Goal: Task Accomplishment & Management: Manage account settings

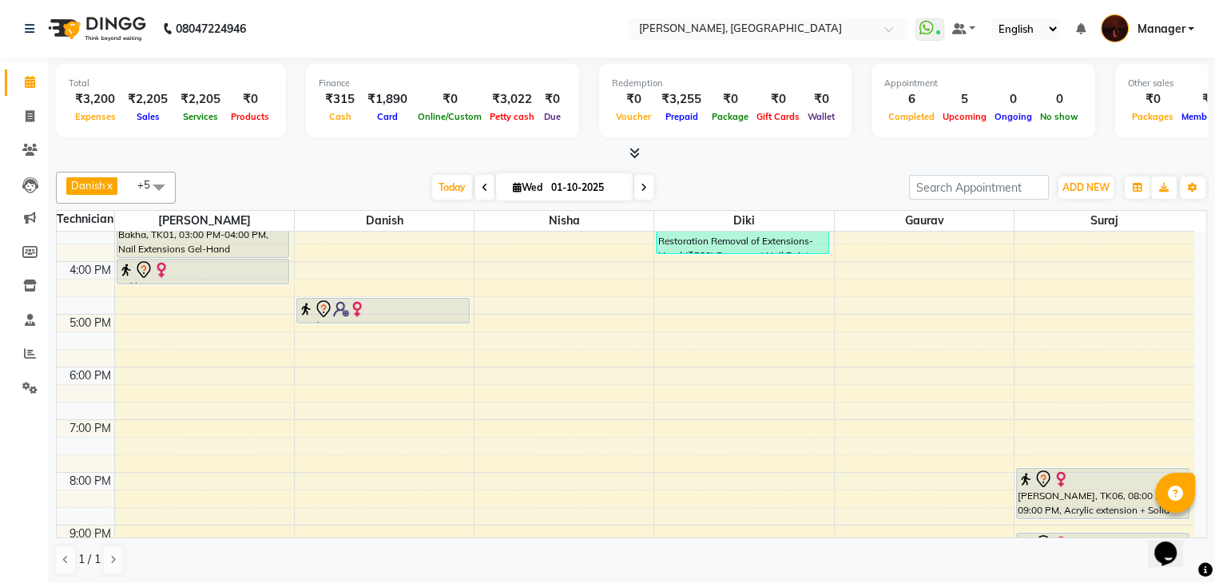
scroll to position [293, 0]
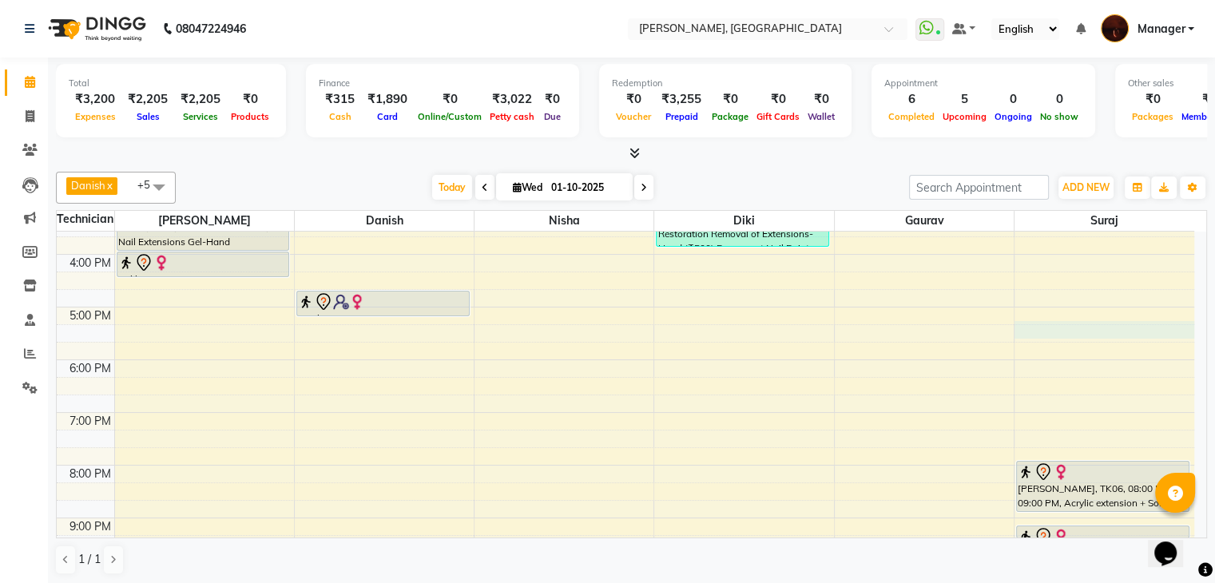
click at [1041, 323] on div "10:00 AM 11:00 AM 12:00 PM 1:00 PM 2:00 PM 3:00 PM 4:00 PM 5:00 PM 6:00 PM 7:00…" at bounding box center [625, 280] width 1137 height 685
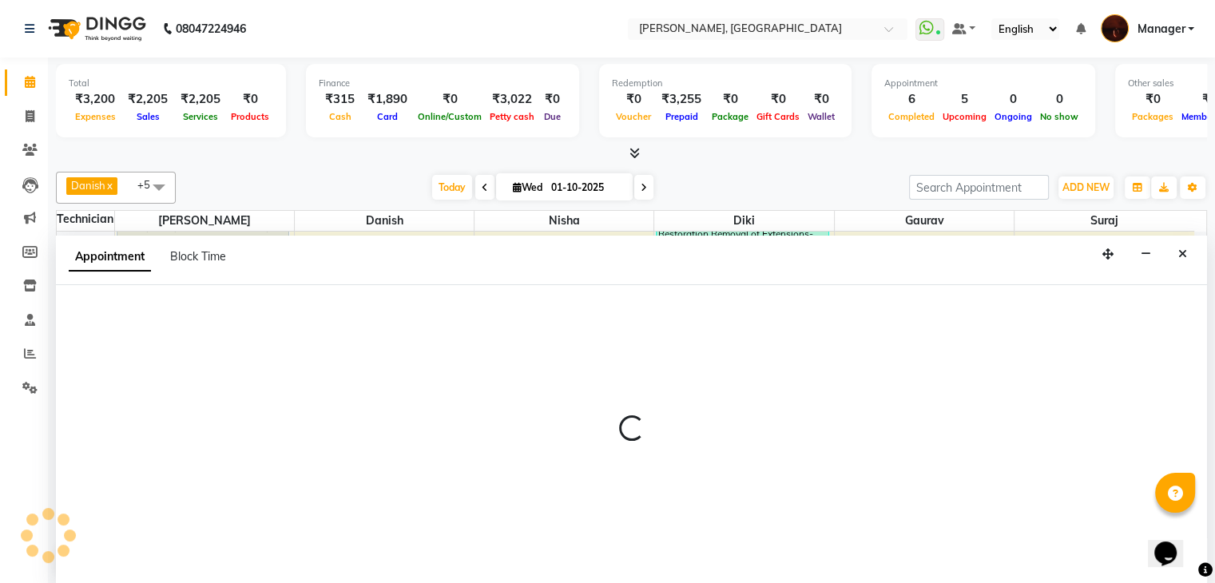
scroll to position [1, 0]
select select "83655"
select select "1035"
select select "tentative"
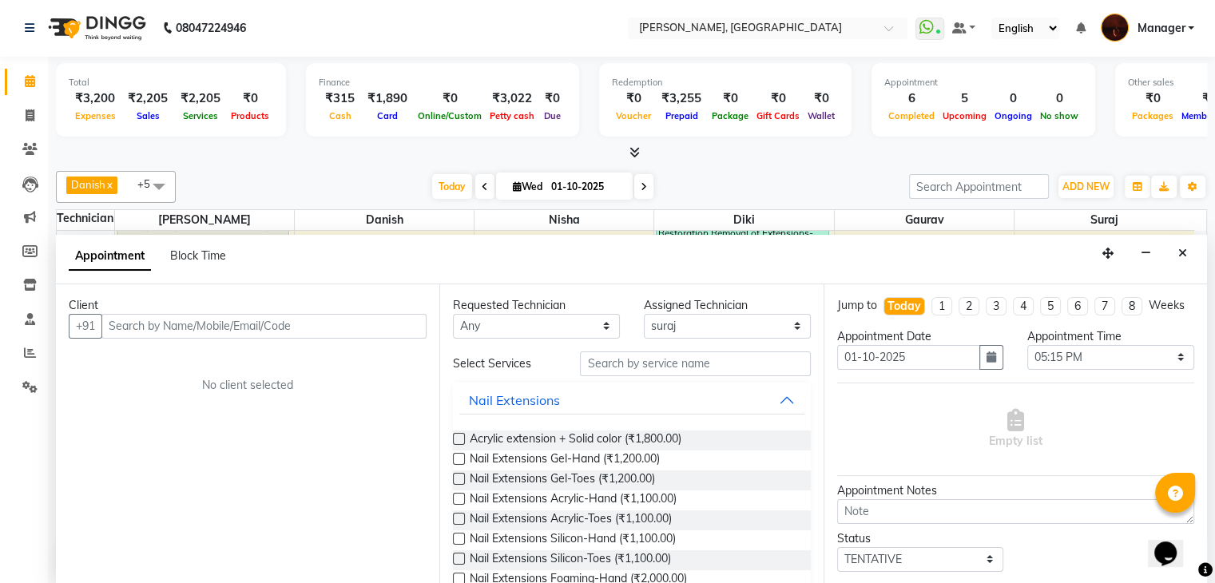
click at [252, 314] on input "text" at bounding box center [263, 326] width 325 height 25
click at [242, 327] on input "text" at bounding box center [263, 326] width 325 height 25
click at [1048, 370] on select "Select 11:00 AM 11:15 AM 11:30 AM 11:45 AM 12:00 PM 12:15 PM 12:30 PM 12:45 PM …" at bounding box center [1110, 357] width 167 height 25
select select "1050"
click at [1027, 358] on select "Select 11:00 AM 11:15 AM 11:30 AM 11:45 AM 12:00 PM 12:15 PM 12:30 PM 12:45 PM …" at bounding box center [1110, 357] width 167 height 25
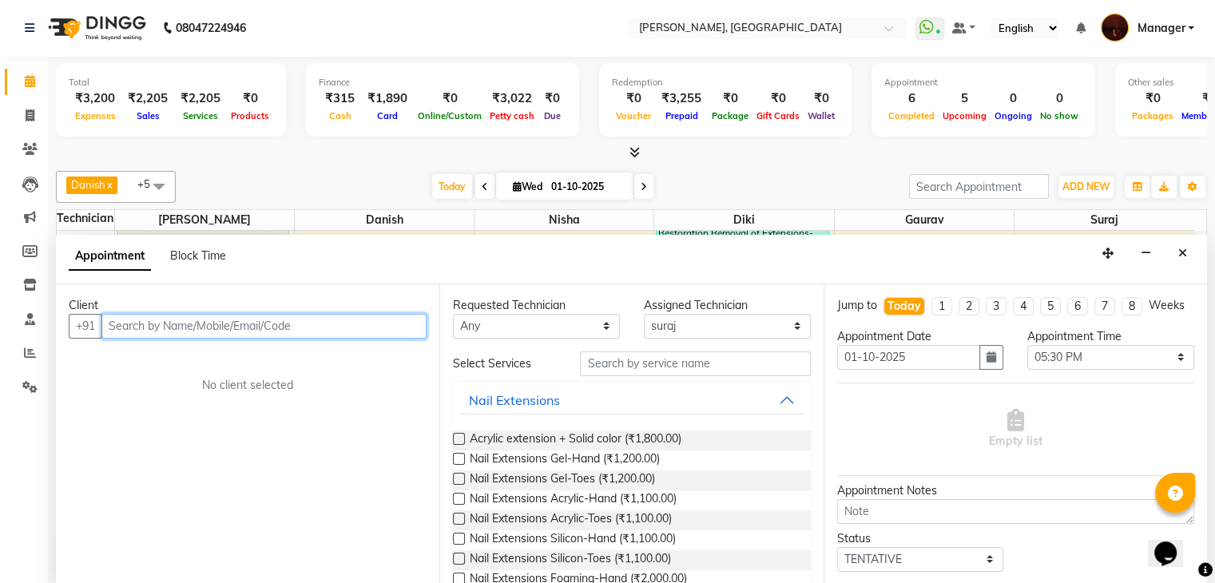
click at [367, 327] on input "text" at bounding box center [263, 326] width 325 height 25
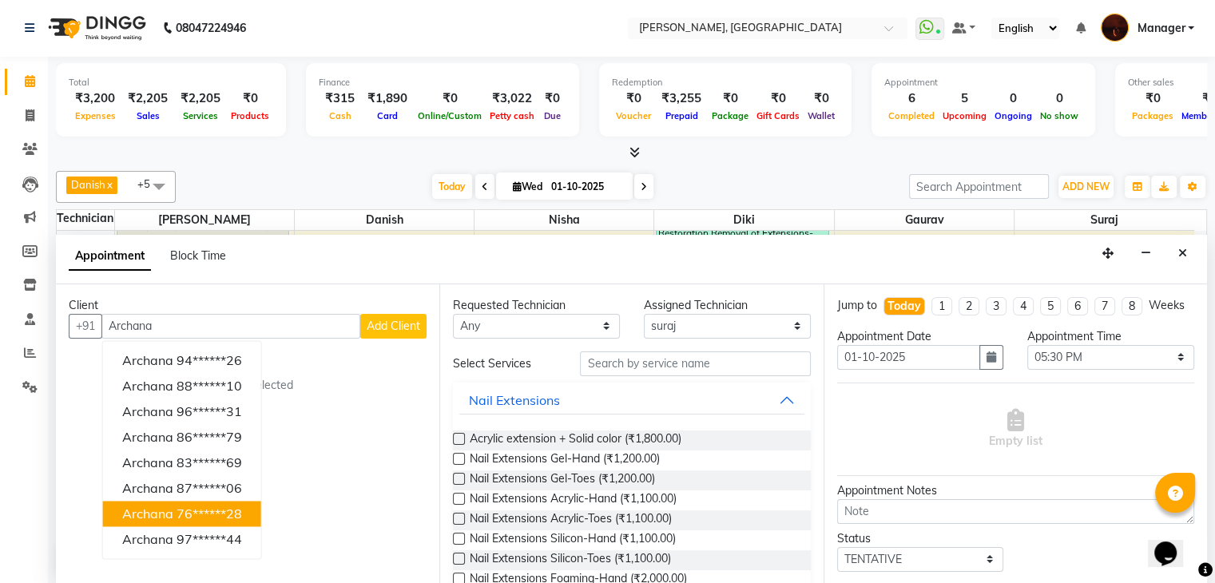
click at [273, 311] on div "Client" at bounding box center [248, 305] width 358 height 17
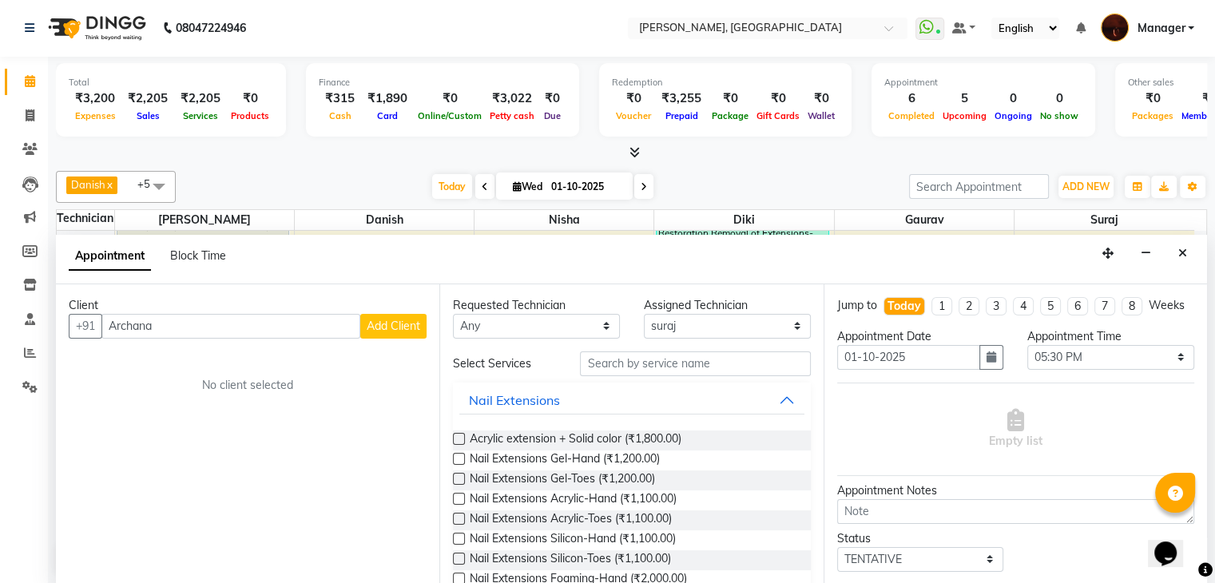
click at [273, 311] on div "Client" at bounding box center [248, 305] width 358 height 17
click at [273, 323] on input "Archana" at bounding box center [230, 326] width 259 height 25
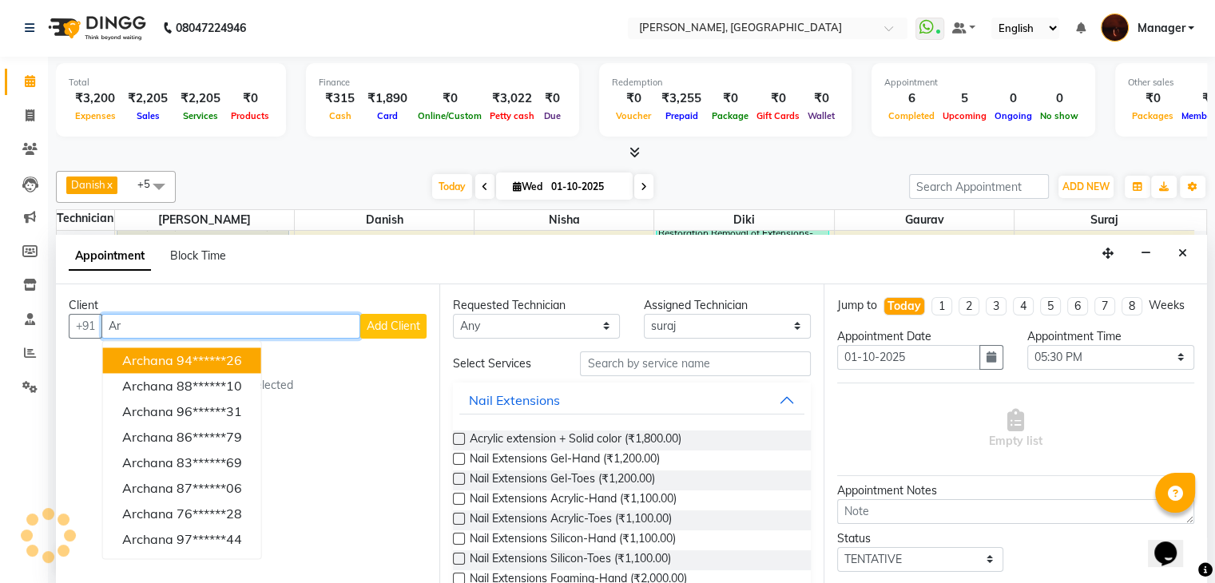
type input "A"
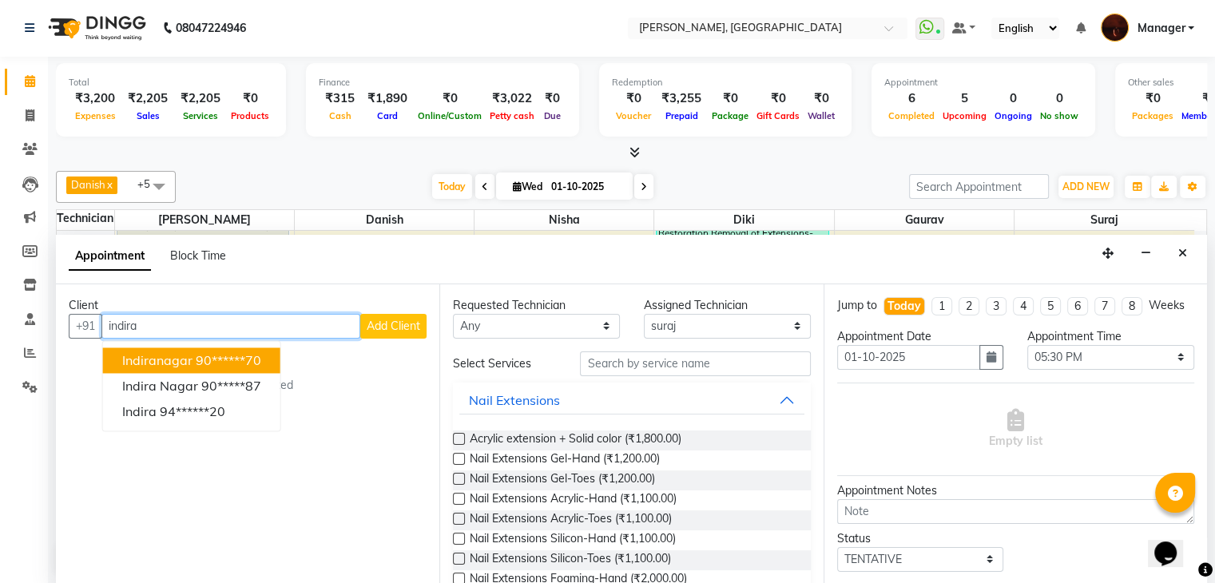
click at [212, 363] on ngb-highlight "90******70" at bounding box center [228, 360] width 65 height 16
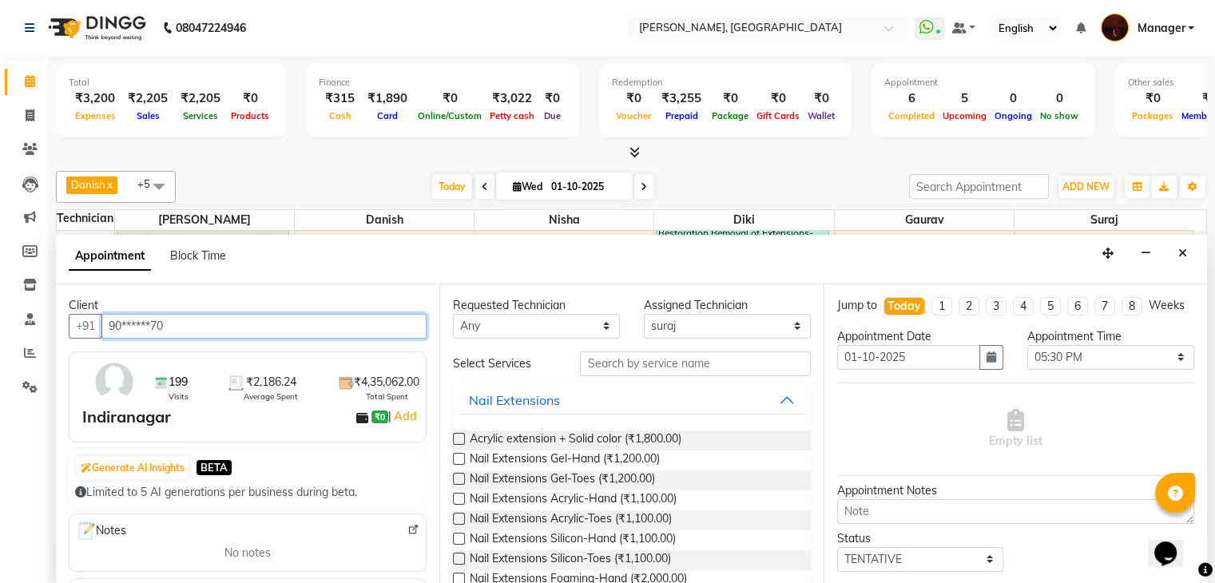
type input "90******70"
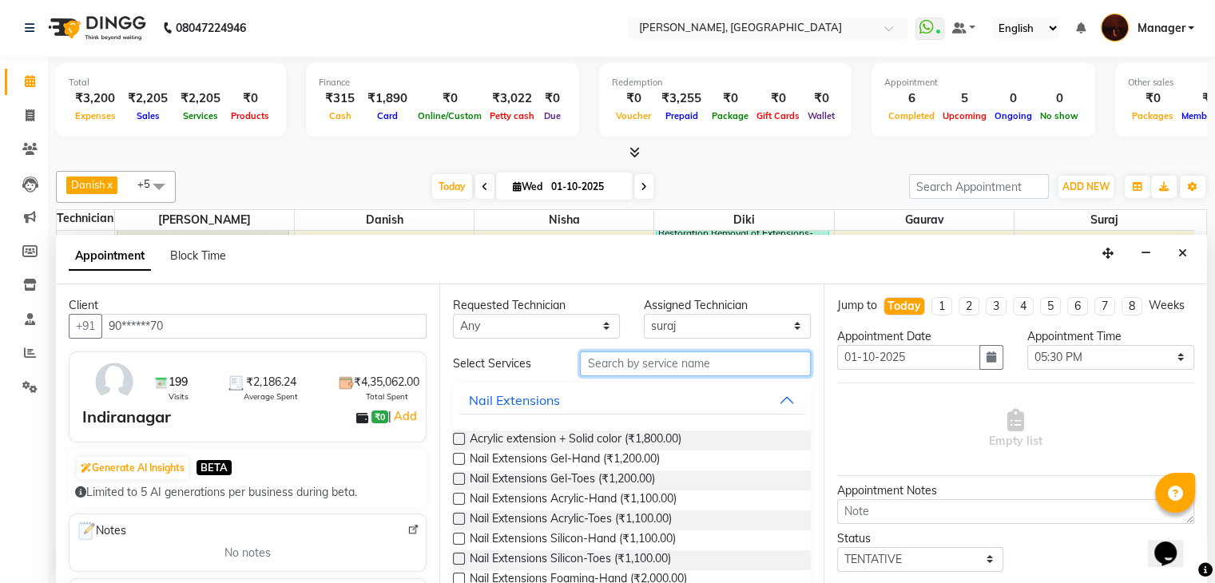
click at [626, 365] on input "text" at bounding box center [695, 363] width 230 height 25
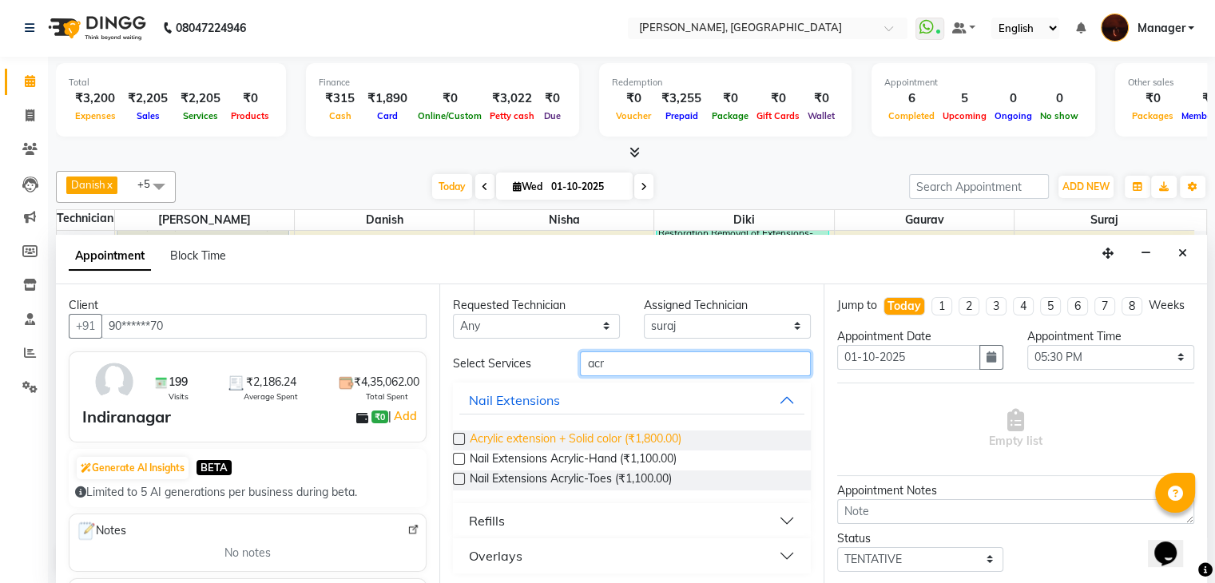
type input "acr"
click at [578, 439] on span "Acrylic extension + Solid color (₹1,800.00)" at bounding box center [576, 441] width 212 height 20
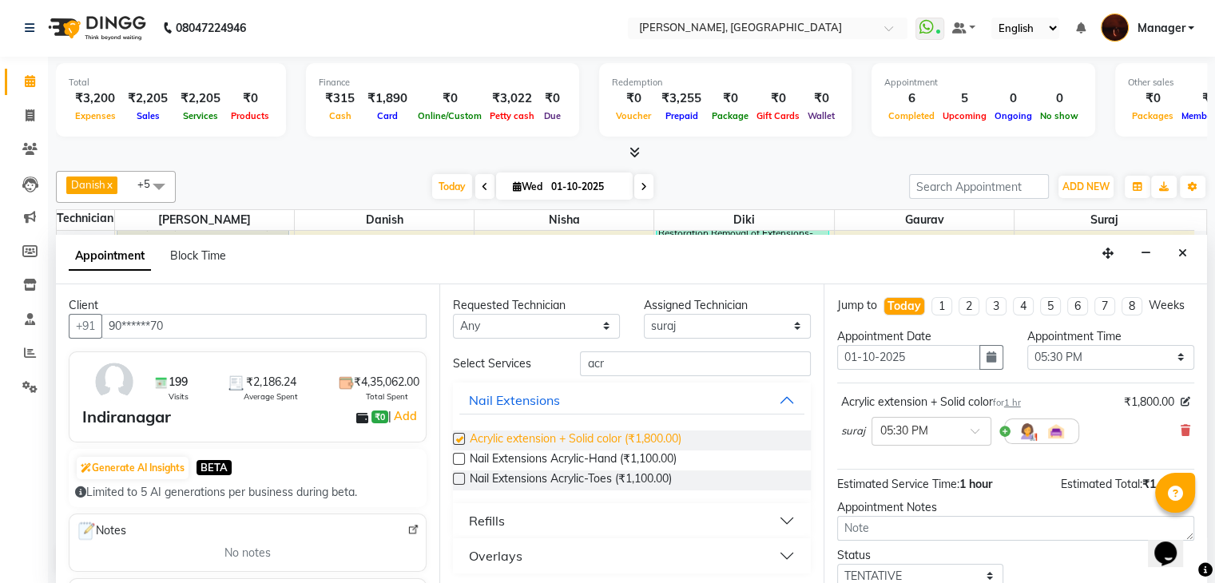
checkbox input "false"
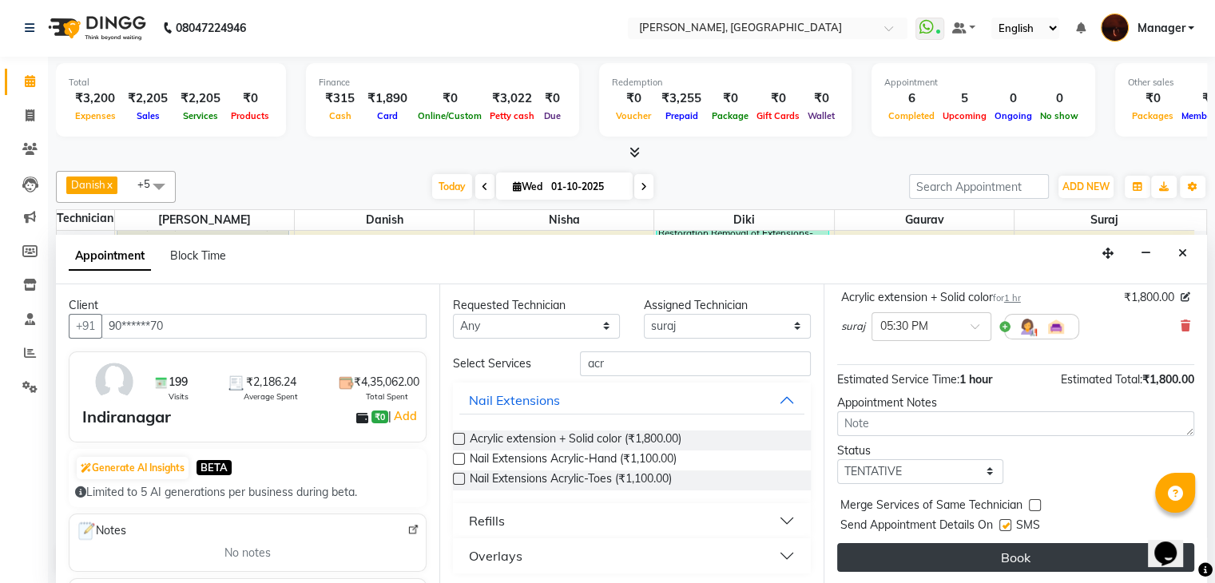
click at [1026, 557] on button "Book" at bounding box center [1015, 557] width 357 height 29
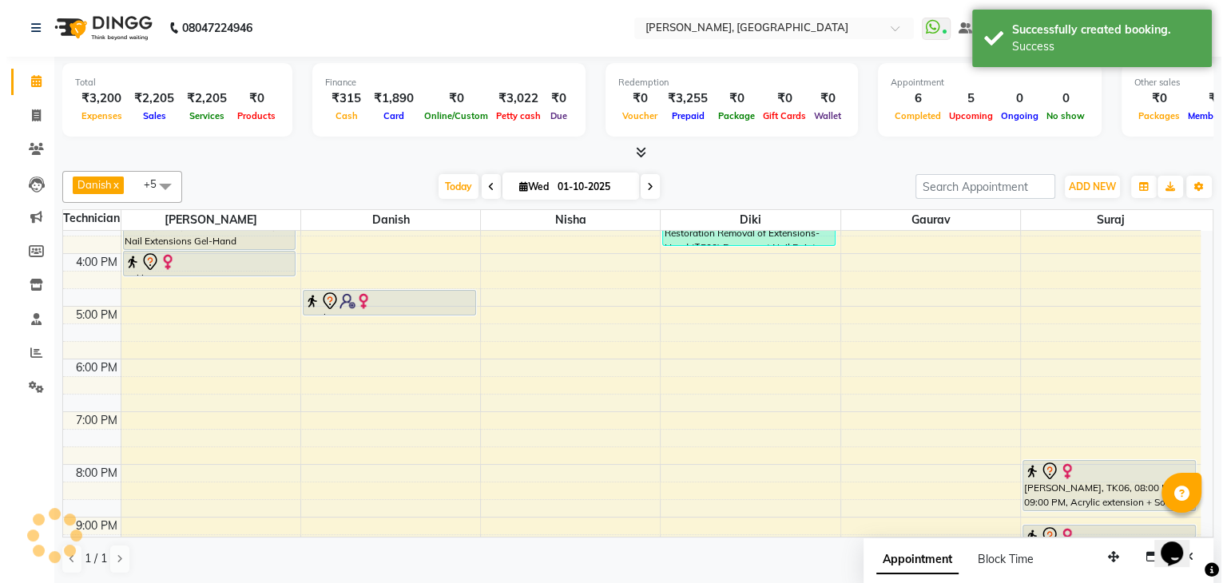
scroll to position [0, 0]
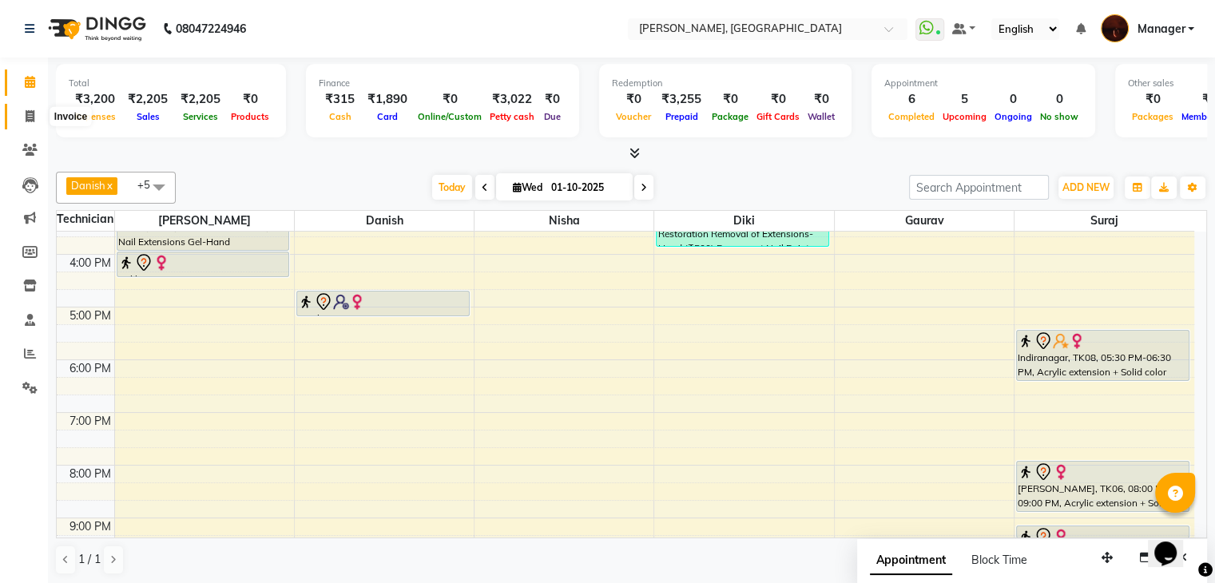
click at [26, 110] on icon at bounding box center [30, 116] width 9 height 12
select select "service"
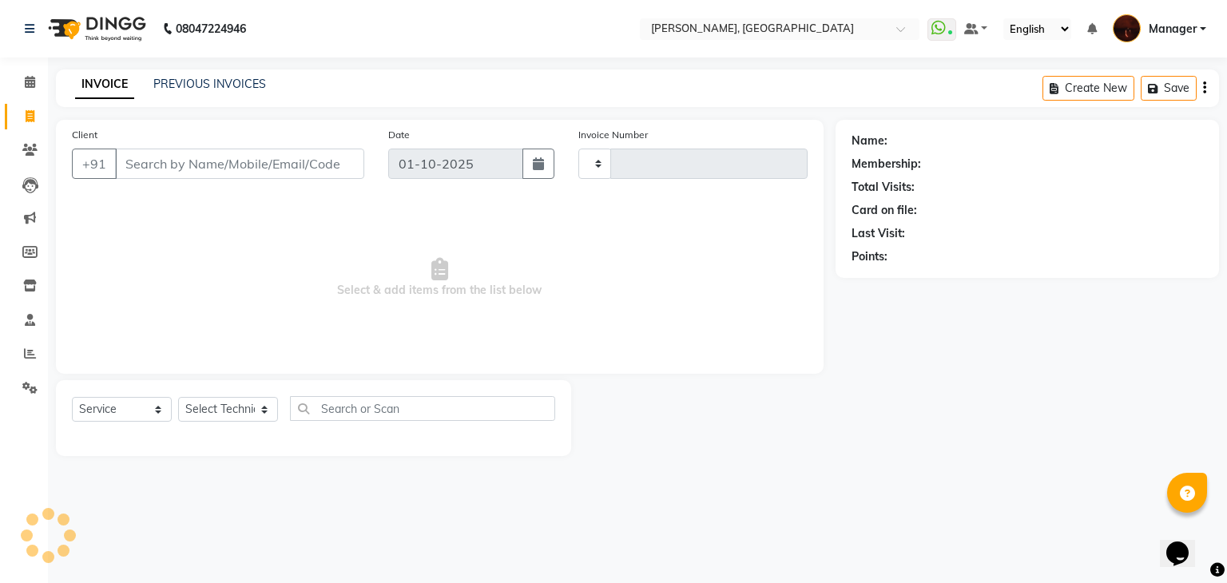
type input "2152"
select select "4063"
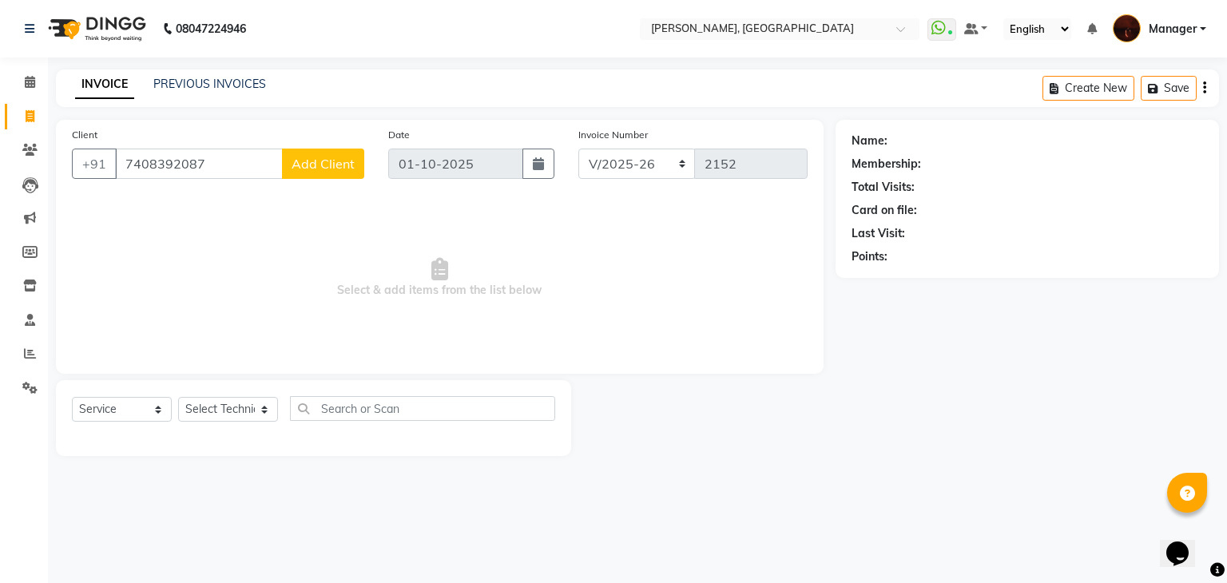
type input "7408392087"
click at [319, 159] on span "Add Client" at bounding box center [323, 164] width 63 height 16
select select "21"
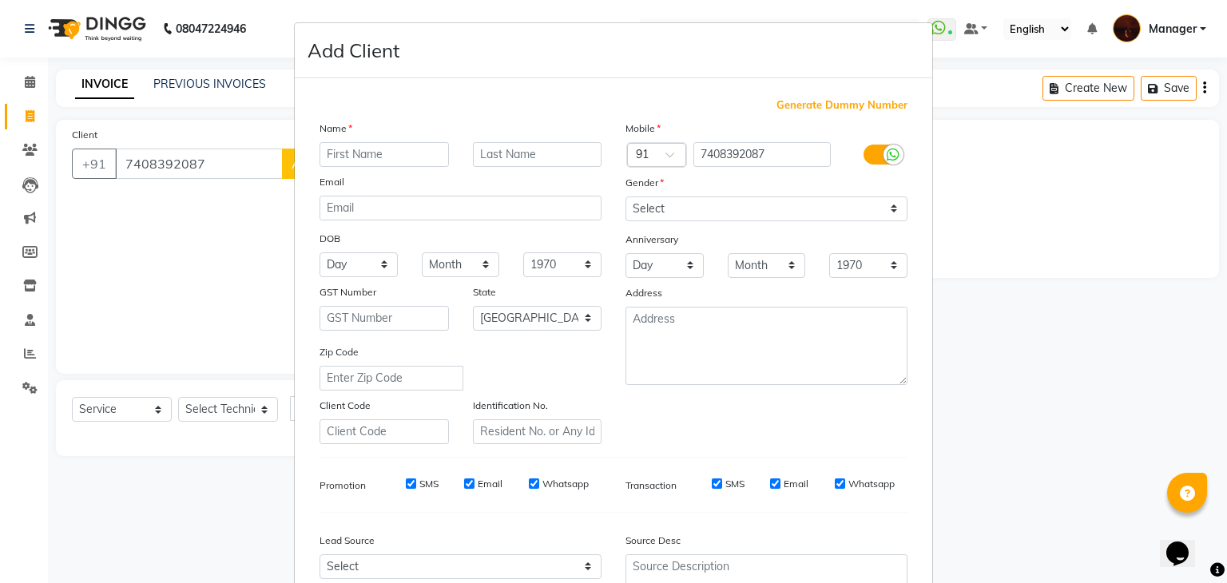
click at [325, 157] on input "text" at bounding box center [383, 154] width 129 height 25
type input "Immanuelle"
click at [687, 203] on select "Select [DEMOGRAPHIC_DATA] [DEMOGRAPHIC_DATA] Other Prefer Not To Say" at bounding box center [766, 208] width 282 height 25
select select "[DEMOGRAPHIC_DATA]"
click at [625, 197] on select "Select [DEMOGRAPHIC_DATA] [DEMOGRAPHIC_DATA] Other Prefer Not To Say" at bounding box center [766, 208] width 282 height 25
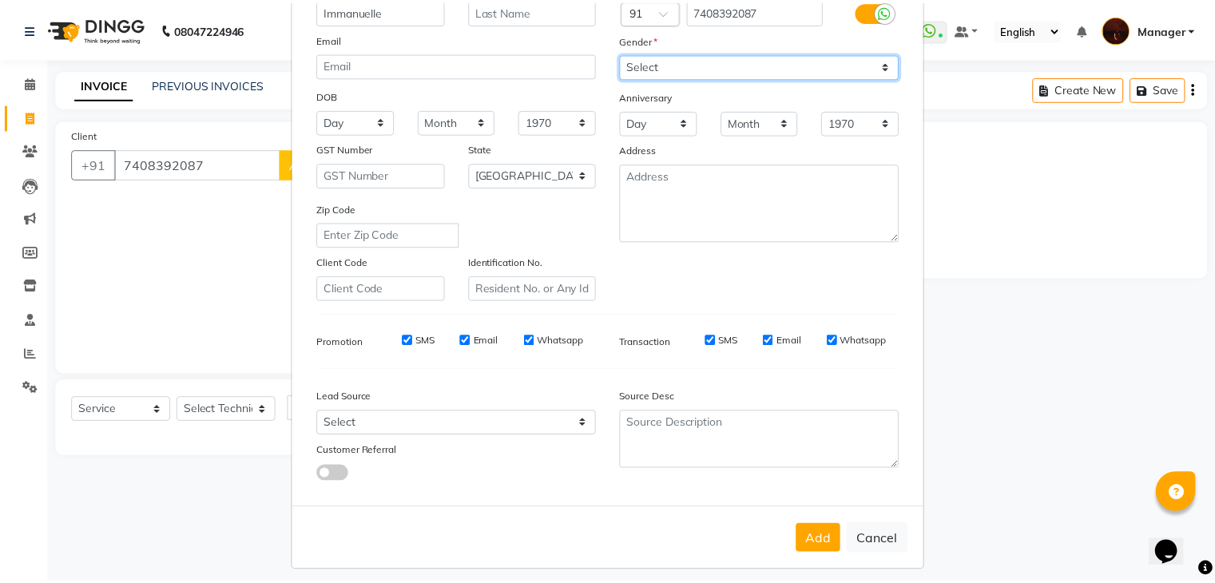
scroll to position [162, 0]
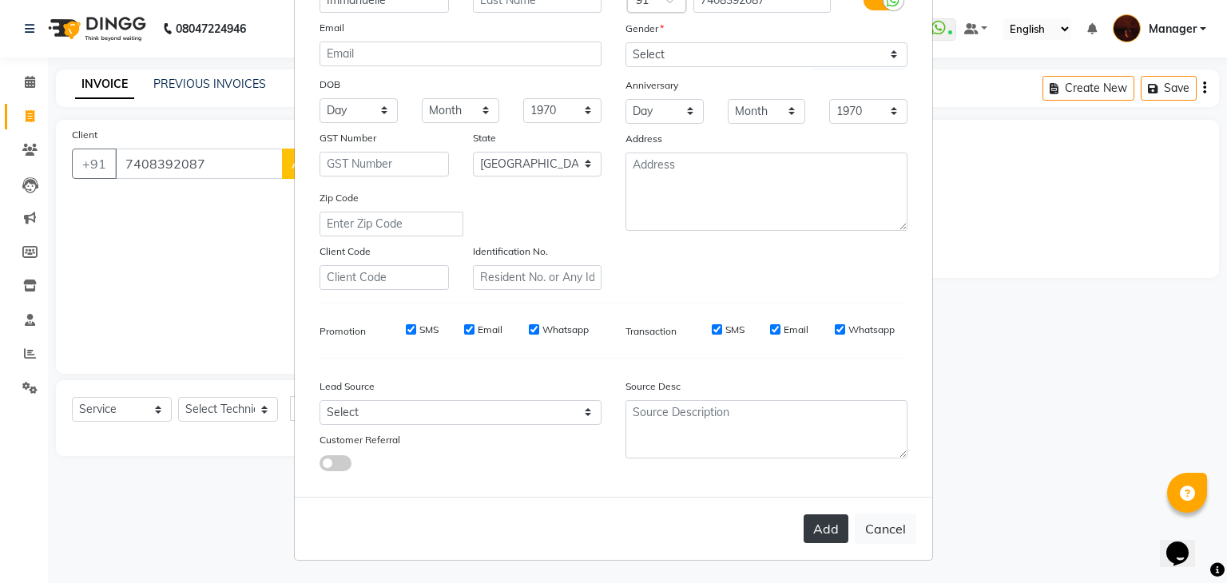
click at [818, 521] on button "Add" at bounding box center [826, 528] width 45 height 29
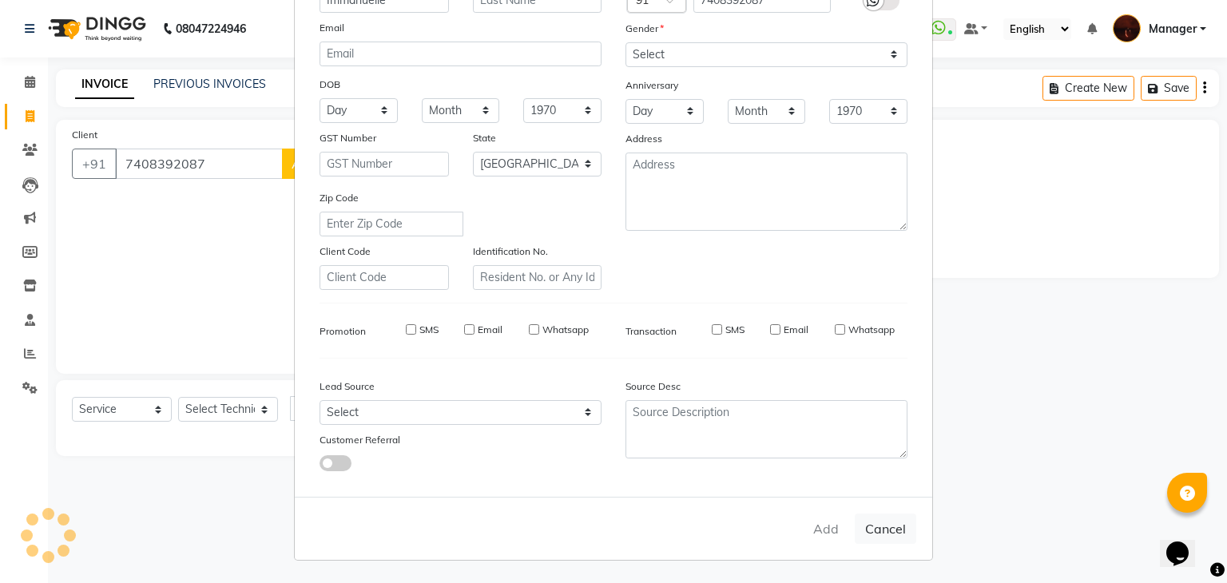
type input "74******87"
select select
select select "null"
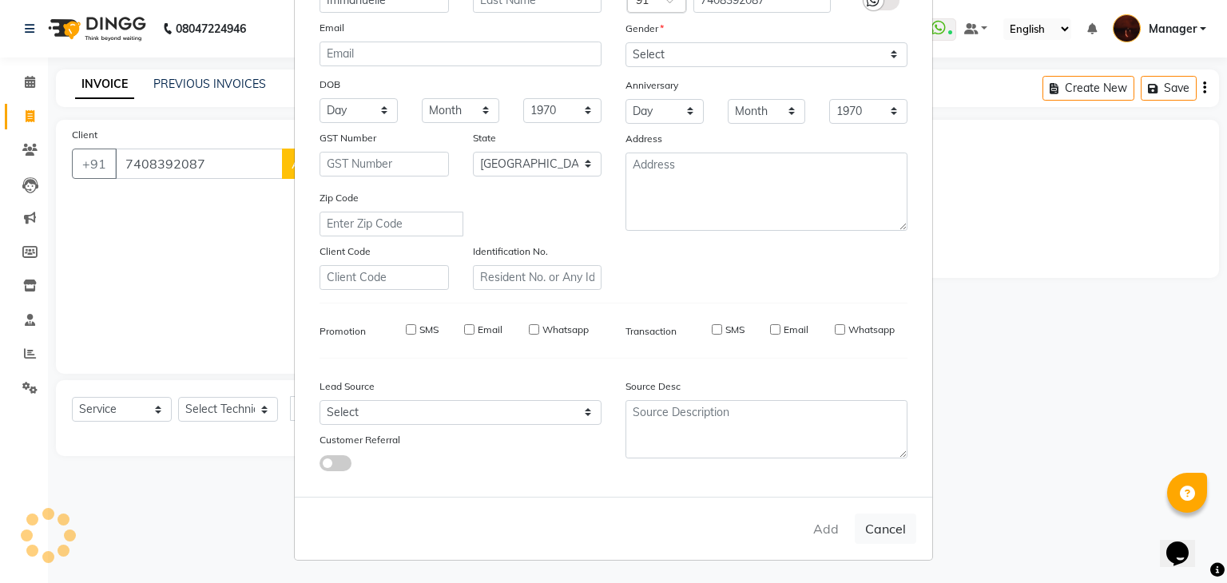
select select
checkbox input "false"
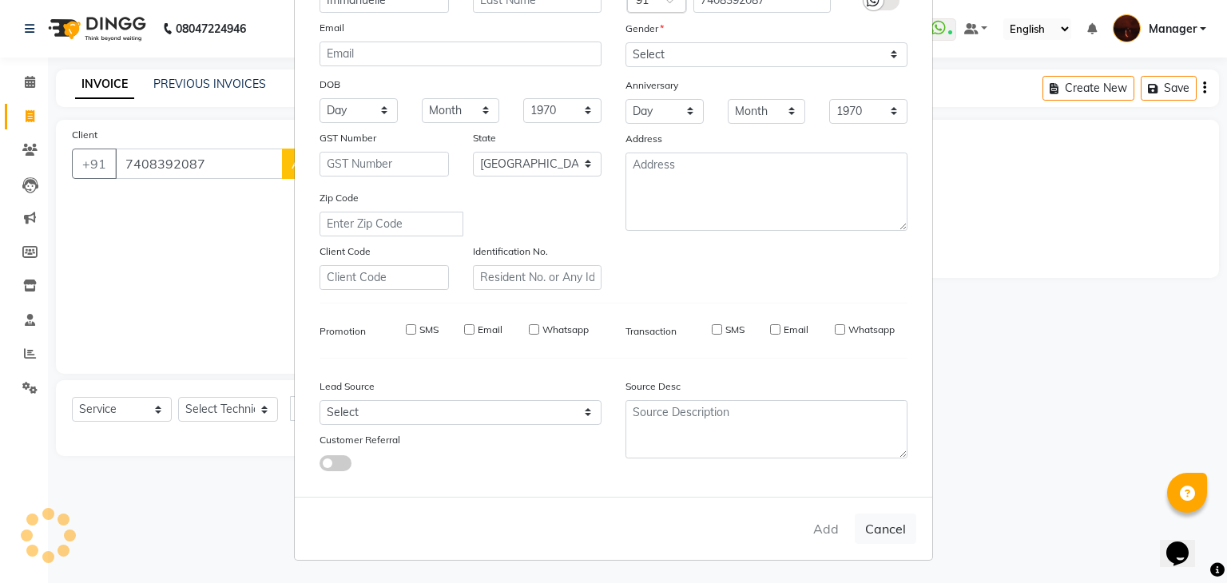
checkbox input "false"
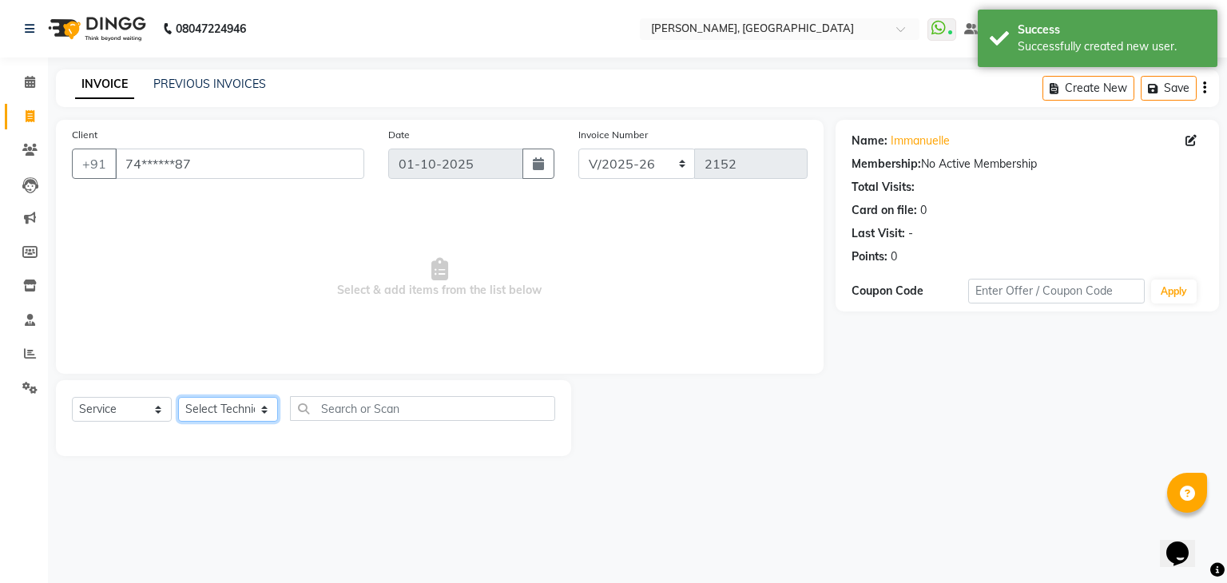
click at [232, 403] on select "Select Technician [PERSON_NAME] [PERSON_NAME] Lucky Manager [PERSON_NAME] Nisha…" at bounding box center [228, 409] width 100 height 25
select select "20822"
click at [178, 398] on select "Select Technician [PERSON_NAME] [PERSON_NAME] Lucky Manager [PERSON_NAME] Nisha…" at bounding box center [228, 409] width 100 height 25
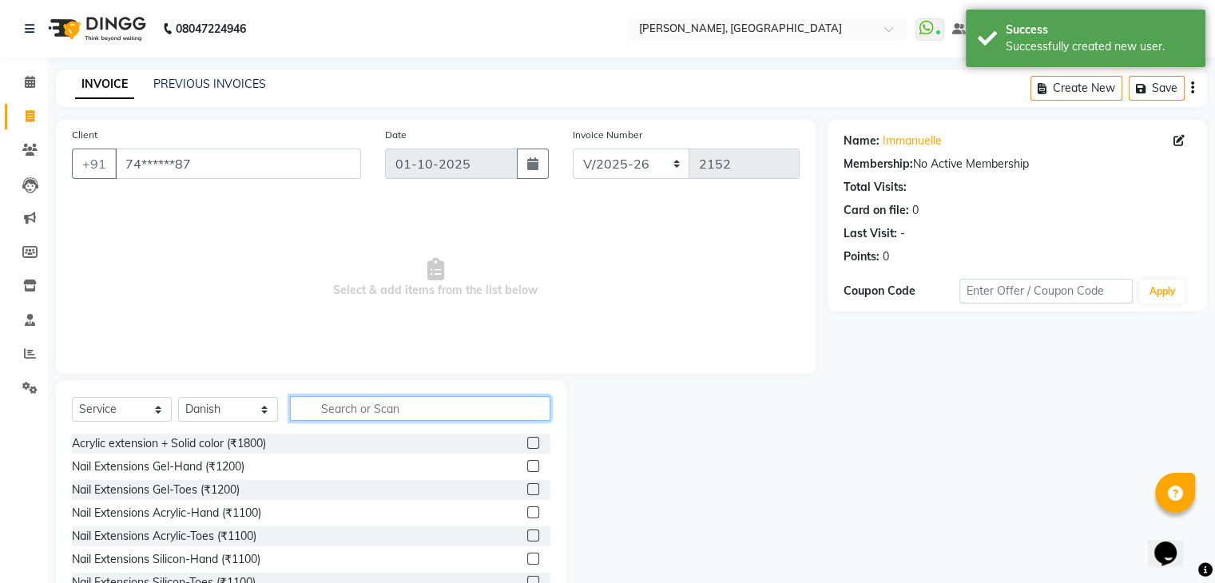
click at [305, 405] on input "text" at bounding box center [420, 408] width 260 height 25
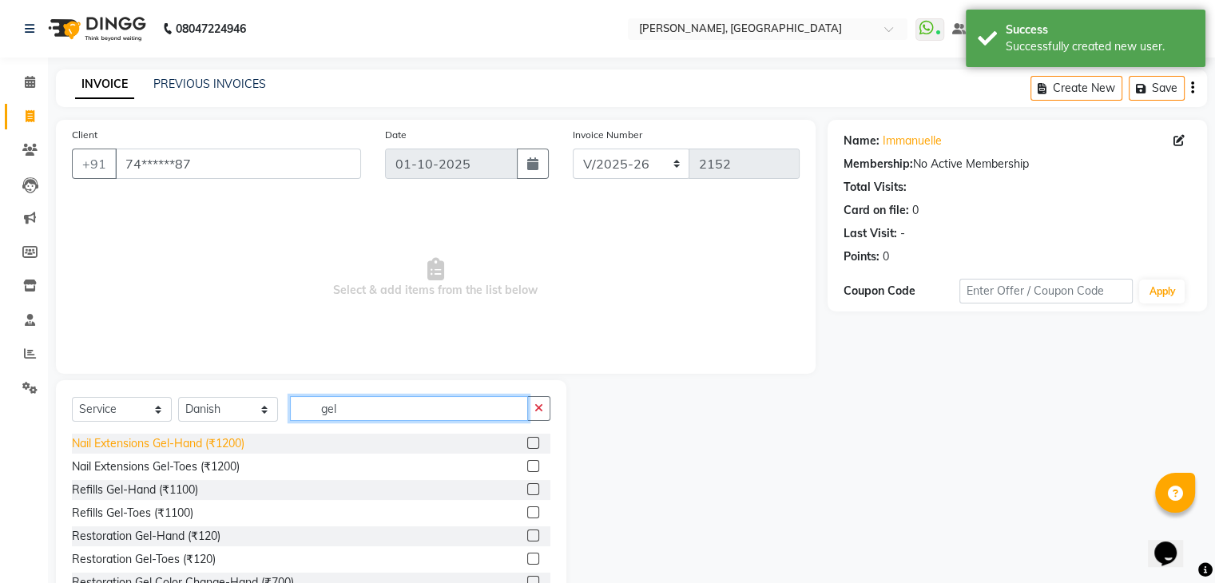
type input "gel"
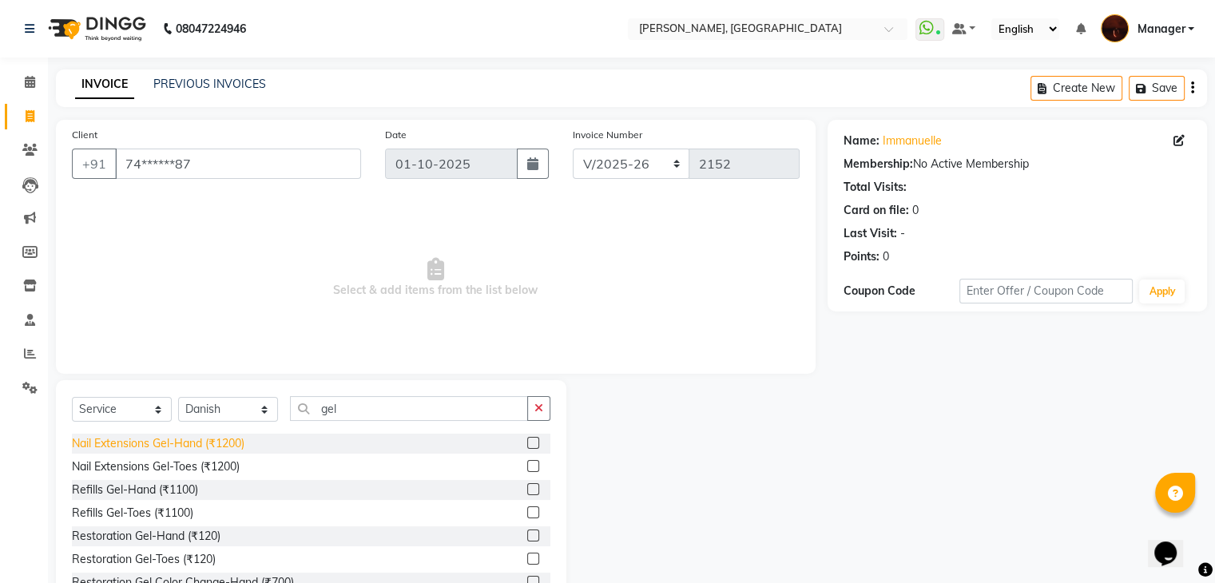
click at [207, 442] on div "Nail Extensions Gel-Hand (₹1200)" at bounding box center [158, 443] width 173 height 17
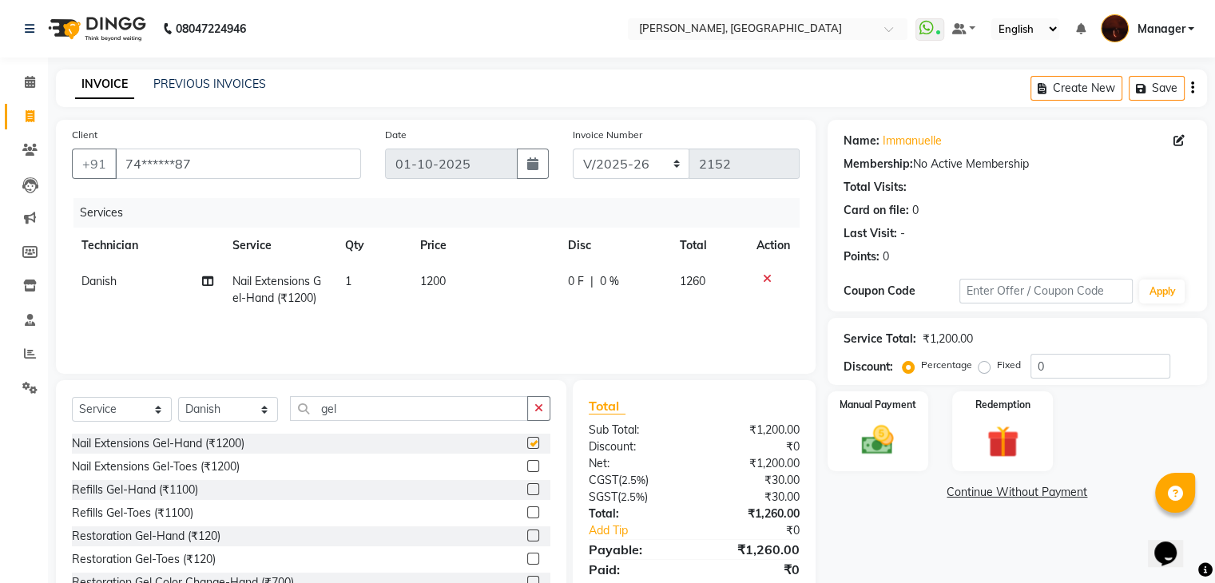
checkbox input "false"
click at [368, 412] on input "gel" at bounding box center [409, 408] width 238 height 25
type input "g"
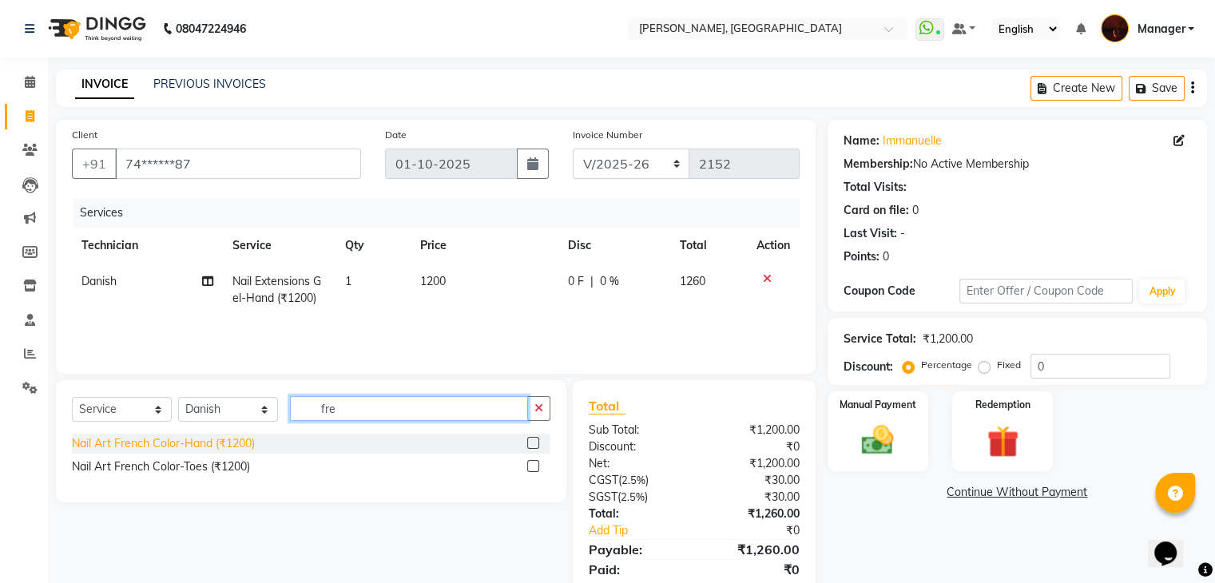
type input "fre"
click at [239, 442] on div "Nail Art French Color-Hand (₹1200)" at bounding box center [163, 443] width 183 height 17
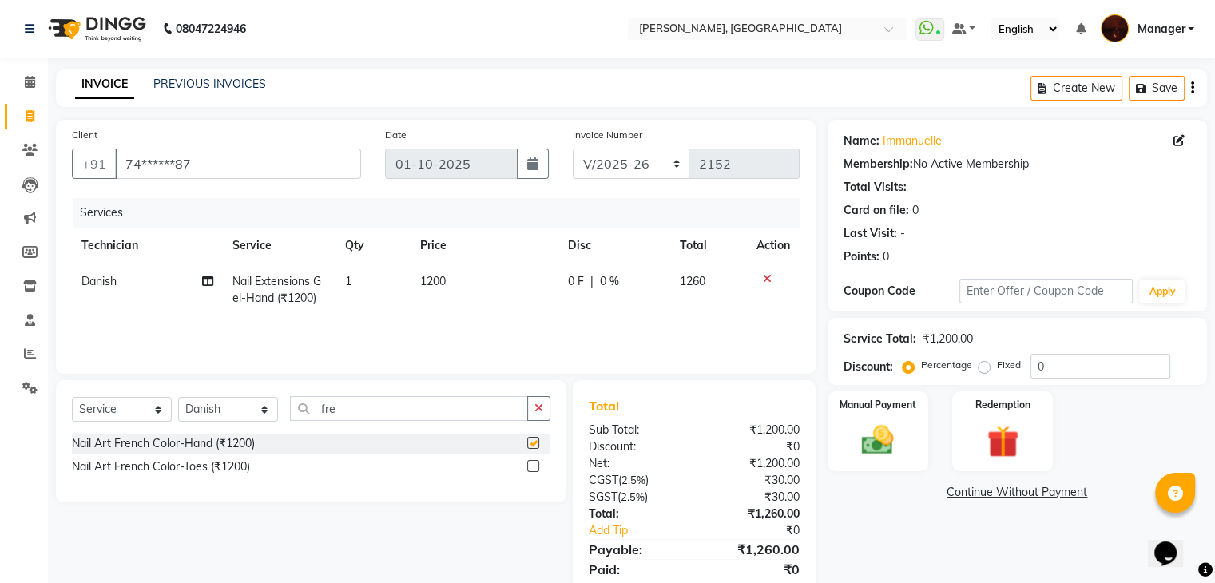
checkbox input "false"
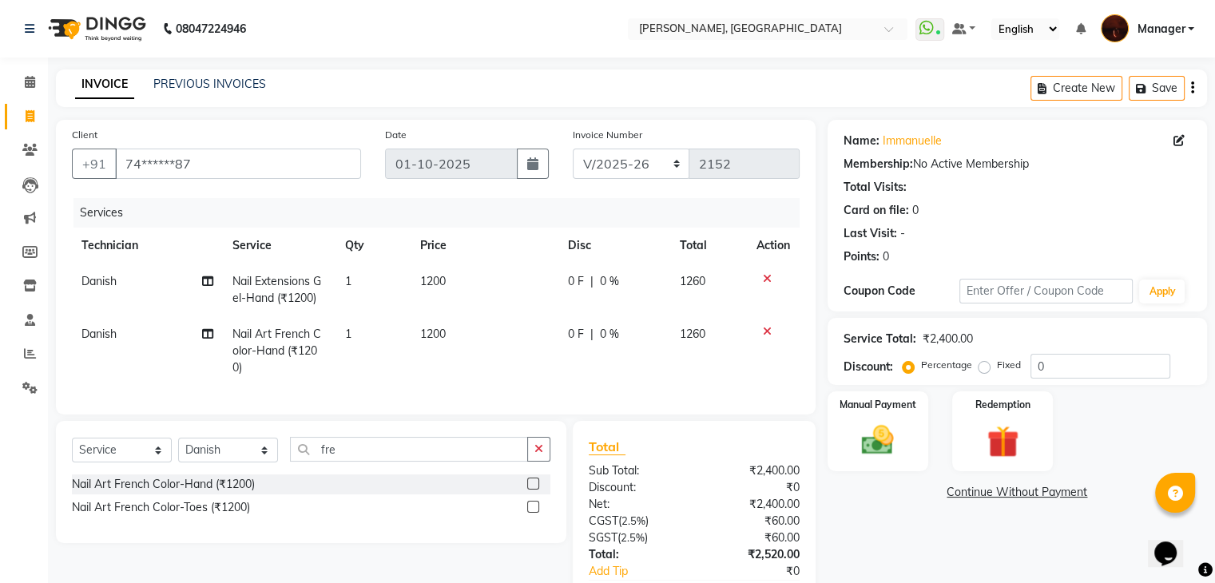
click at [450, 332] on td "1200" at bounding box center [484, 350] width 147 height 69
select select "20822"
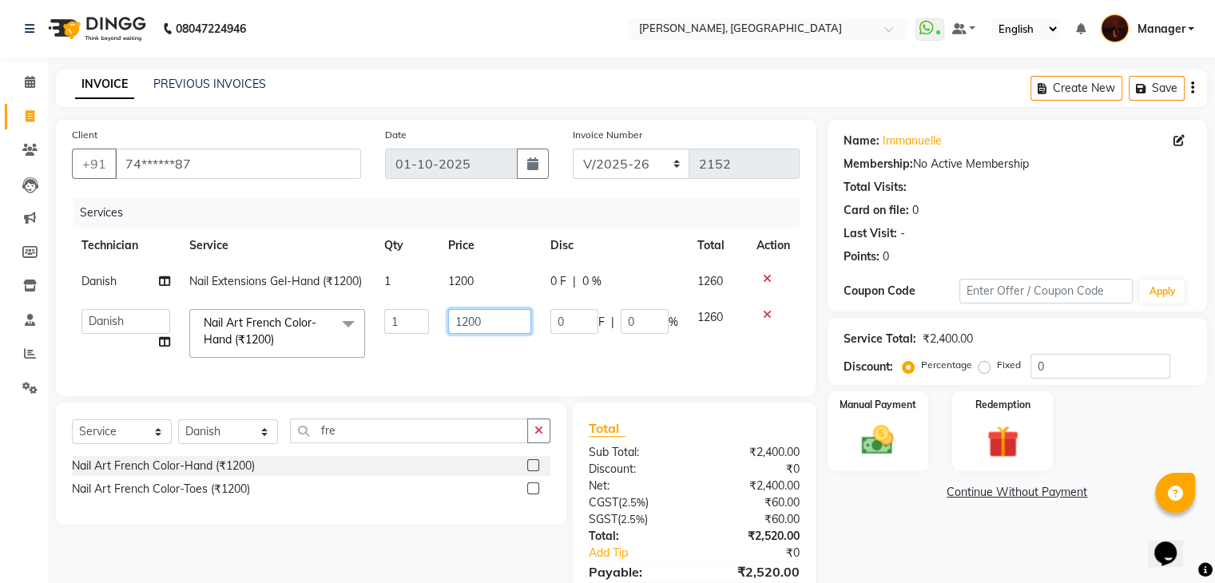
click at [491, 334] on input "1200" at bounding box center [489, 321] width 83 height 25
type input "1"
type input "1400"
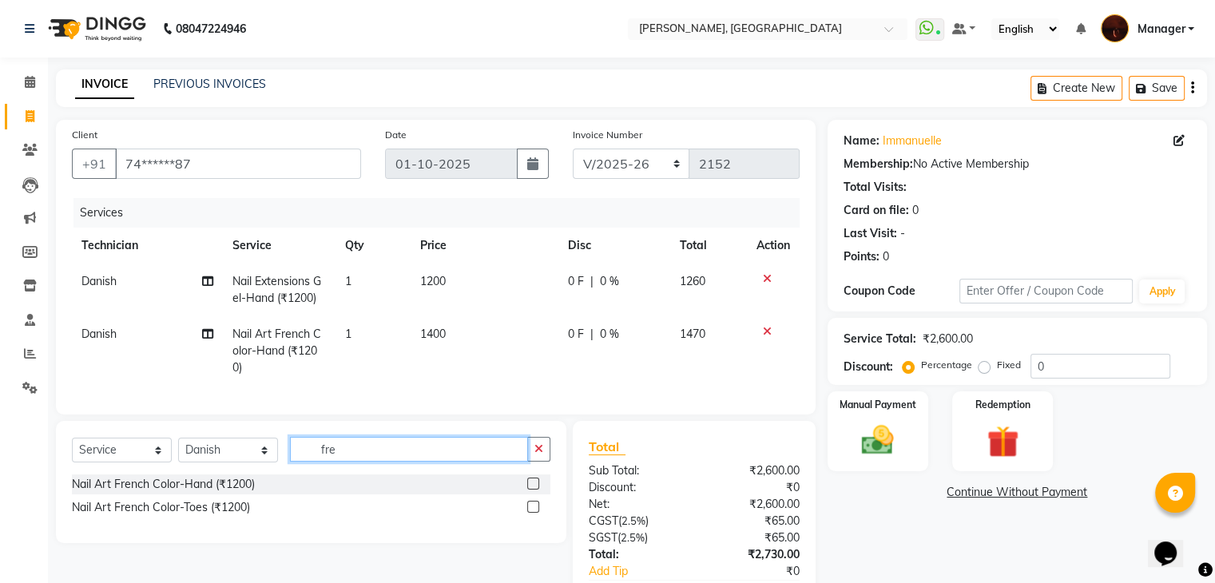
click at [415, 456] on input "fre" at bounding box center [409, 449] width 238 height 25
type input "f"
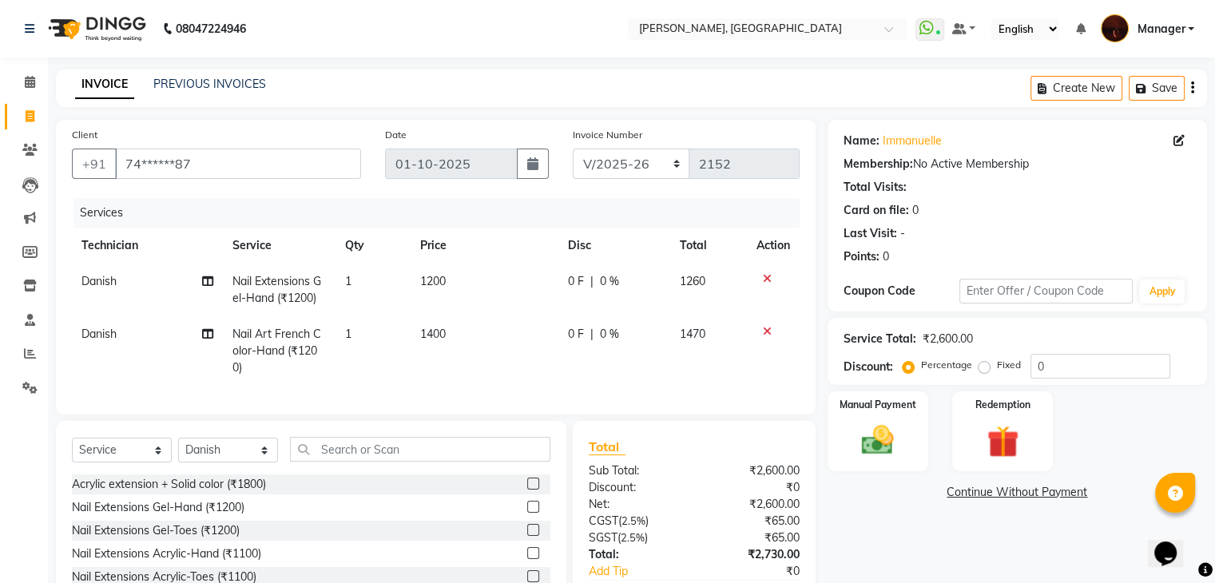
drag, startPoint x: 445, startPoint y: 298, endPoint x: 447, endPoint y: 286, distance: 12.2
click at [447, 286] on td "1200" at bounding box center [484, 290] width 147 height 53
select select "20822"
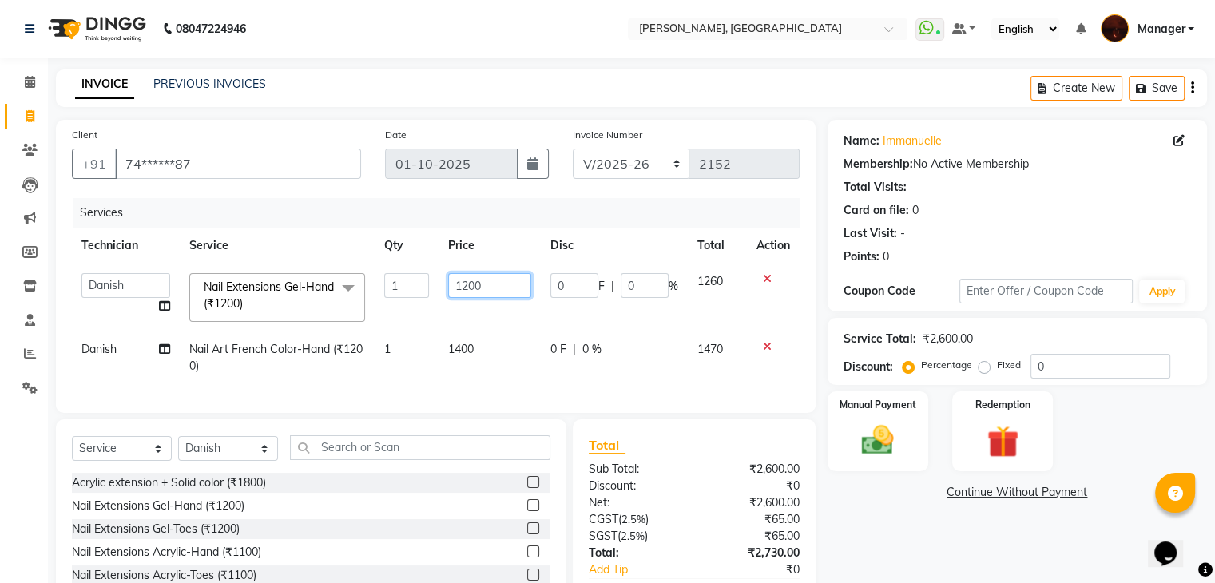
click at [448, 286] on input "1200" at bounding box center [489, 285] width 83 height 25
click at [469, 288] on input "1200" at bounding box center [489, 285] width 83 height 25
type input "1300"
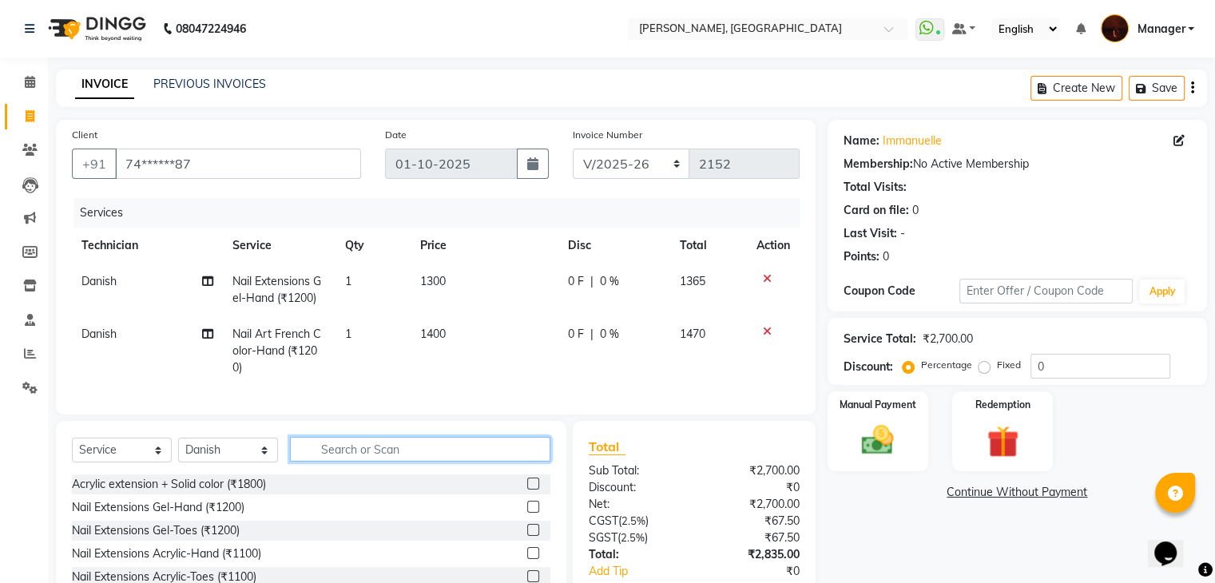
click at [333, 462] on input "text" at bounding box center [420, 449] width 260 height 25
click at [256, 462] on select "Select Technician [PERSON_NAME] [PERSON_NAME] Lucky Manager [PERSON_NAME] Nisha…" at bounding box center [228, 450] width 100 height 25
select select "83655"
click at [178, 451] on select "Select Technician [PERSON_NAME] [PERSON_NAME] Lucky Manager [PERSON_NAME] Nisha…" at bounding box center [228, 450] width 100 height 25
click at [396, 462] on input "text" at bounding box center [420, 449] width 260 height 25
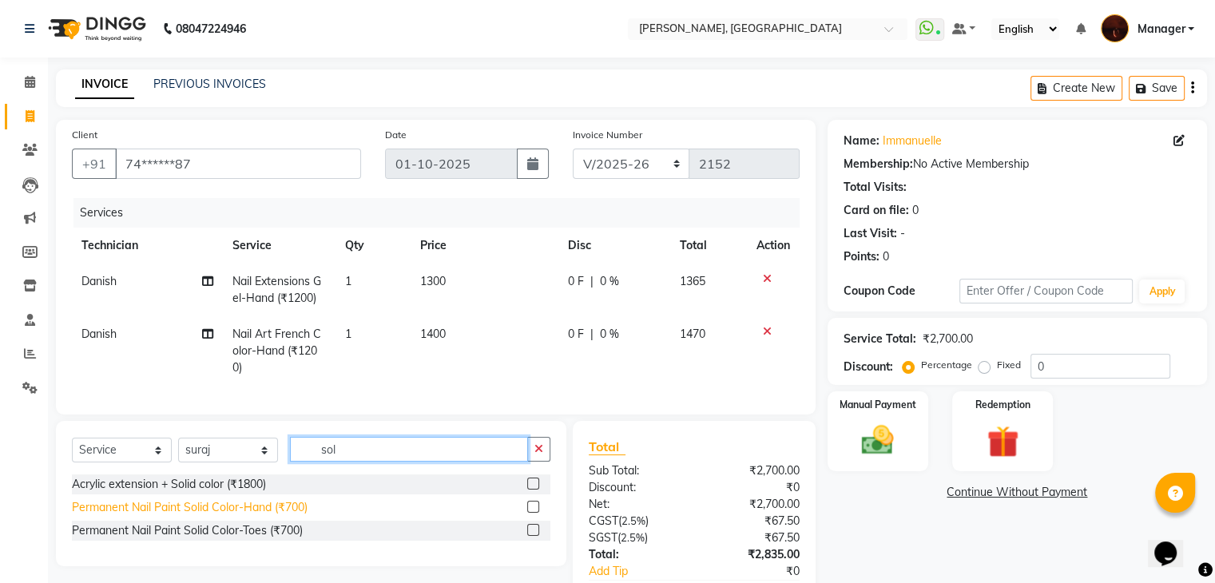
type input "sol"
click at [211, 516] on div "Permanent Nail Paint Solid Color-Hand (₹700)" at bounding box center [190, 507] width 236 height 17
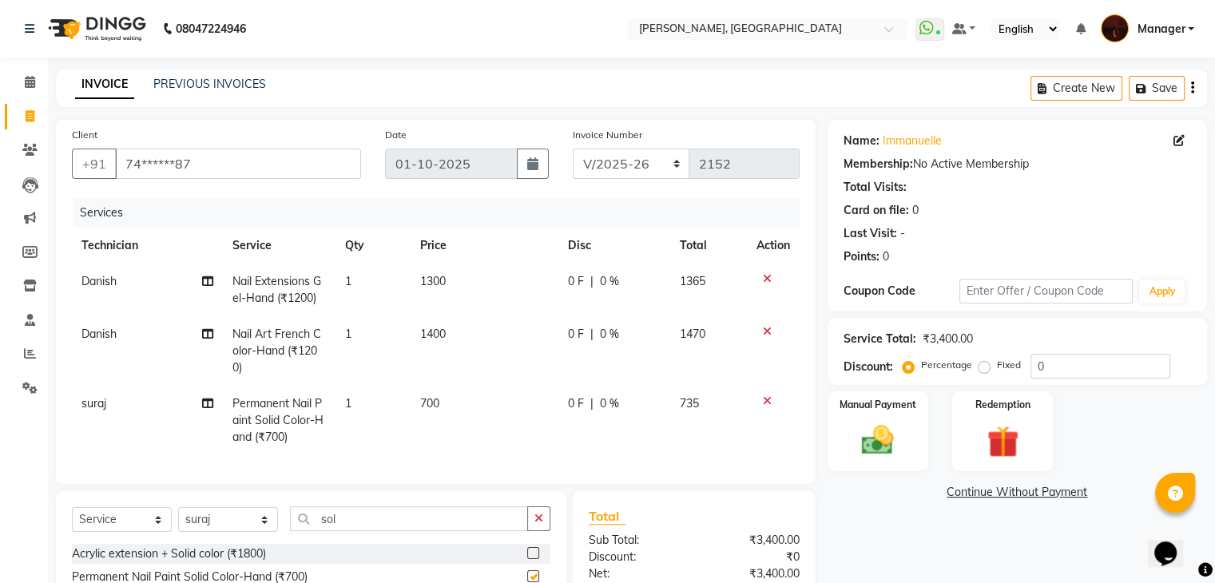
checkbox input "false"
click at [371, 522] on input "sol" at bounding box center [409, 518] width 238 height 25
type input "s"
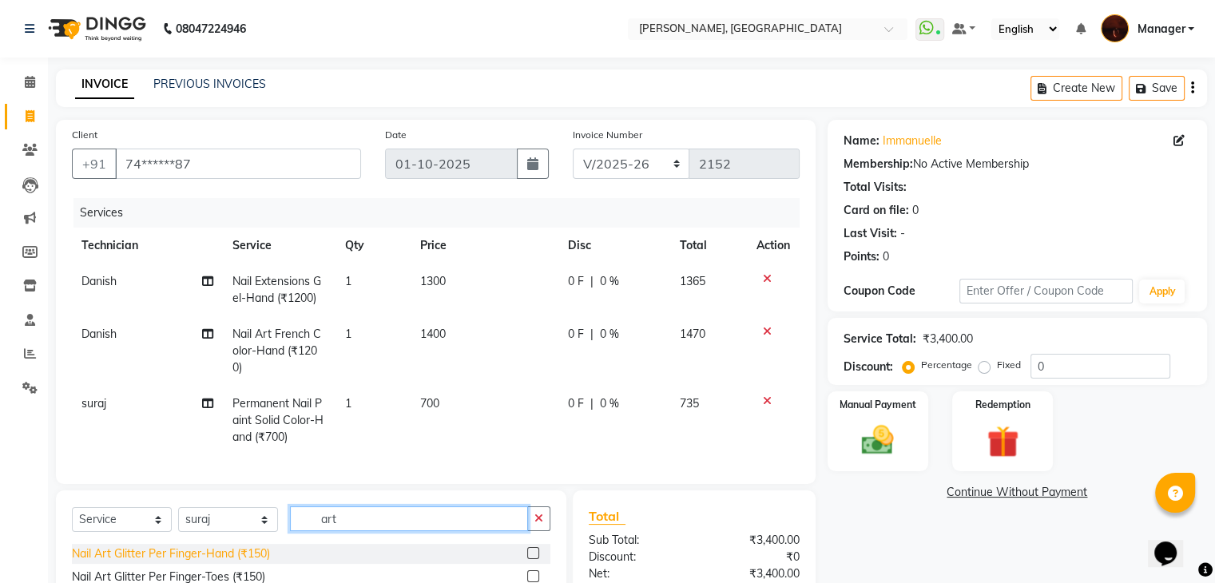
type input "art"
click at [250, 562] on div "Nail Art Glitter Per Finger-Hand (₹150)" at bounding box center [171, 554] width 198 height 17
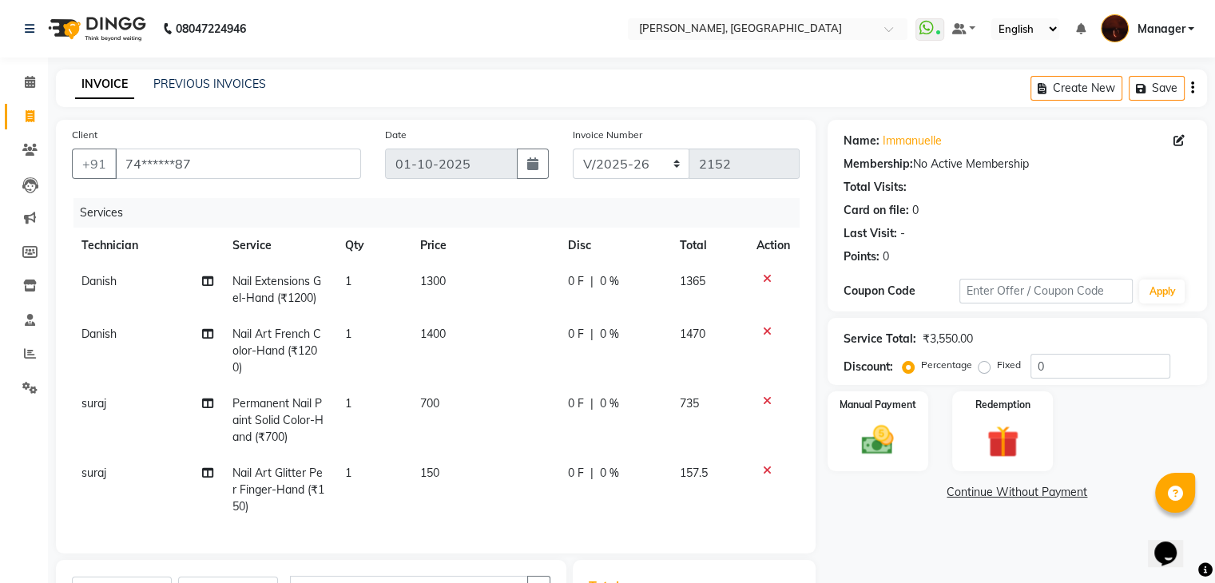
checkbox input "false"
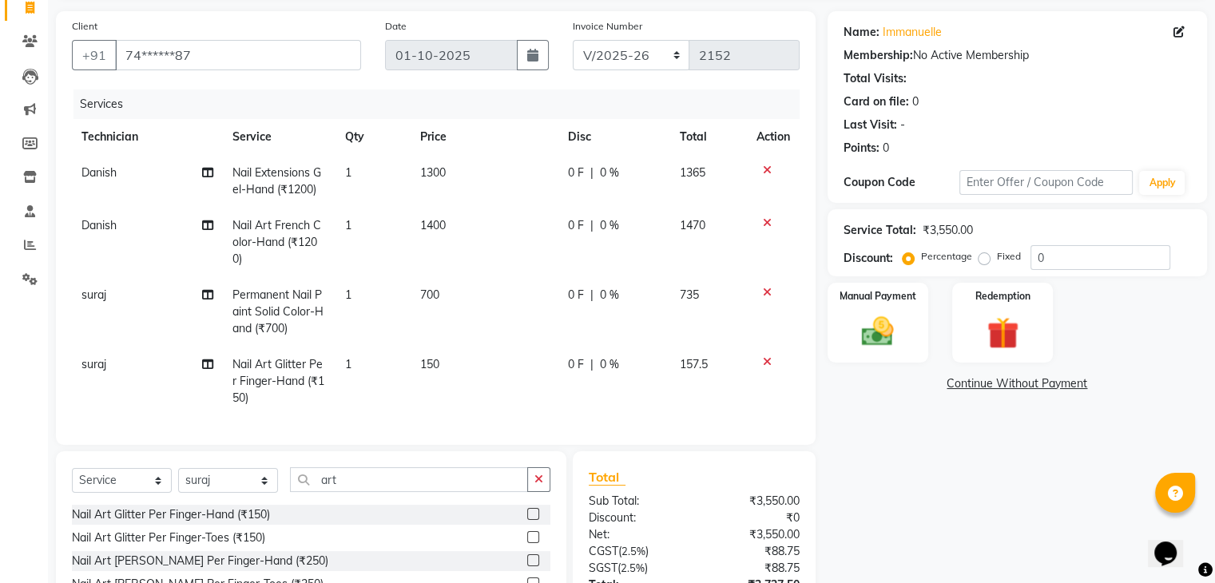
click at [353, 363] on td "1" at bounding box center [372, 381] width 75 height 69
select select "83655"
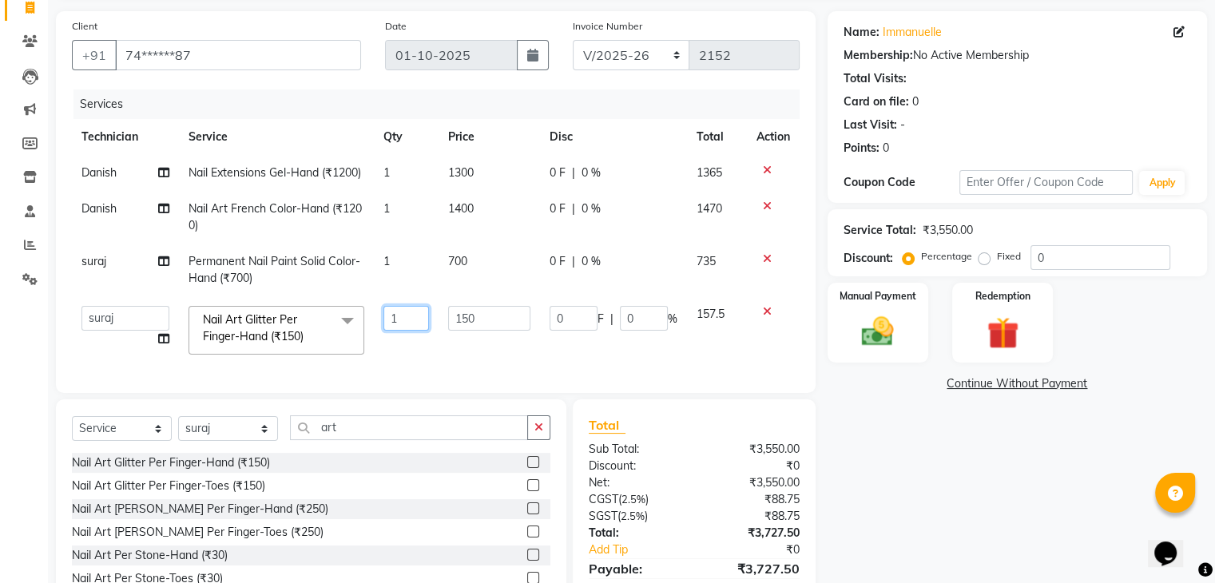
drag, startPoint x: 433, startPoint y: 336, endPoint x: 422, endPoint y: 333, distance: 11.6
click at [422, 333] on td "1" at bounding box center [406, 330] width 65 height 68
click at [422, 331] on input "1" at bounding box center [406, 318] width 46 height 25
type input "2"
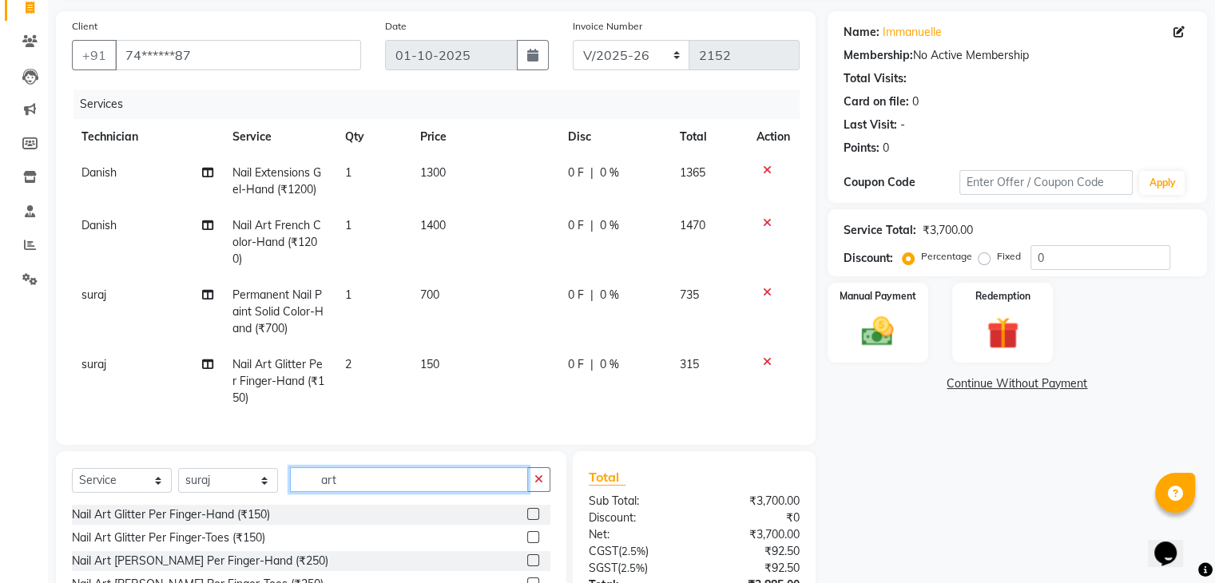
click at [361, 451] on div "Client +91 74******87 Date [DATE] Invoice Number BTH/2025-26 RED/2025-26 V/2025…" at bounding box center [436, 349] width 784 height 676
type input "a"
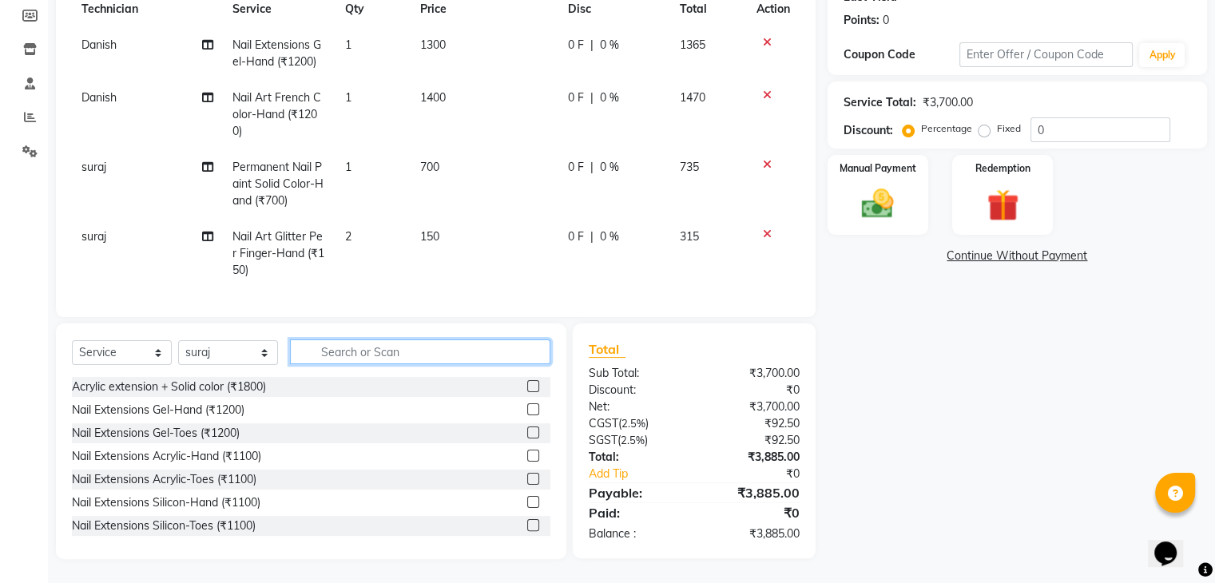
scroll to position [69, 0]
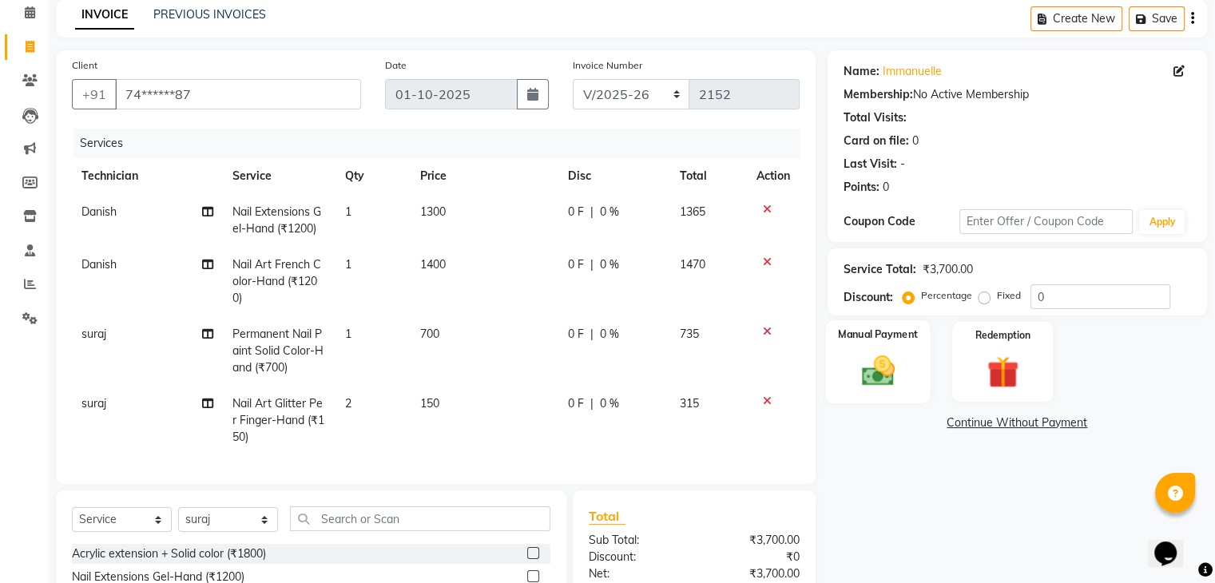
click at [896, 371] on img at bounding box center [878, 371] width 54 height 38
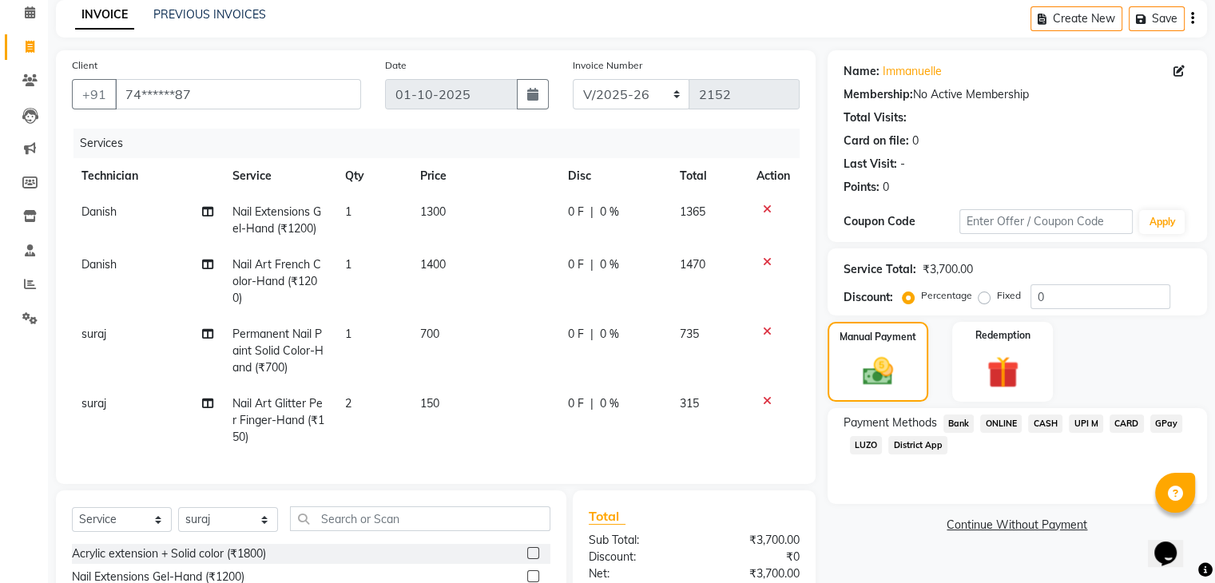
click at [1006, 422] on span "ONLINE" at bounding box center [1001, 424] width 42 height 18
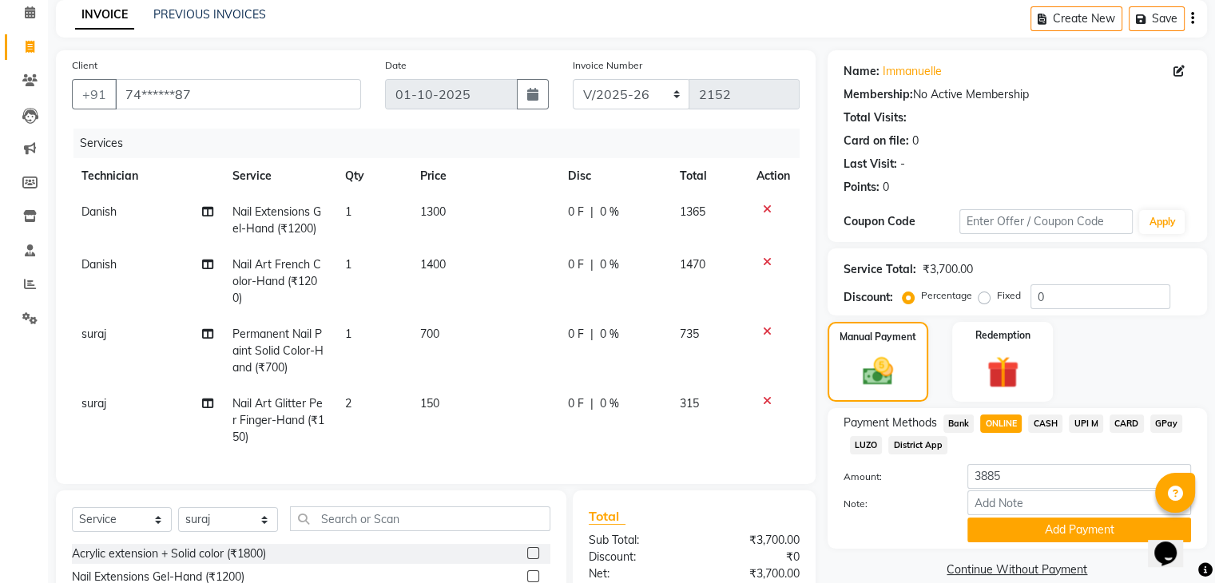
scroll to position [226, 0]
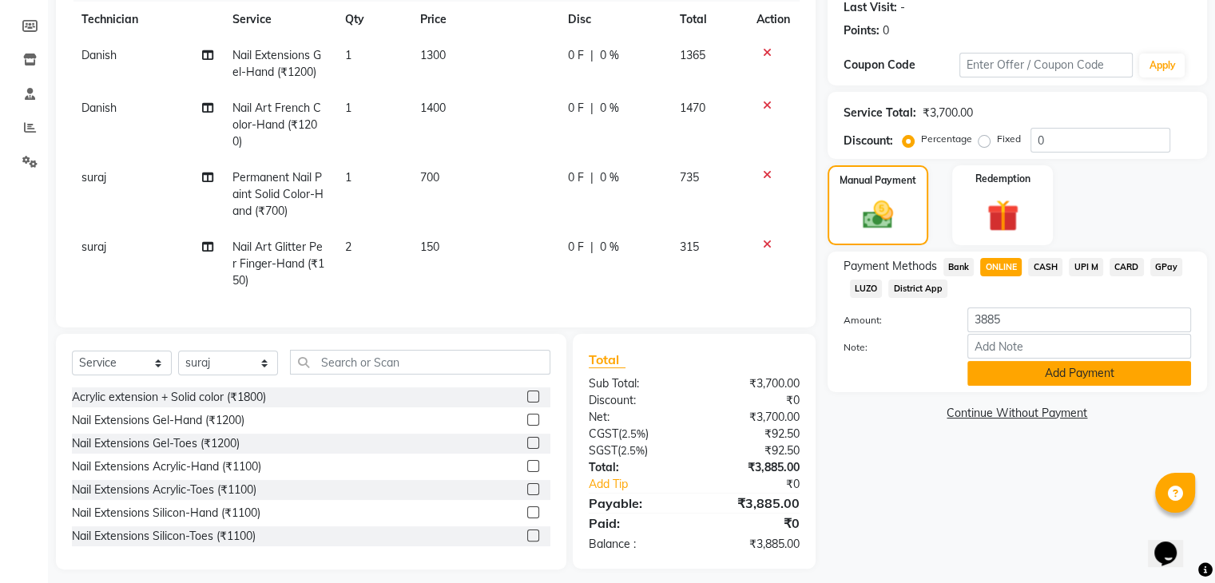
click at [1085, 378] on button "Add Payment" at bounding box center [1079, 373] width 224 height 25
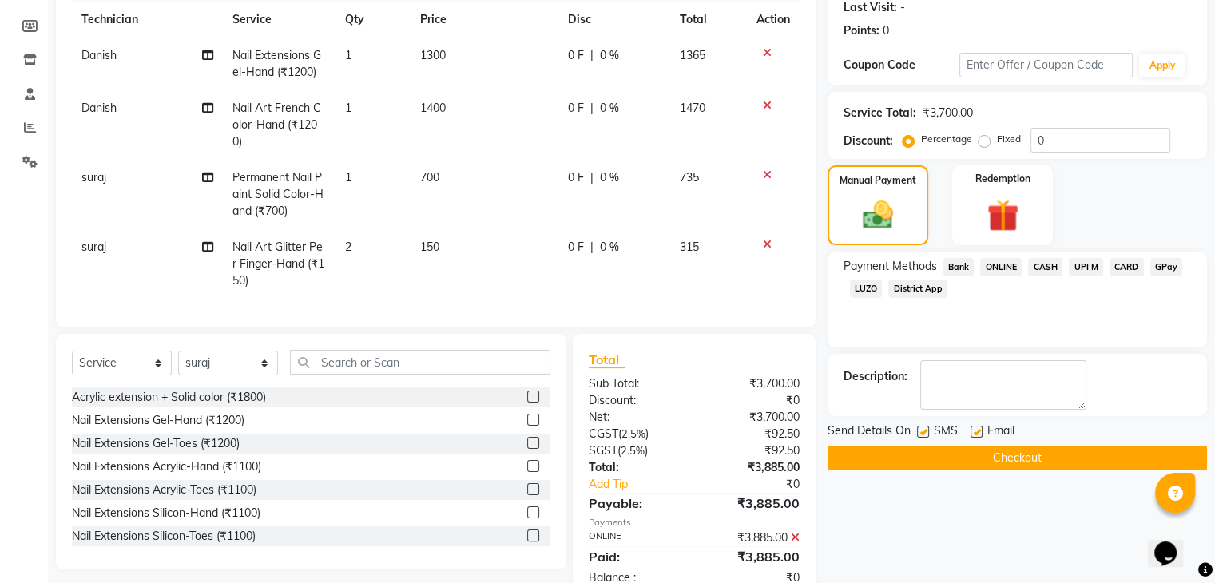
click at [1046, 458] on button "Checkout" at bounding box center [1016, 458] width 379 height 25
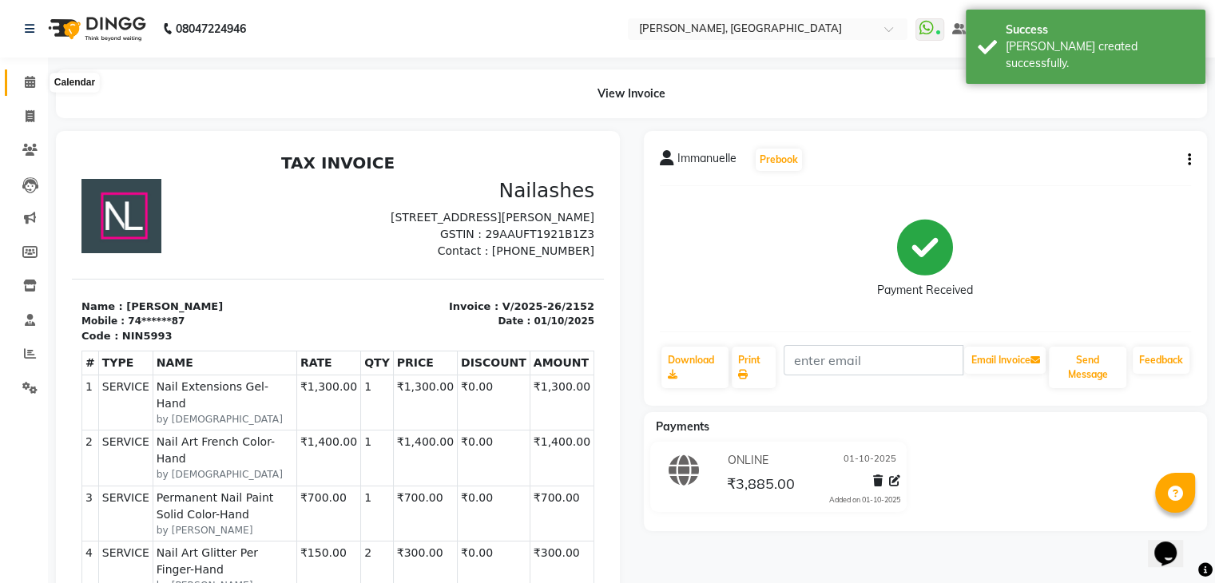
click at [21, 78] on span at bounding box center [30, 82] width 28 height 18
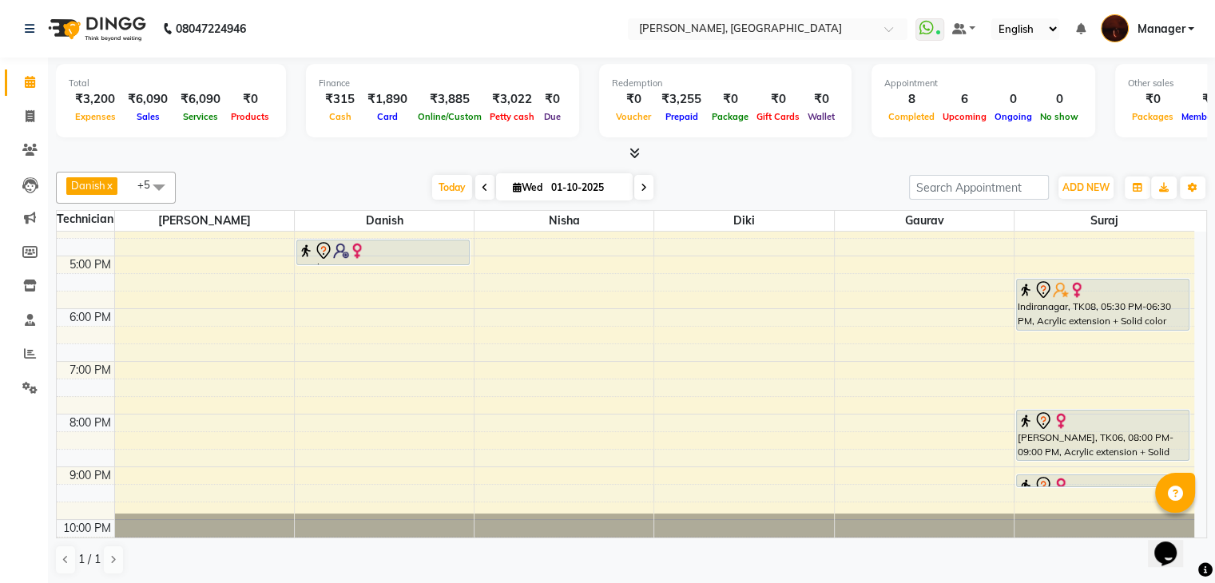
scroll to position [345, 0]
click at [643, 189] on icon at bounding box center [644, 188] width 6 height 10
type input "02-10-2025"
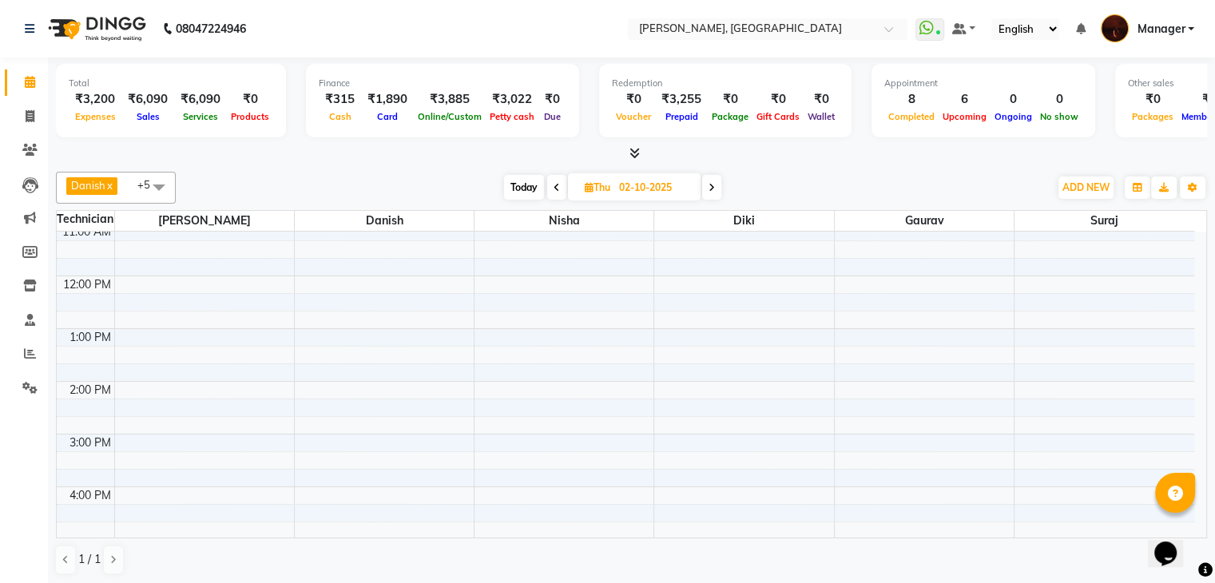
scroll to position [0, 0]
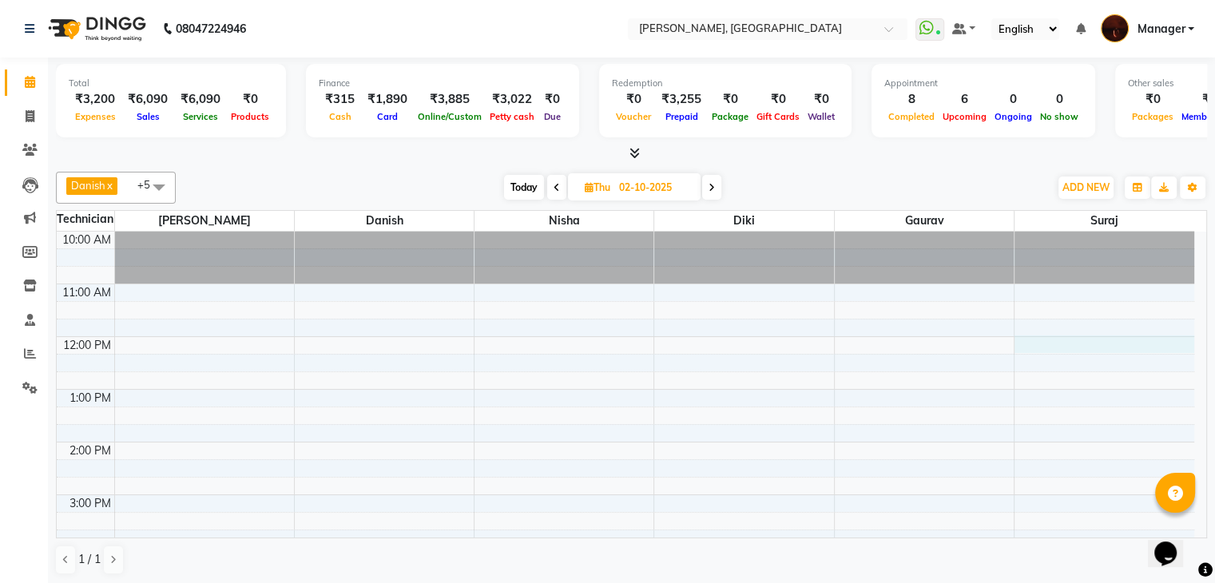
click at [1059, 346] on div "10:00 AM 11:00 AM 12:00 PM 1:00 PM 2:00 PM 3:00 PM 4:00 PM 5:00 PM 6:00 PM 7:00…" at bounding box center [625, 574] width 1137 height 685
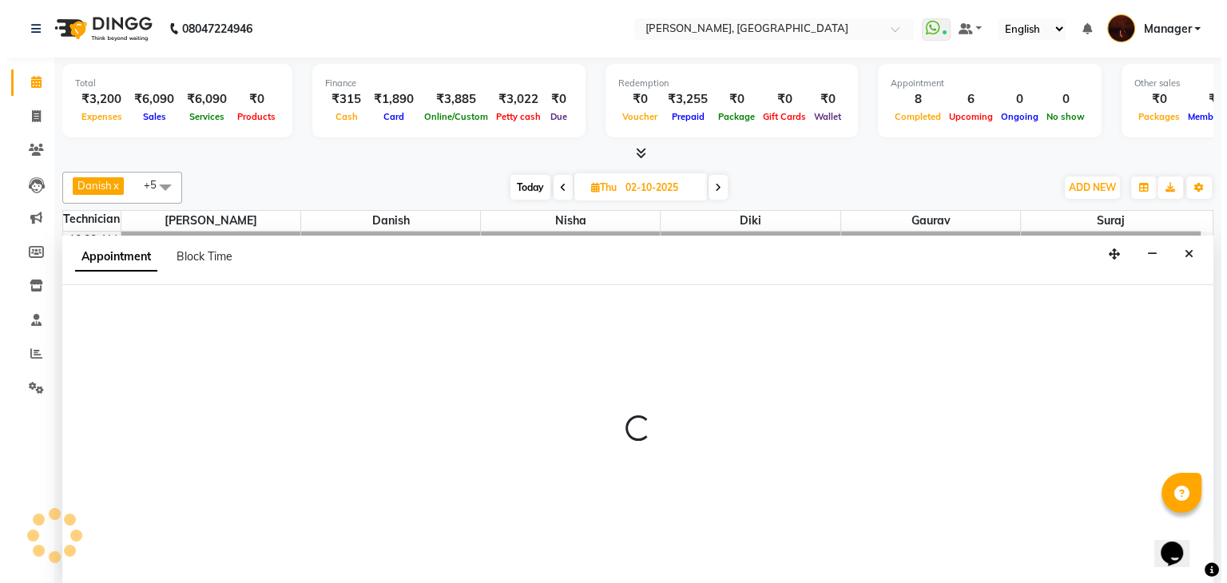
scroll to position [1, 0]
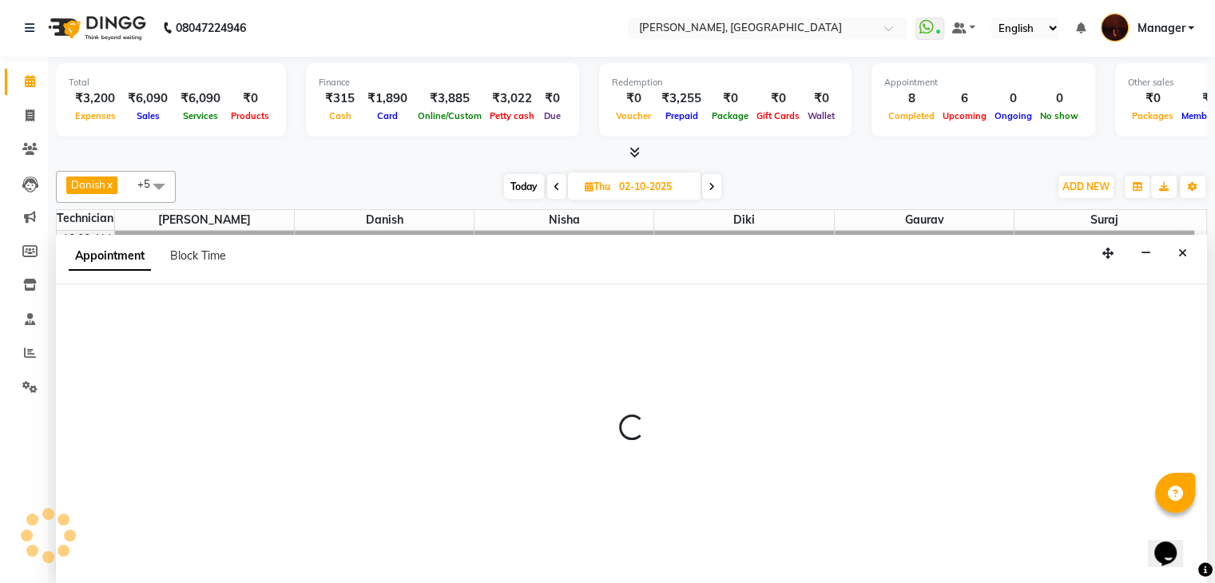
select select "720"
select select "tentative"
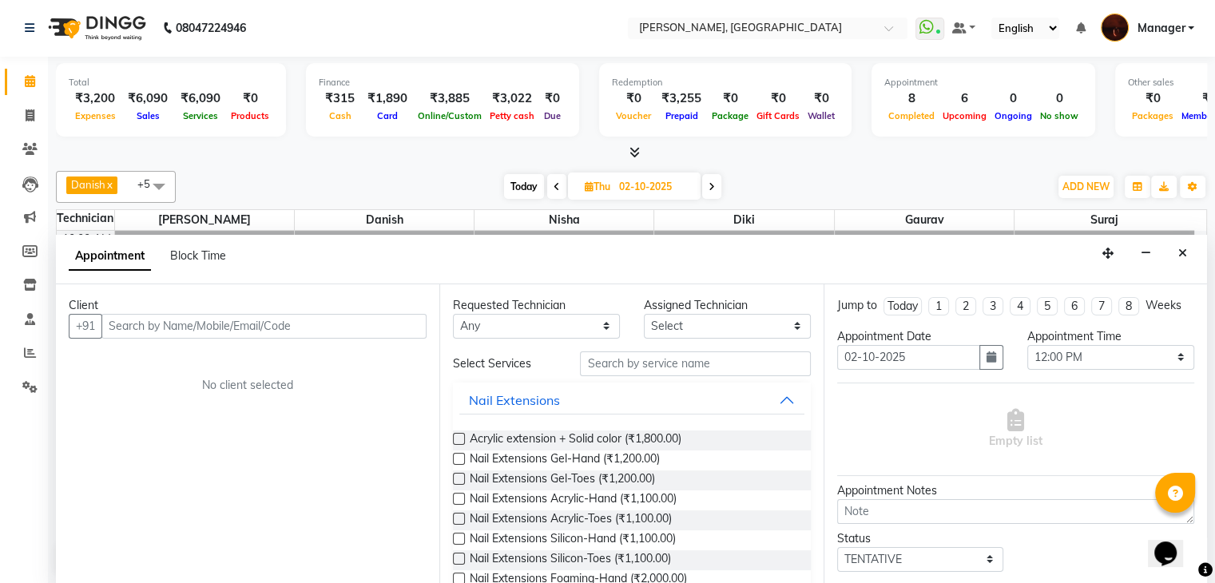
click at [375, 314] on input "text" at bounding box center [263, 326] width 325 height 25
type input "9980344135"
click at [385, 319] on span "Add Client" at bounding box center [394, 326] width 54 height 14
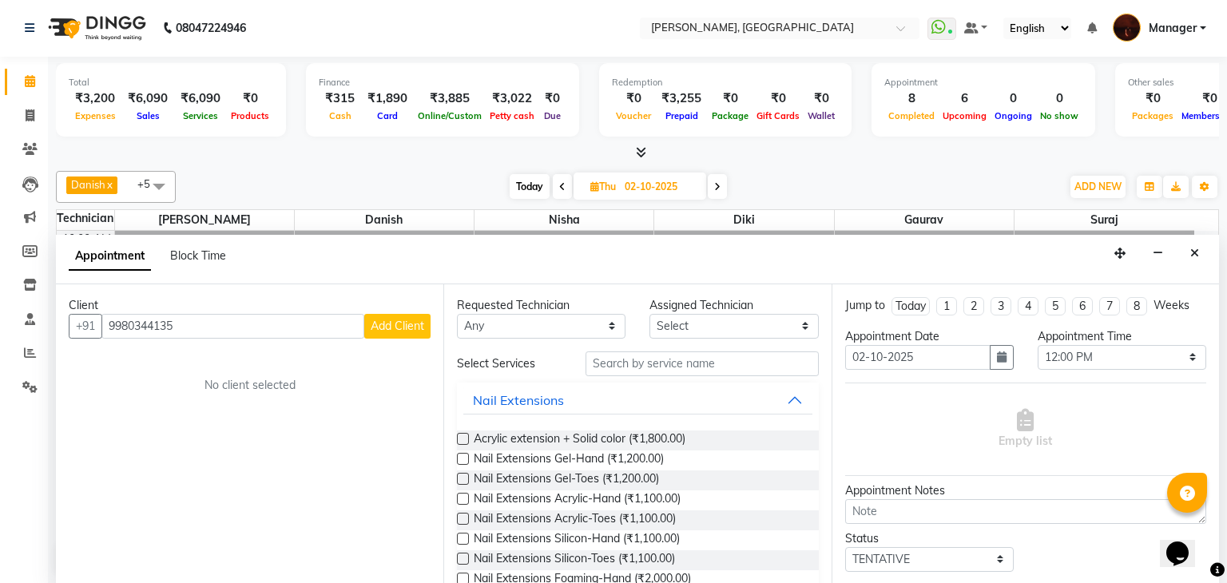
select select "21"
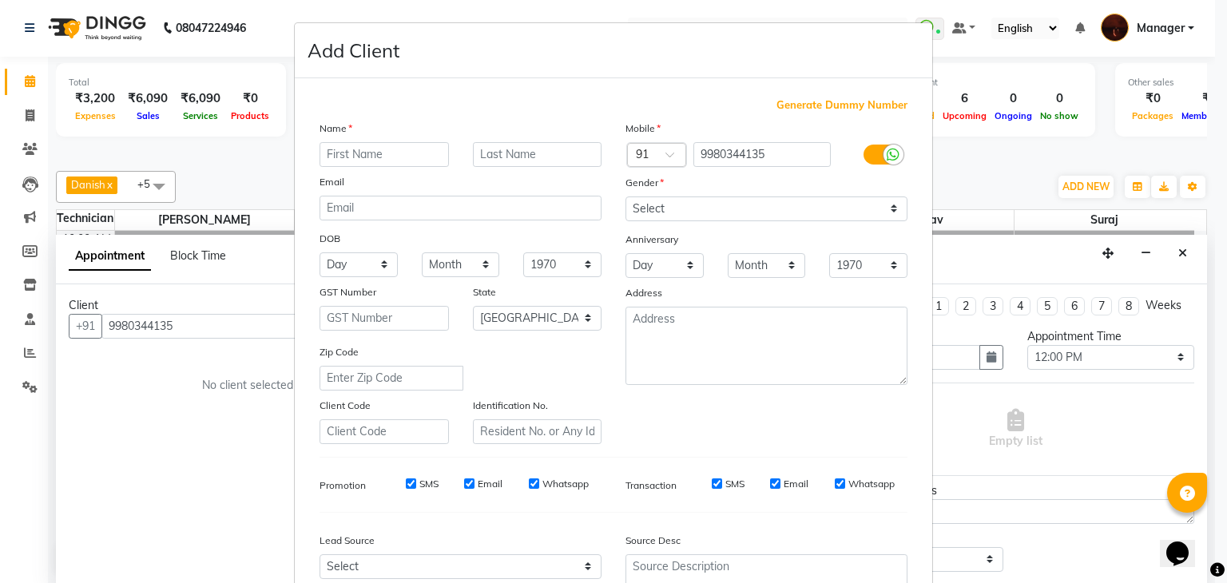
click at [364, 161] on input "text" at bounding box center [383, 154] width 129 height 25
type input "Shilpa"
click at [719, 212] on select "Select [DEMOGRAPHIC_DATA] [DEMOGRAPHIC_DATA] Other Prefer Not To Say" at bounding box center [766, 208] width 282 height 25
select select "[DEMOGRAPHIC_DATA]"
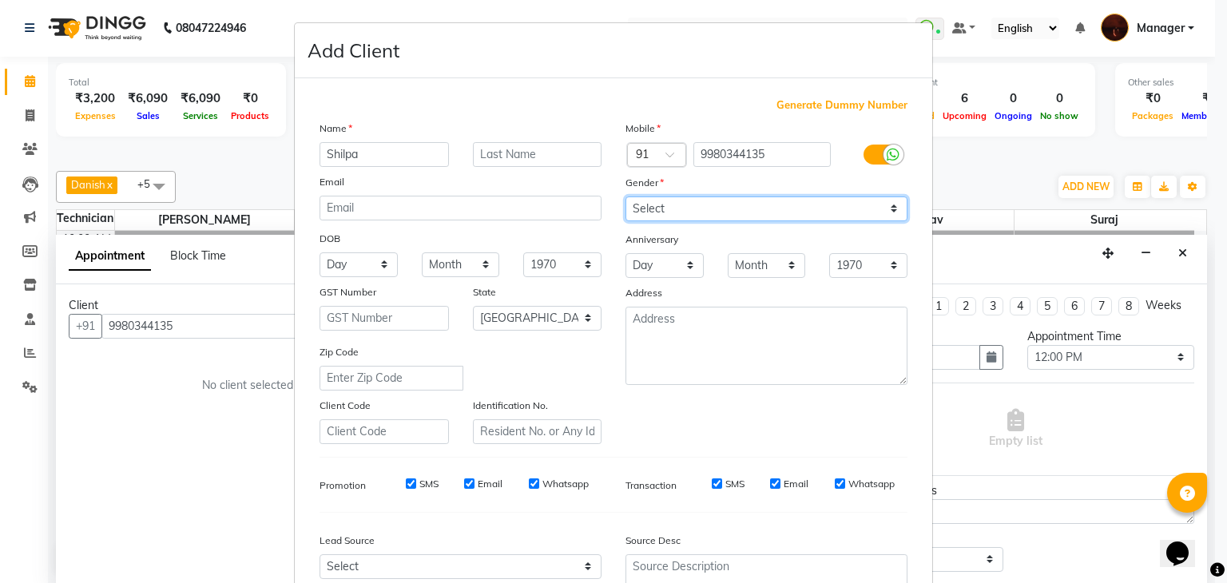
click at [625, 197] on select "Select [DEMOGRAPHIC_DATA] [DEMOGRAPHIC_DATA] Other Prefer Not To Say" at bounding box center [766, 208] width 282 height 25
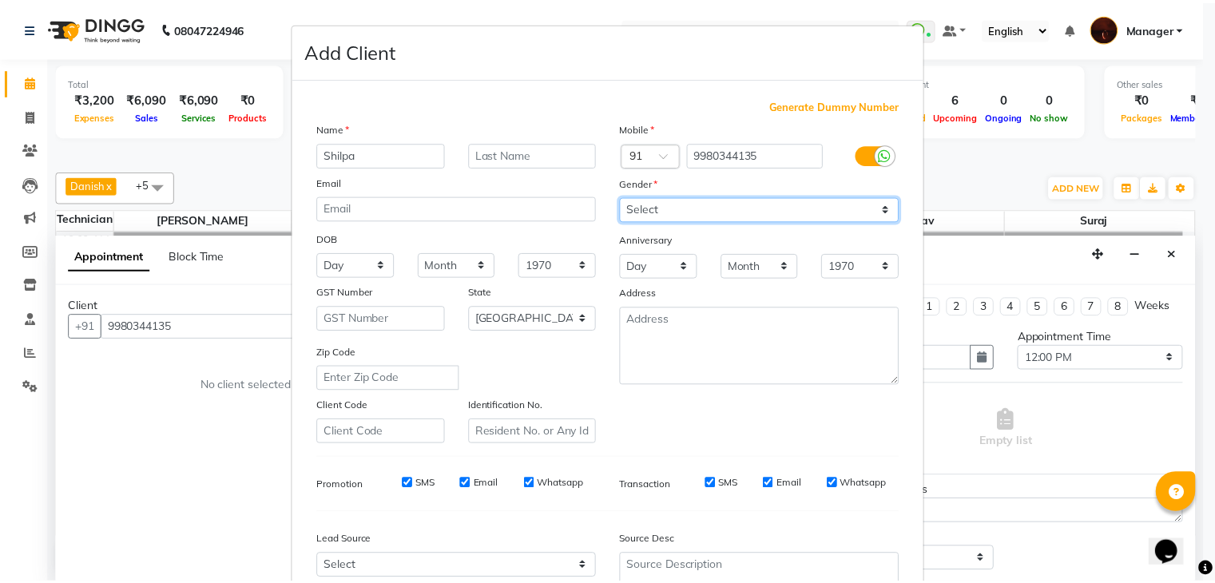
scroll to position [162, 0]
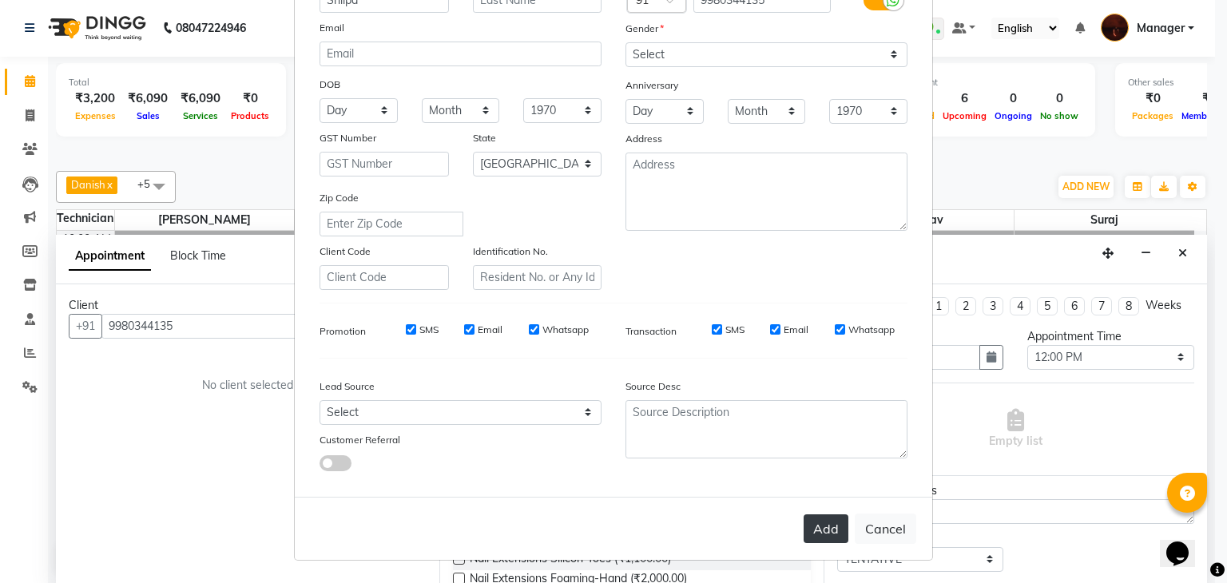
click at [819, 526] on button "Add" at bounding box center [826, 528] width 45 height 29
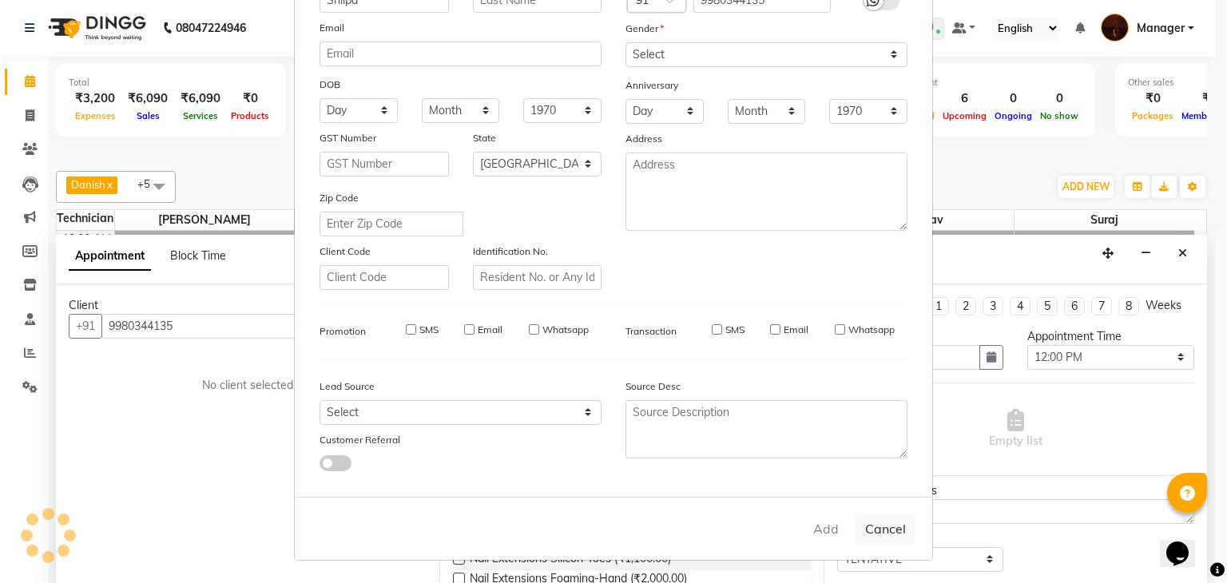
type input "99******35"
select select
select select "null"
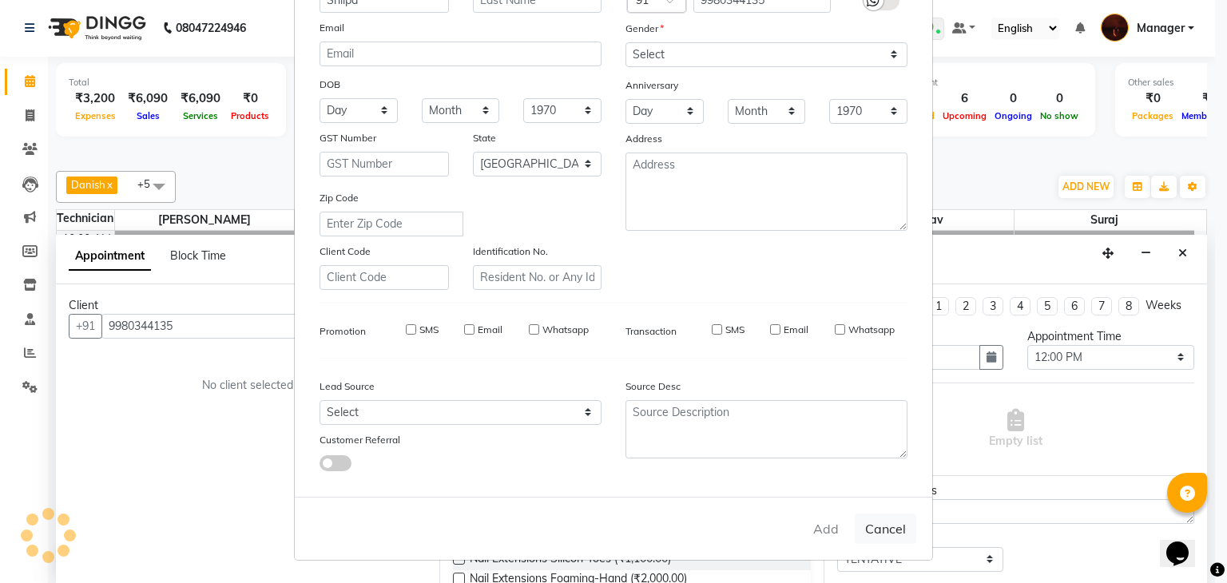
select select
checkbox input "false"
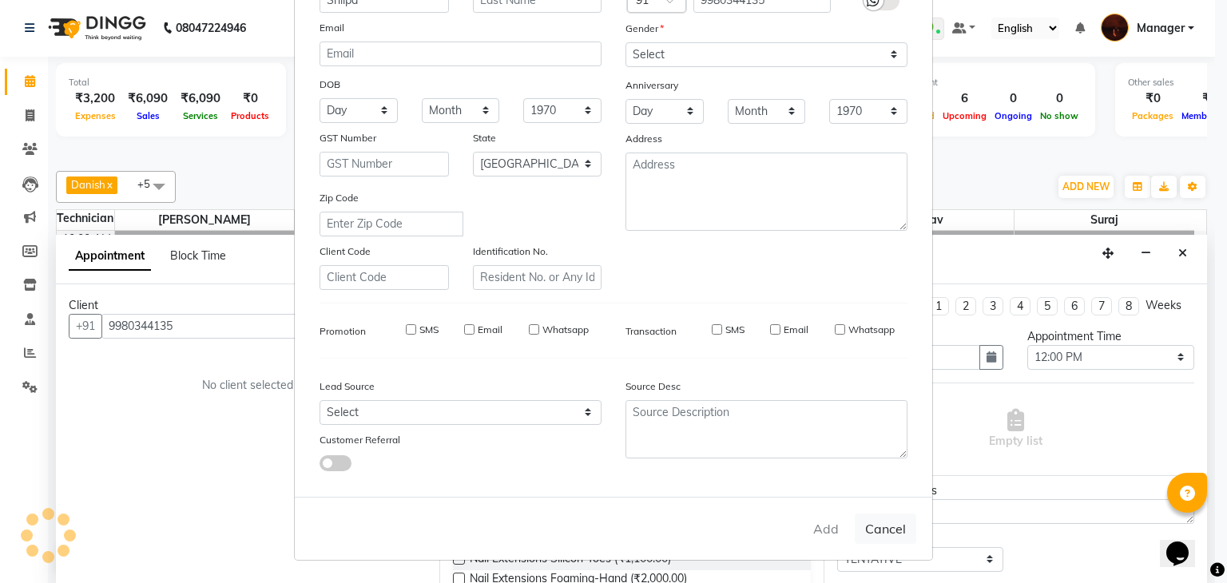
checkbox input "false"
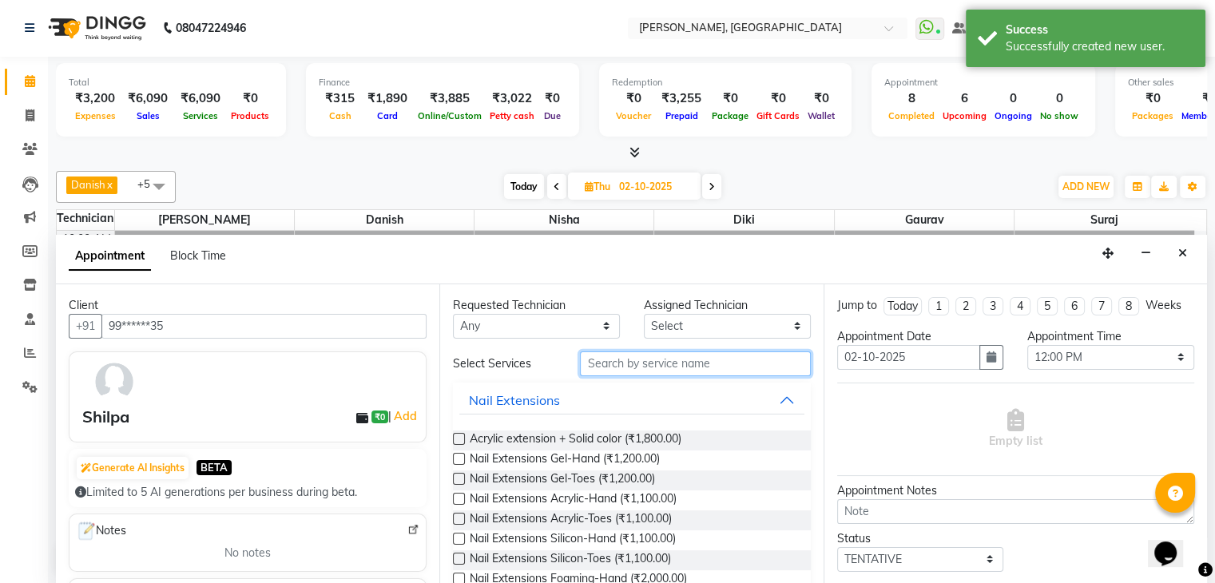
click at [627, 361] on input "text" at bounding box center [695, 363] width 230 height 25
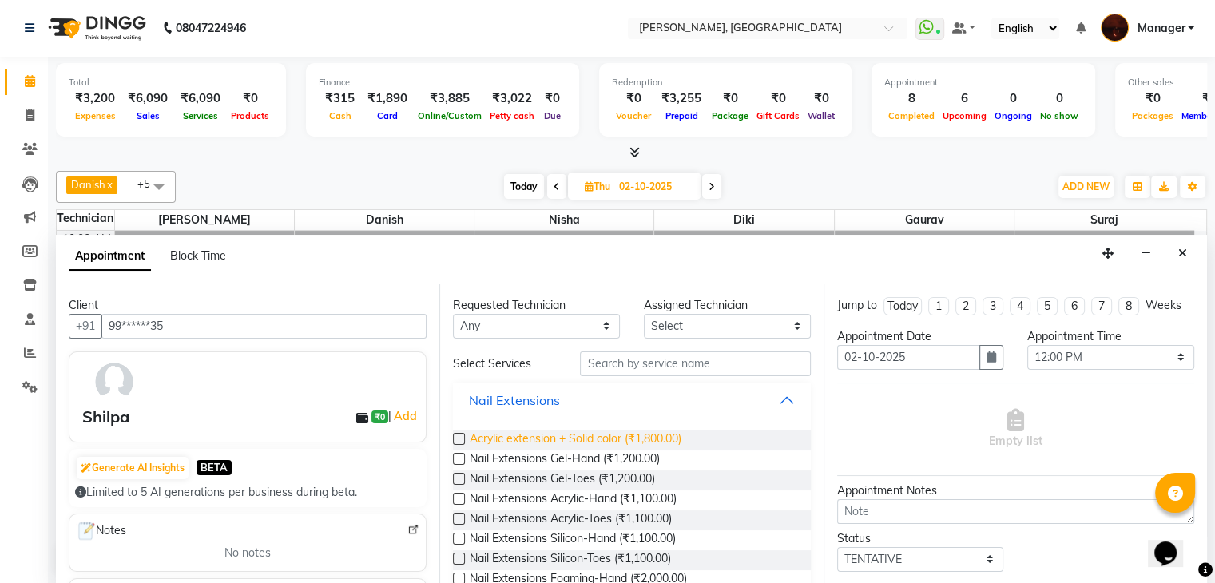
click at [522, 439] on span "Acrylic extension + Solid color (₹1,800.00)" at bounding box center [576, 441] width 212 height 20
click at [508, 439] on span "Acrylic extension + Solid color (₹1,800.00)" at bounding box center [576, 441] width 212 height 20
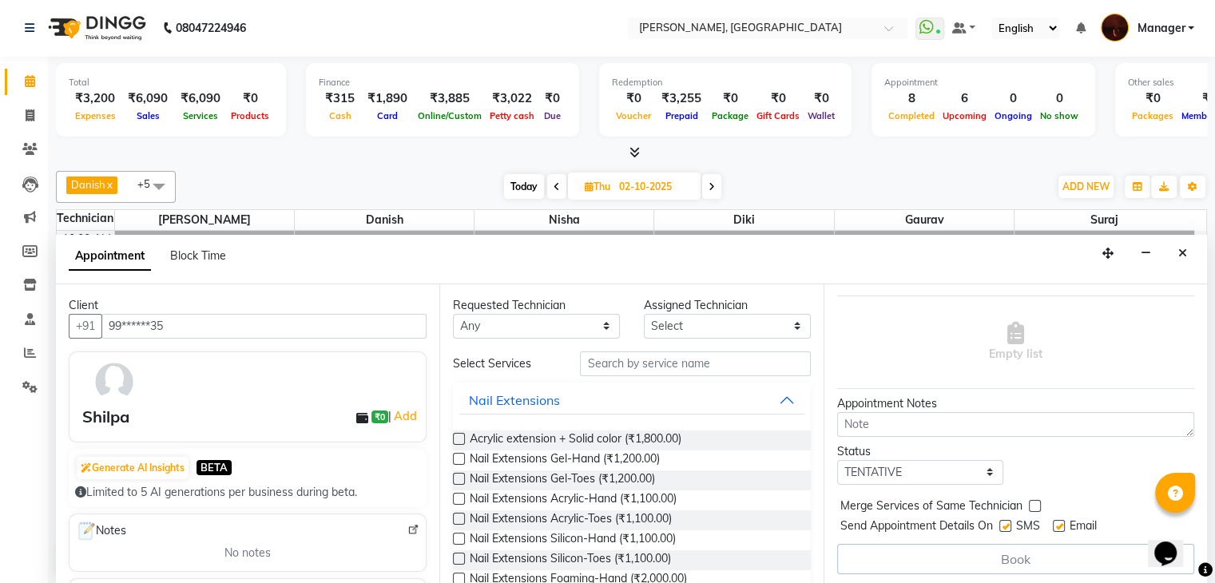
scroll to position [0, 0]
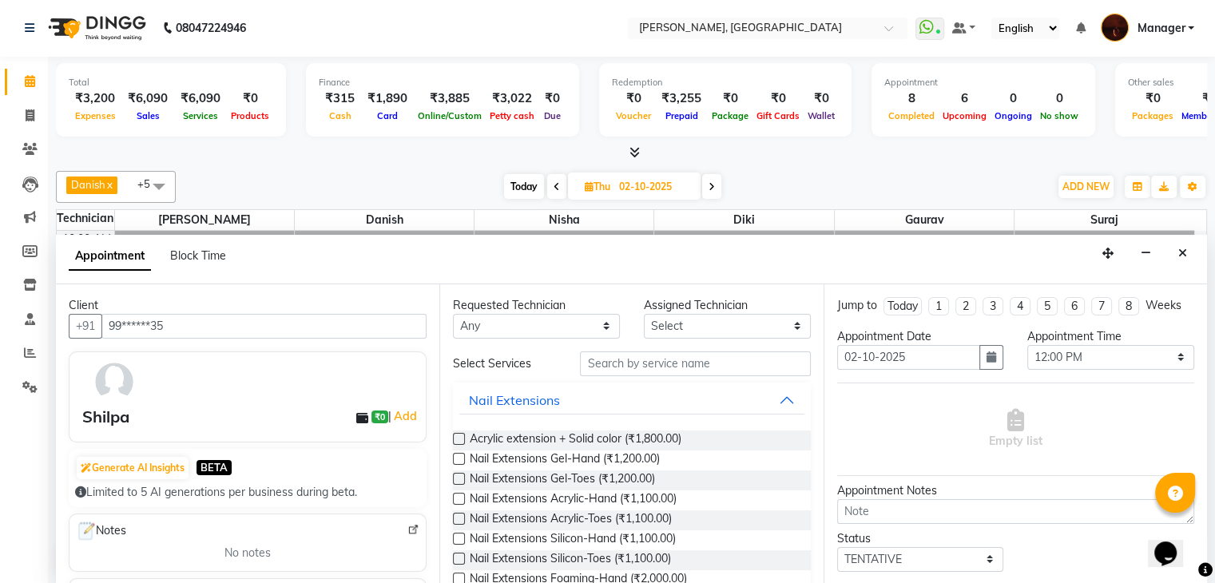
click at [457, 435] on label at bounding box center [459, 439] width 12 height 12
click at [457, 435] on input "checkbox" at bounding box center [458, 440] width 10 height 10
checkbox input "false"
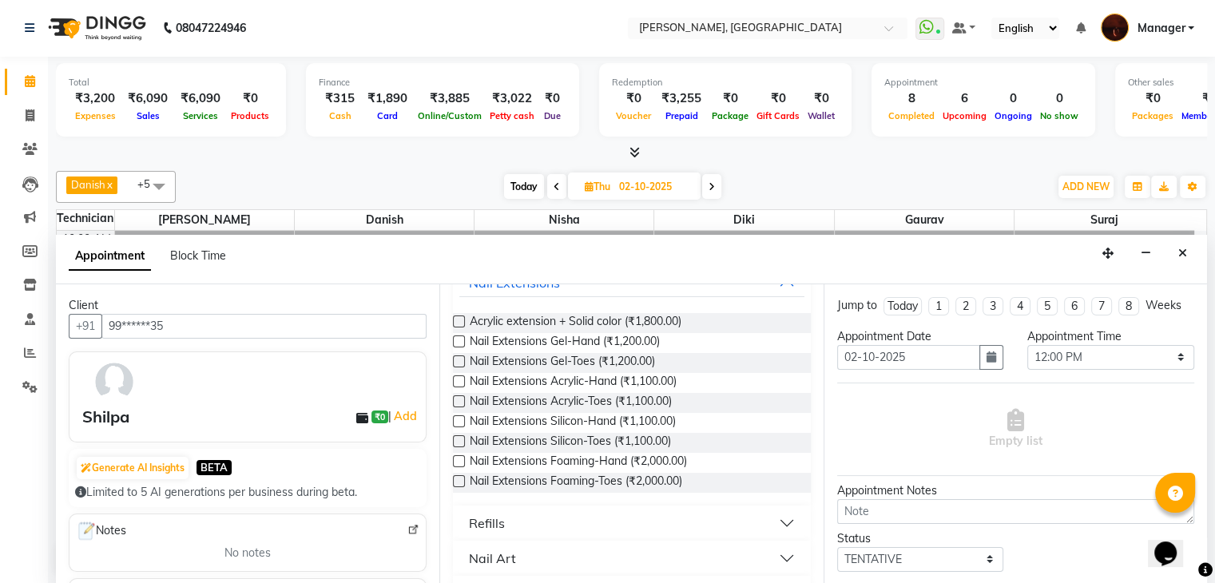
scroll to position [118, 0]
click at [343, 310] on div "Client" at bounding box center [248, 305] width 358 height 17
click at [1189, 245] on button "Close" at bounding box center [1182, 254] width 23 height 25
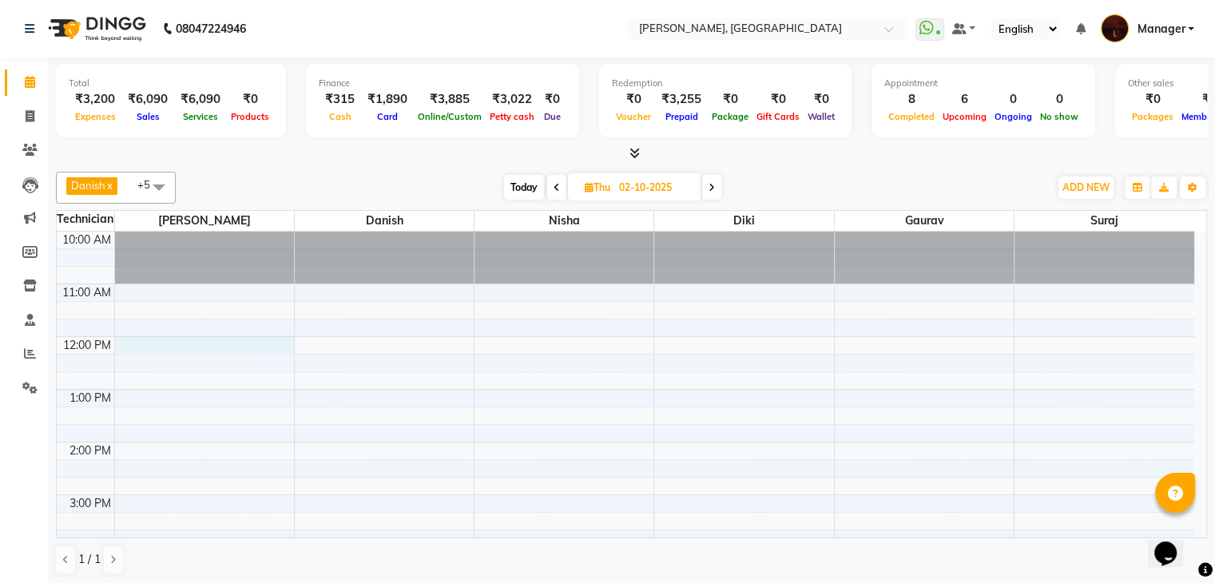
click at [187, 342] on div "10:00 AM 11:00 AM 12:00 PM 1:00 PM 2:00 PM 3:00 PM 4:00 PM 5:00 PM 6:00 PM 7:00…" at bounding box center [625, 574] width 1137 height 685
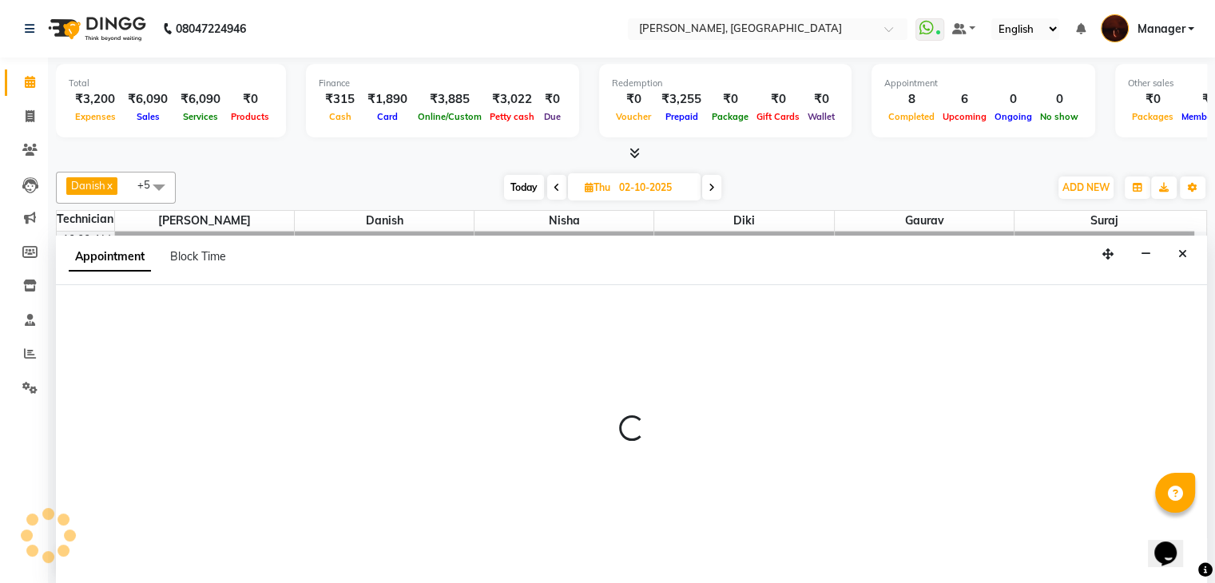
scroll to position [1, 0]
select select "35072"
select select "720"
select select "tentative"
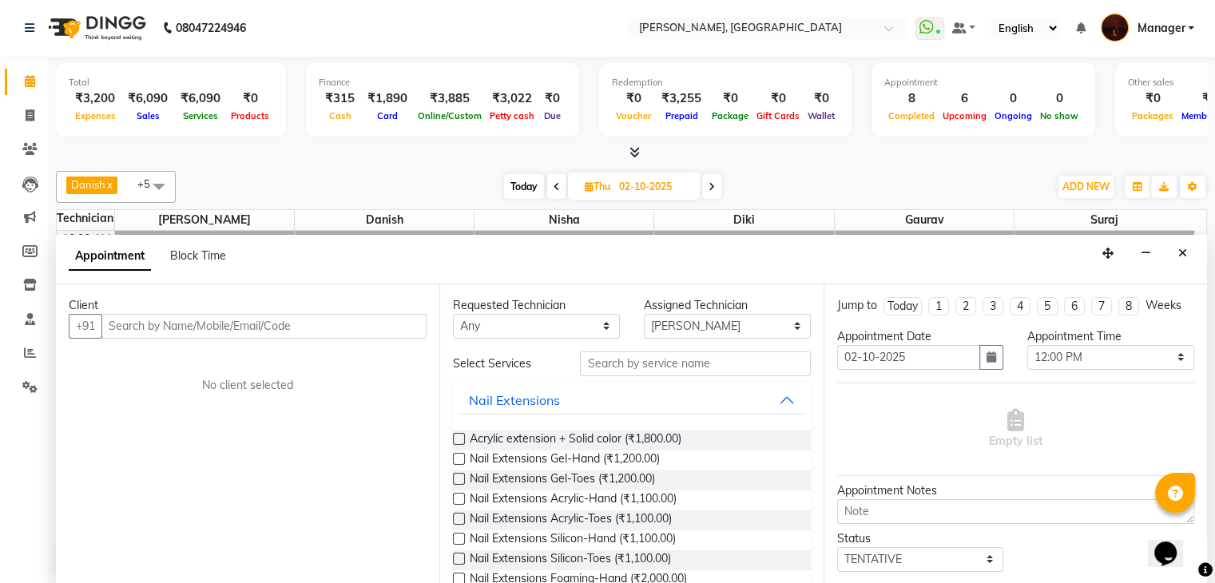
click at [284, 326] on input "text" at bounding box center [263, 326] width 325 height 25
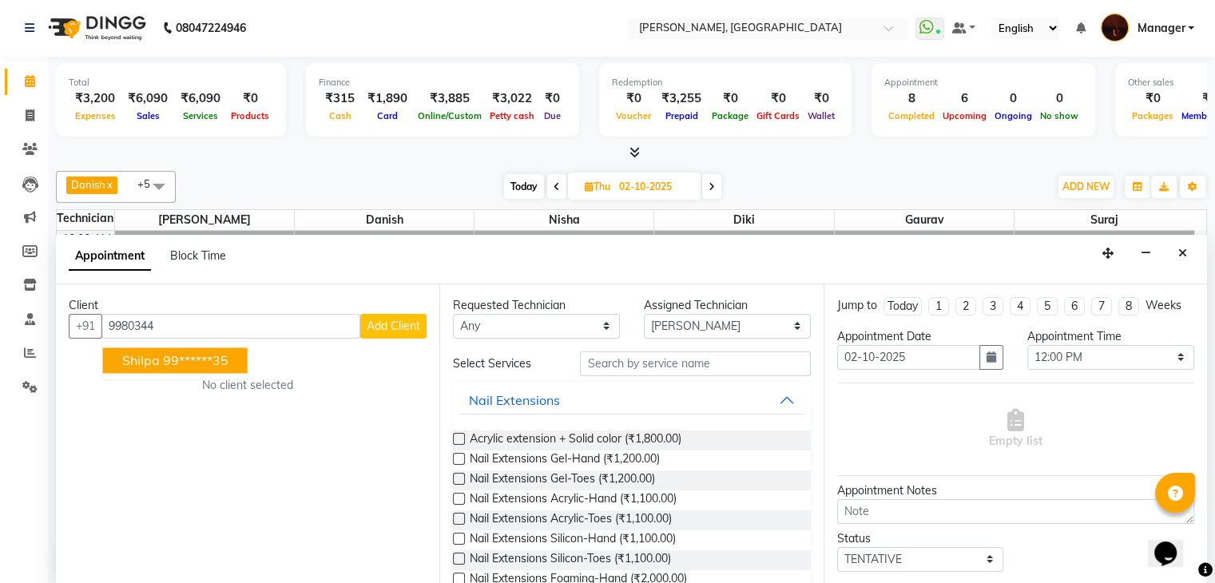
click at [220, 361] on ngb-highlight "99******35" at bounding box center [195, 360] width 65 height 16
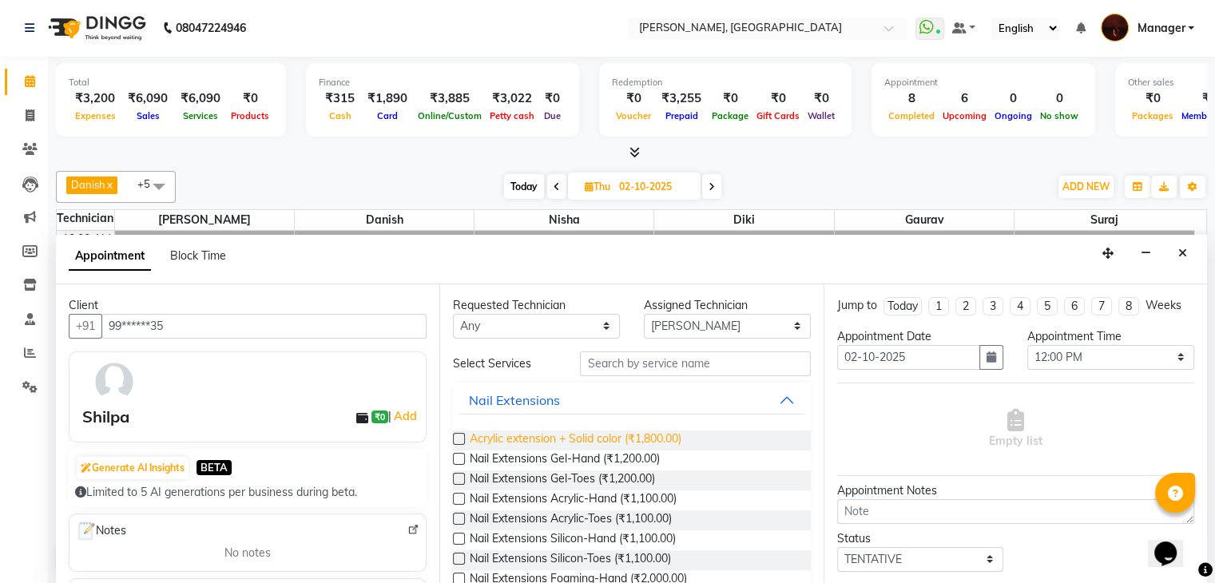
type input "99******35"
click at [508, 438] on span "Acrylic extension + Solid color (₹1,800.00)" at bounding box center [576, 441] width 212 height 20
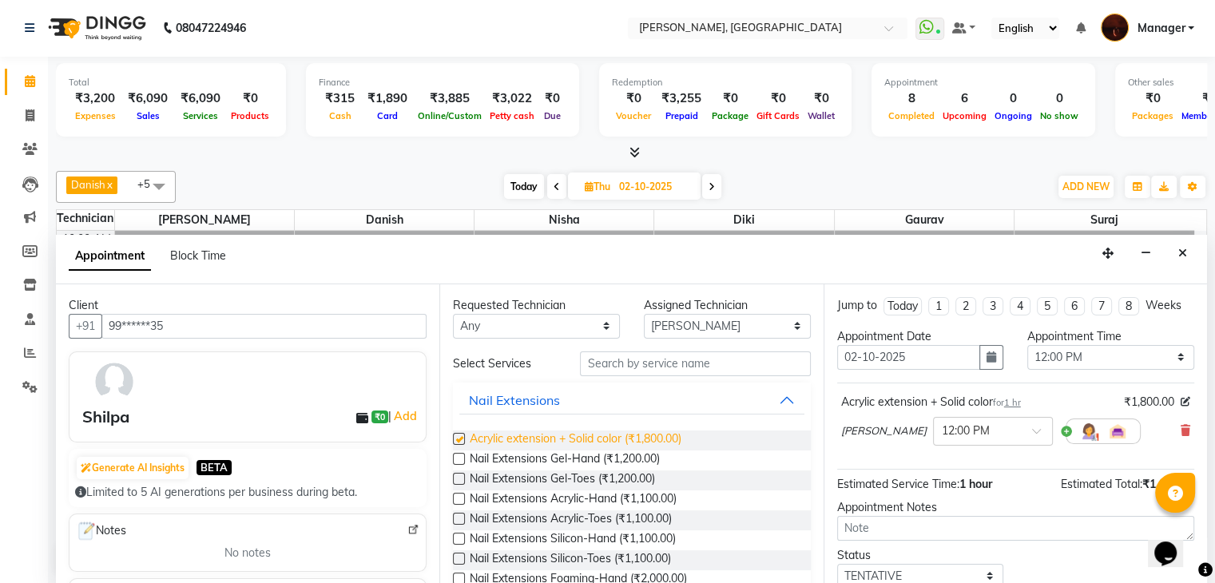
checkbox input "false"
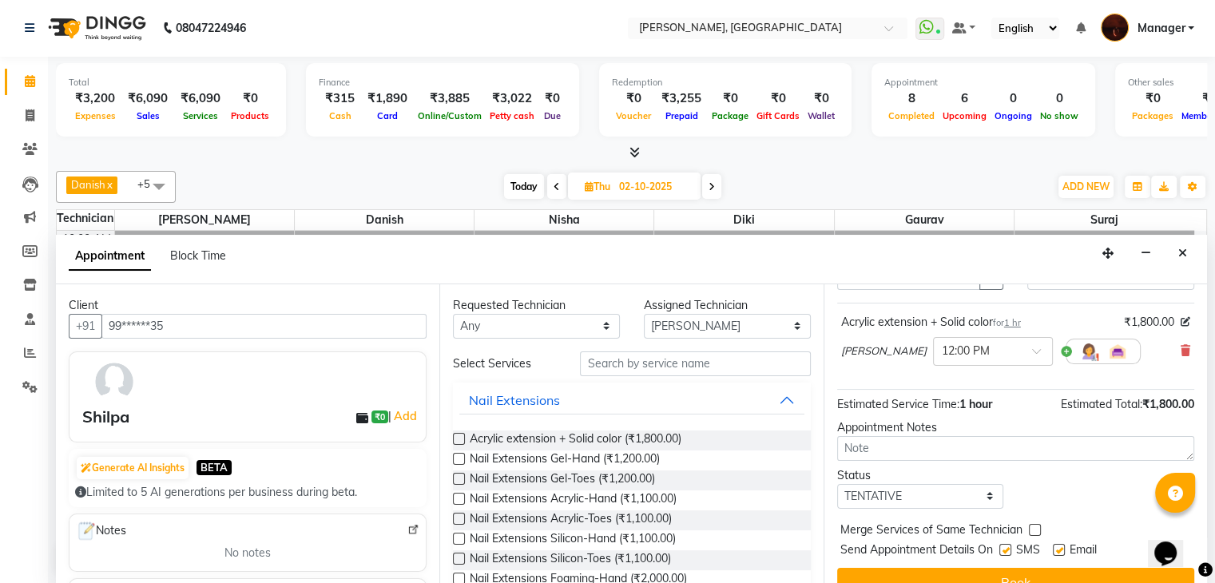
scroll to position [104, 0]
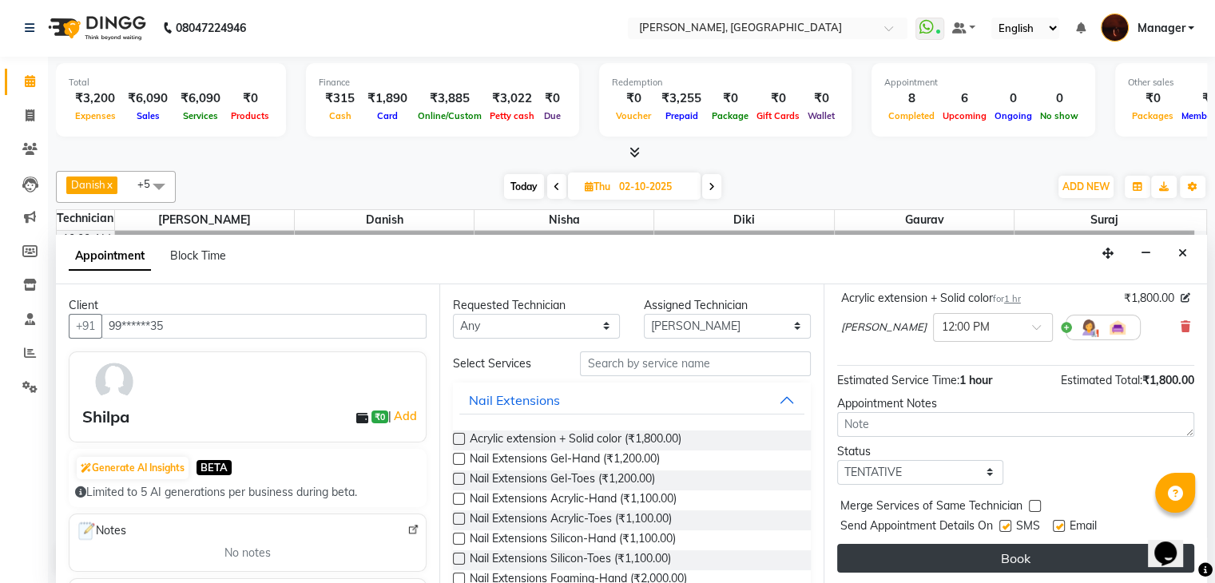
click at [948, 557] on button "Book" at bounding box center [1015, 558] width 357 height 29
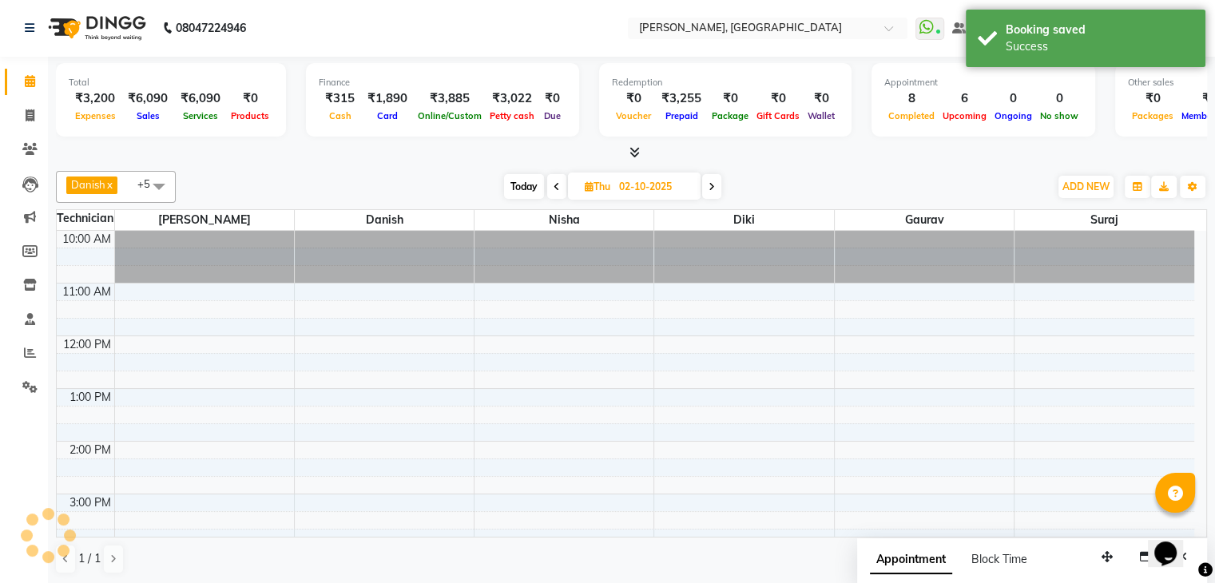
scroll to position [0, 0]
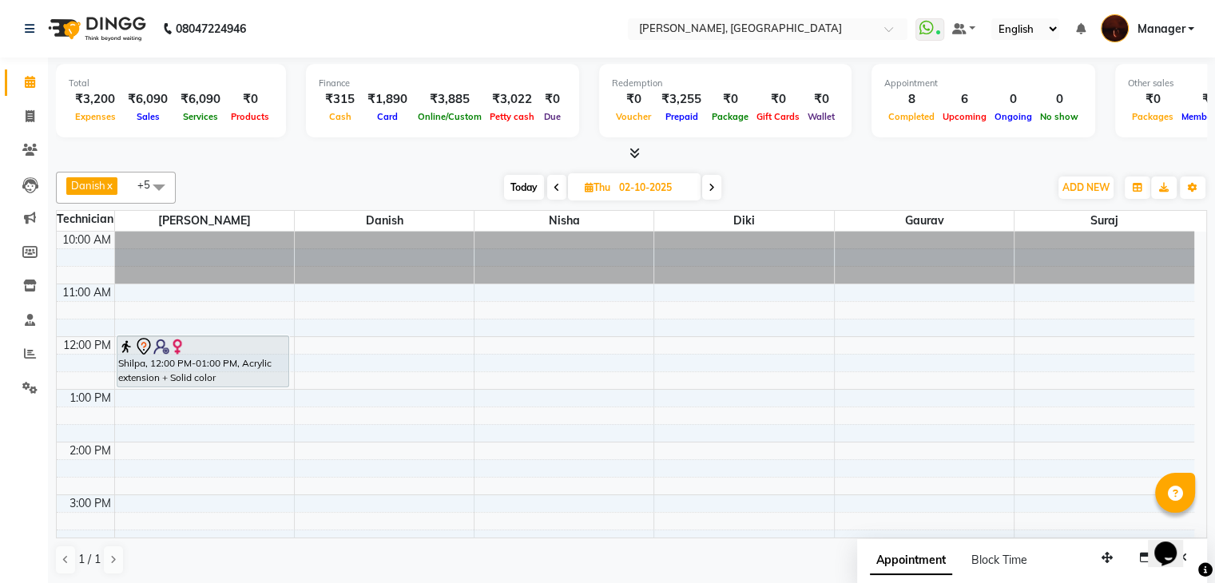
click at [514, 180] on span "Today" at bounding box center [524, 187] width 40 height 25
type input "01-10-2025"
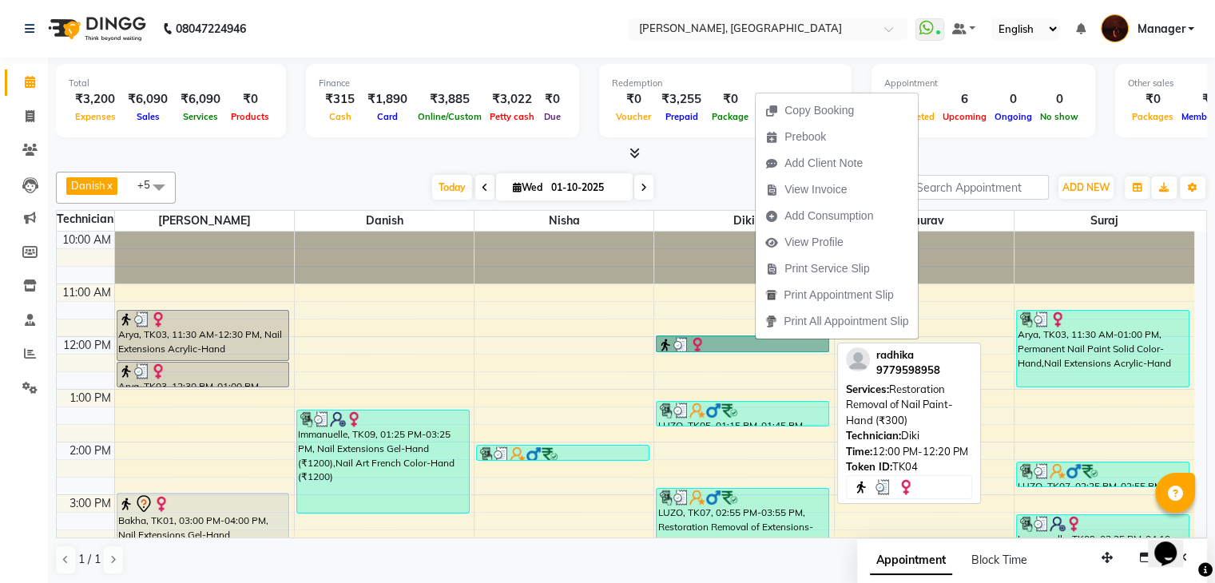
click at [755, 339] on link "radhika, TK04, 12:00 PM-12:20 PM, Restoration Removal of Nail Paint-Hand (₹300)" at bounding box center [742, 343] width 173 height 17
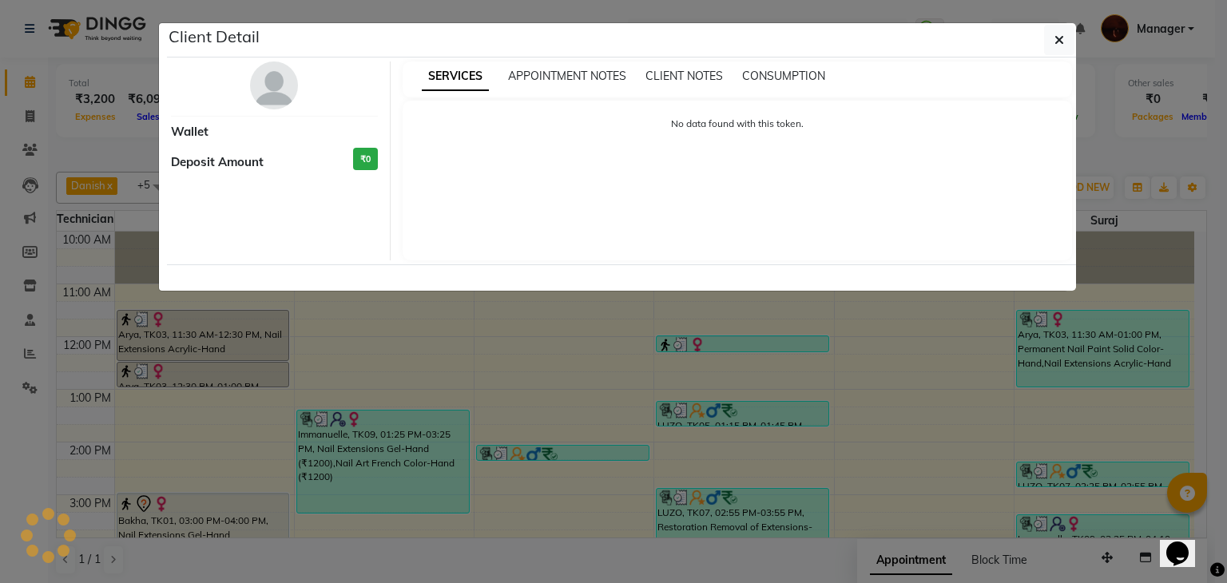
select select "3"
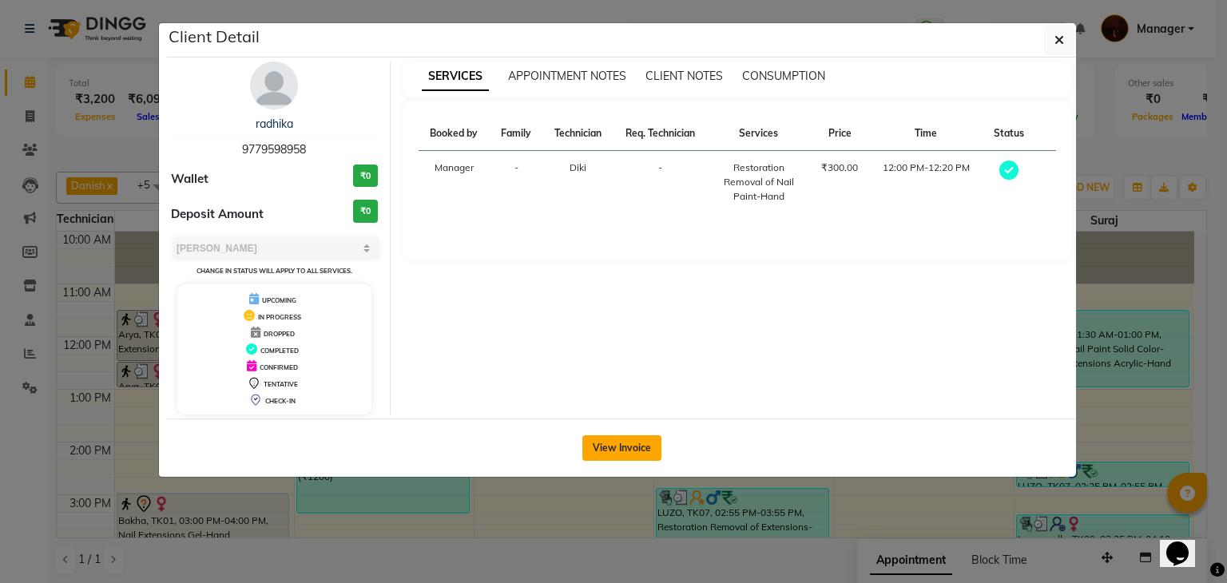
click at [645, 439] on button "View Invoice" at bounding box center [621, 448] width 79 height 26
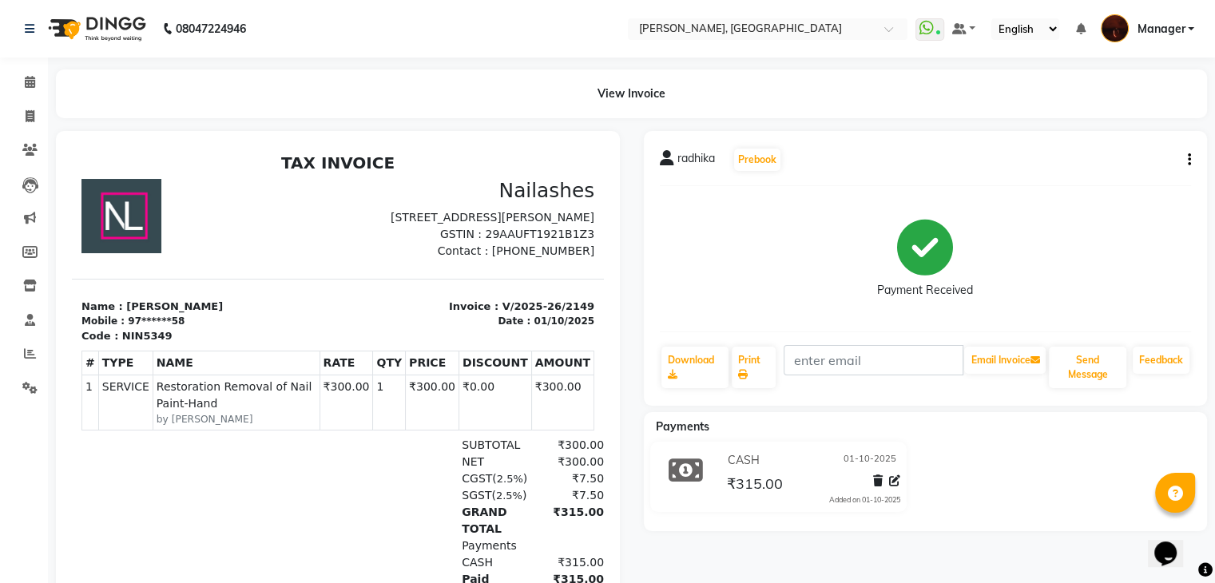
click at [1184, 157] on button "button" at bounding box center [1186, 160] width 10 height 17
click at [1133, 173] on div "Edit Item Staff" at bounding box center [1108, 170] width 109 height 20
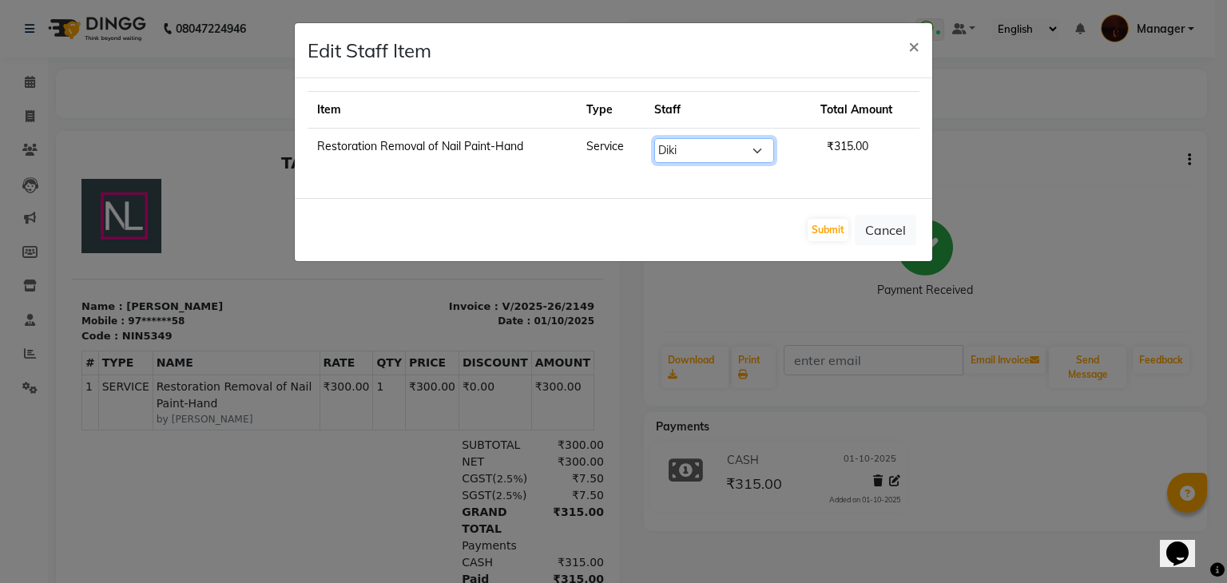
click at [746, 145] on select "Select [PERSON_NAME] [PERSON_NAME] Lucky Manager [PERSON_NAME] Nisha [PERSON_NA…" at bounding box center [714, 150] width 120 height 25
select select "35072"
click at [654, 138] on select "Select [PERSON_NAME] [PERSON_NAME] Lucky Manager [PERSON_NAME] Nisha [PERSON_NA…" at bounding box center [714, 150] width 120 height 25
click at [836, 232] on button "Submit" at bounding box center [828, 230] width 41 height 22
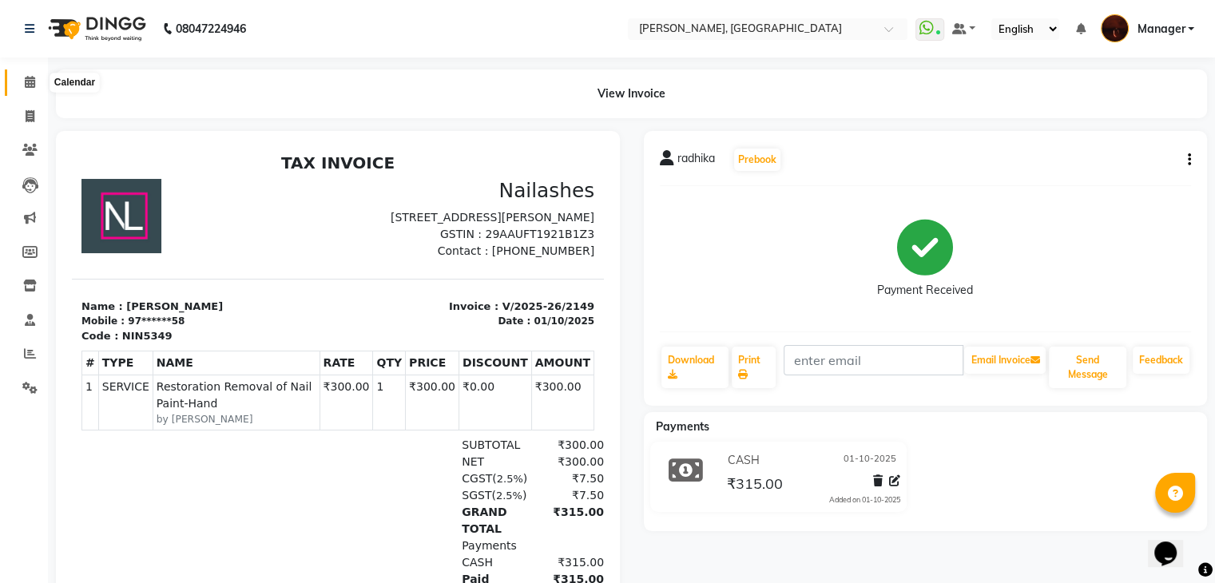
click at [29, 85] on icon at bounding box center [30, 82] width 10 height 12
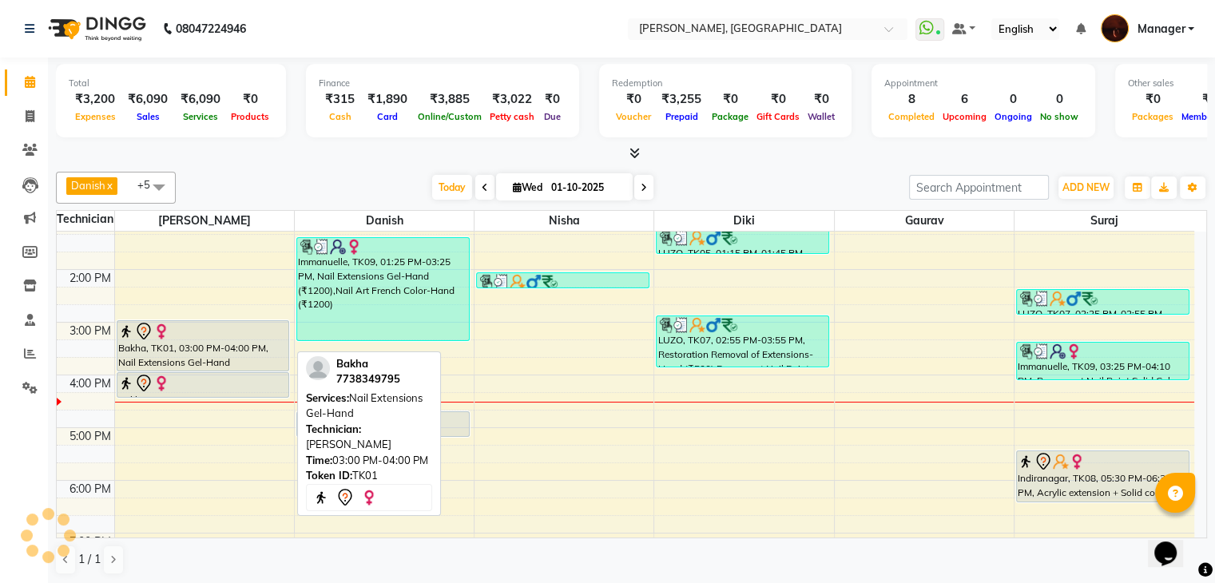
scroll to position [174, 0]
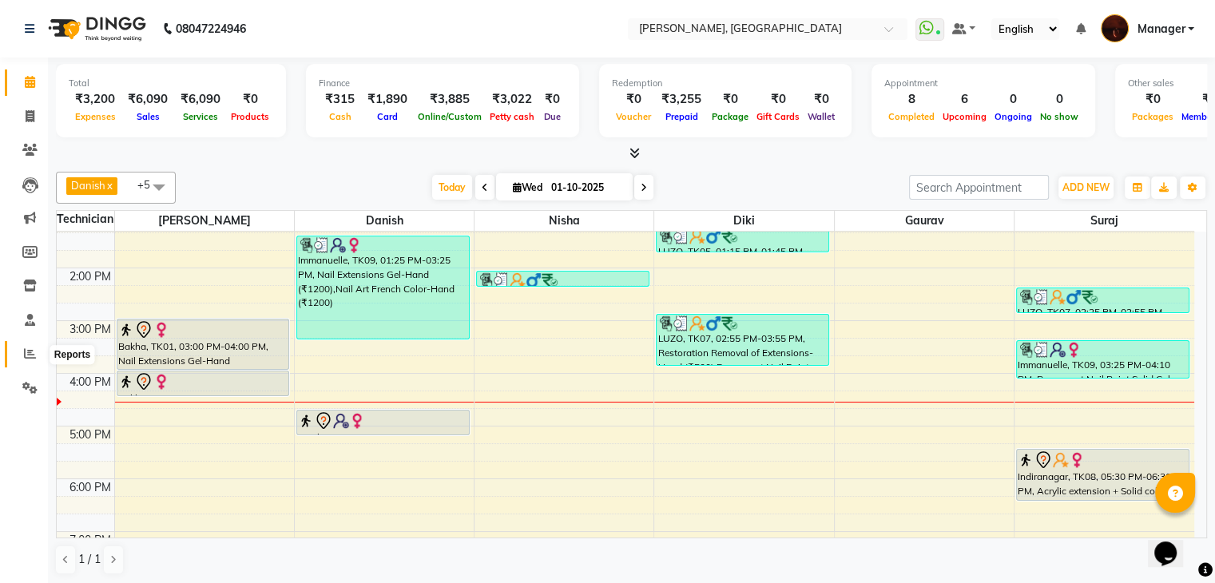
click at [18, 349] on span at bounding box center [30, 354] width 28 height 18
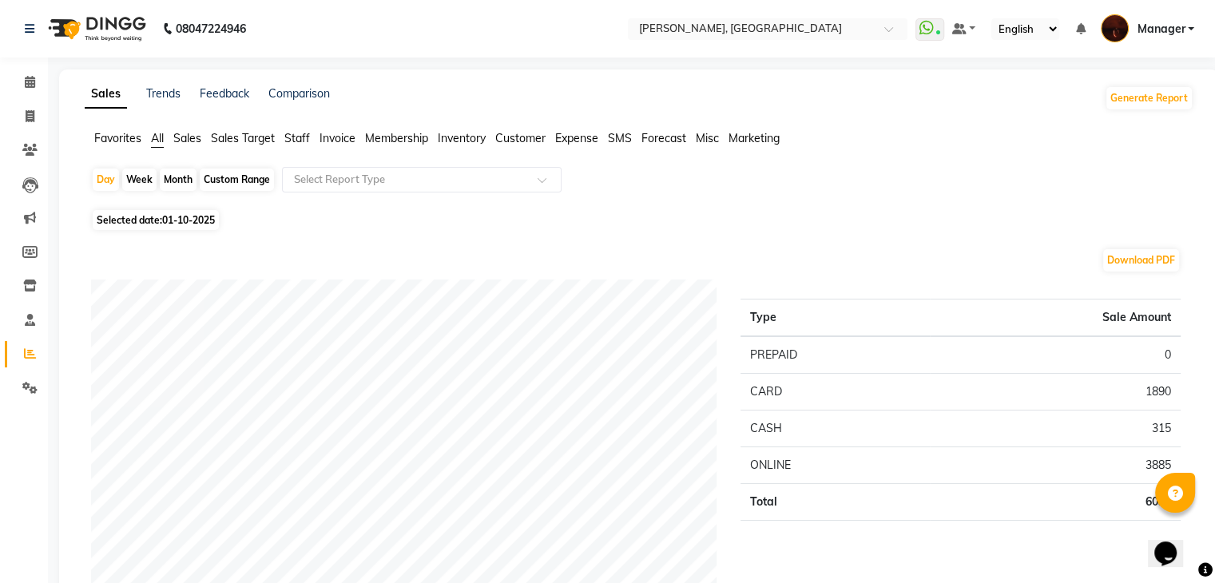
click at [307, 135] on span "Staff" at bounding box center [297, 138] width 26 height 14
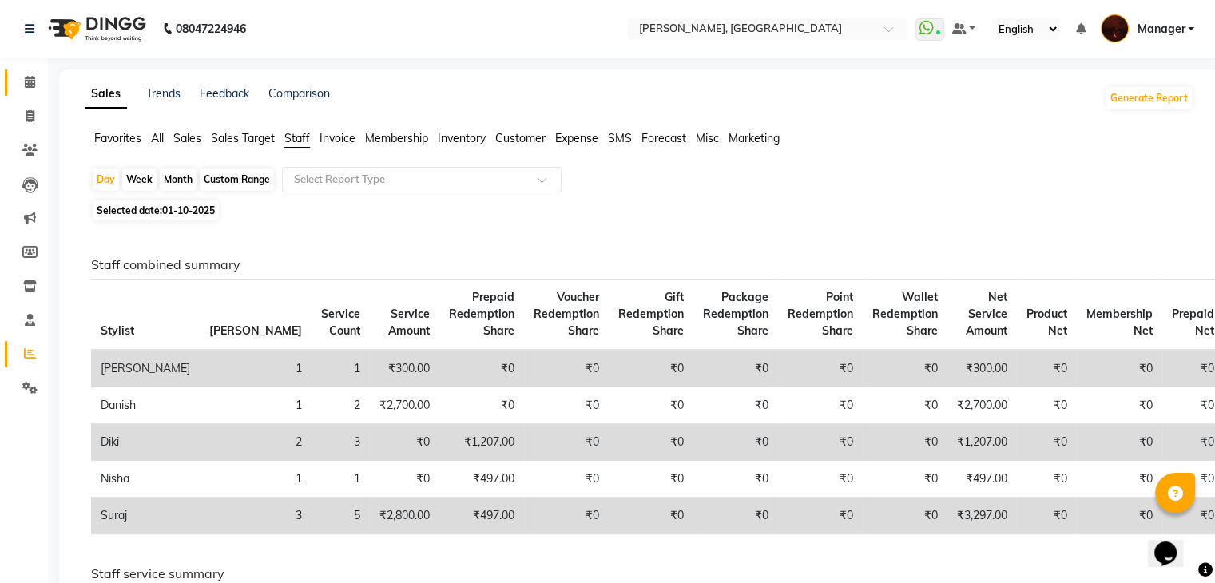
click at [32, 81] on icon at bounding box center [30, 82] width 10 height 12
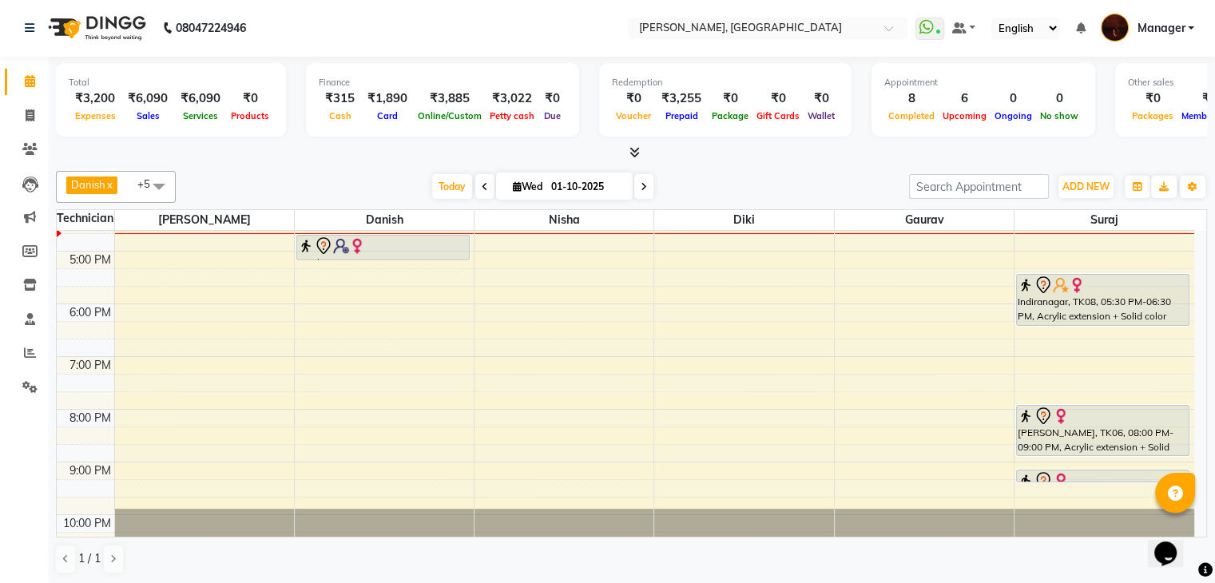
scroll to position [371, 0]
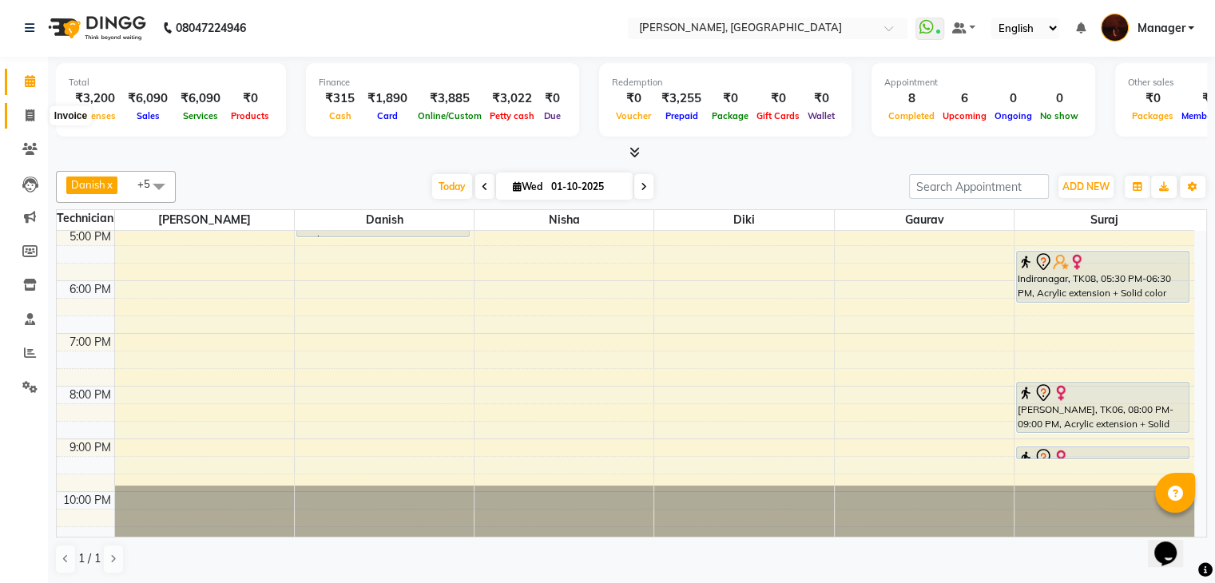
click at [26, 113] on icon at bounding box center [30, 115] width 9 height 12
select select "service"
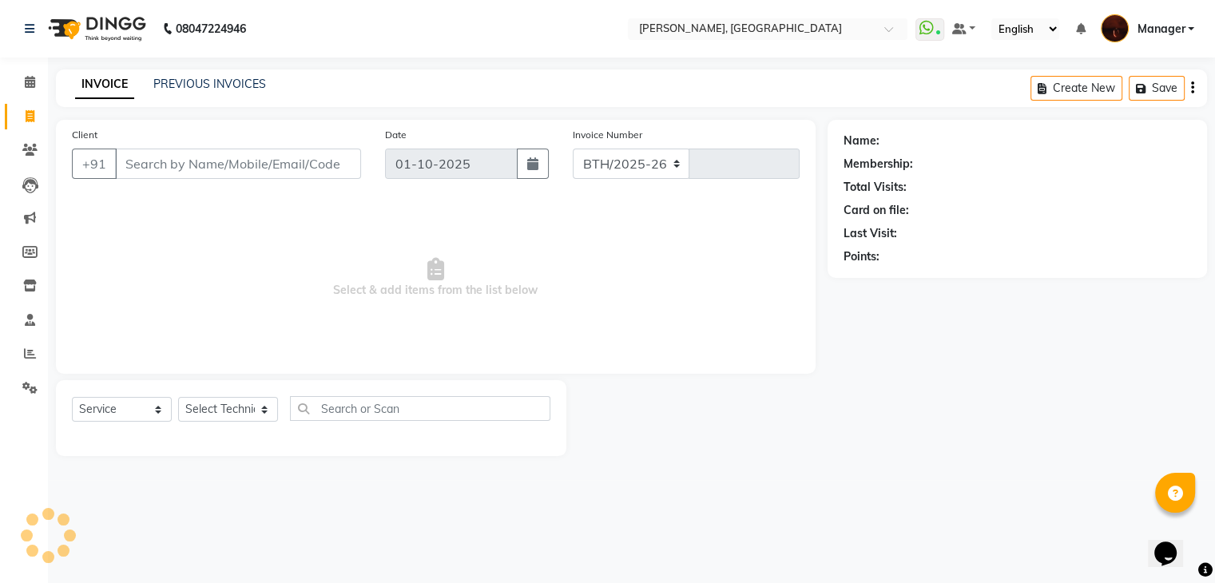
select select "4063"
type input "2153"
click at [166, 87] on link "PREVIOUS INVOICES" at bounding box center [209, 84] width 113 height 14
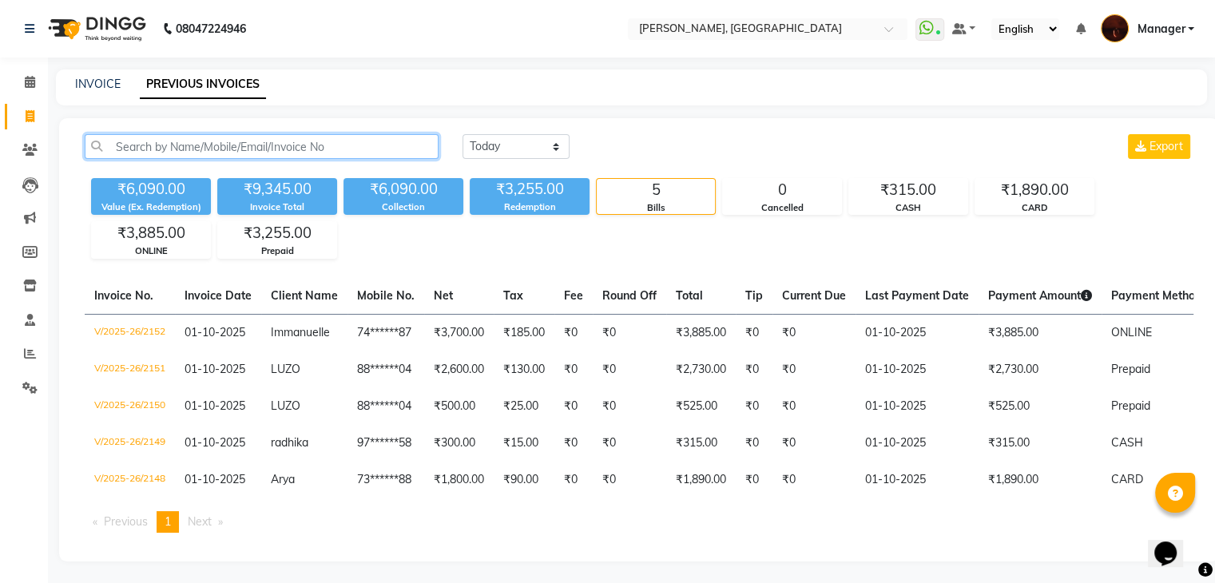
click at [260, 148] on input "text" at bounding box center [262, 146] width 354 height 25
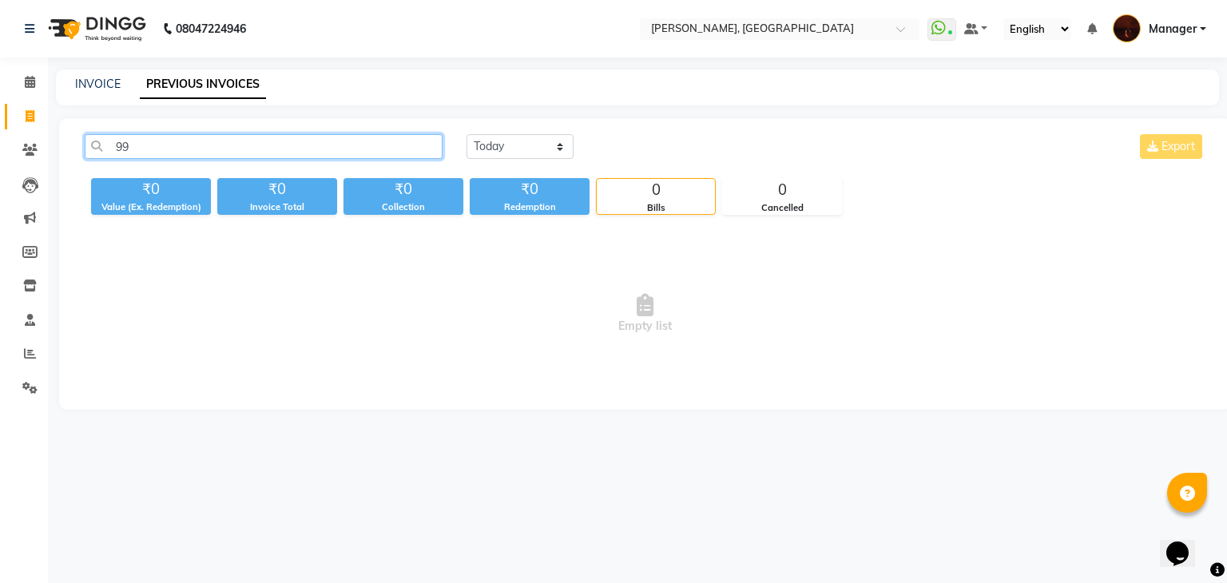
type input "9"
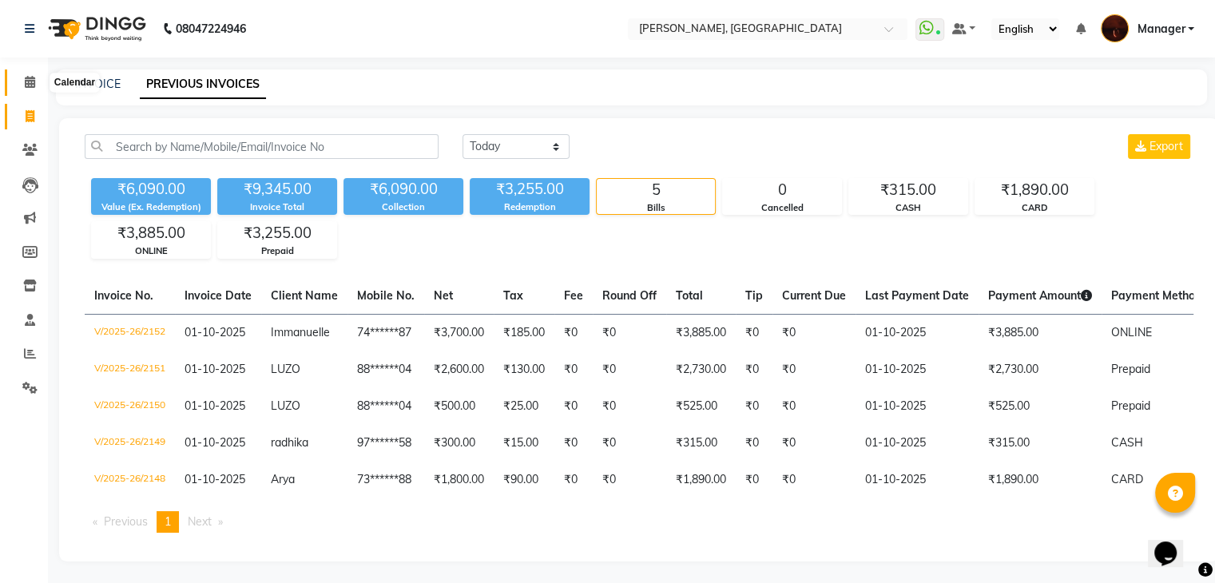
click at [29, 76] on icon at bounding box center [30, 82] width 10 height 12
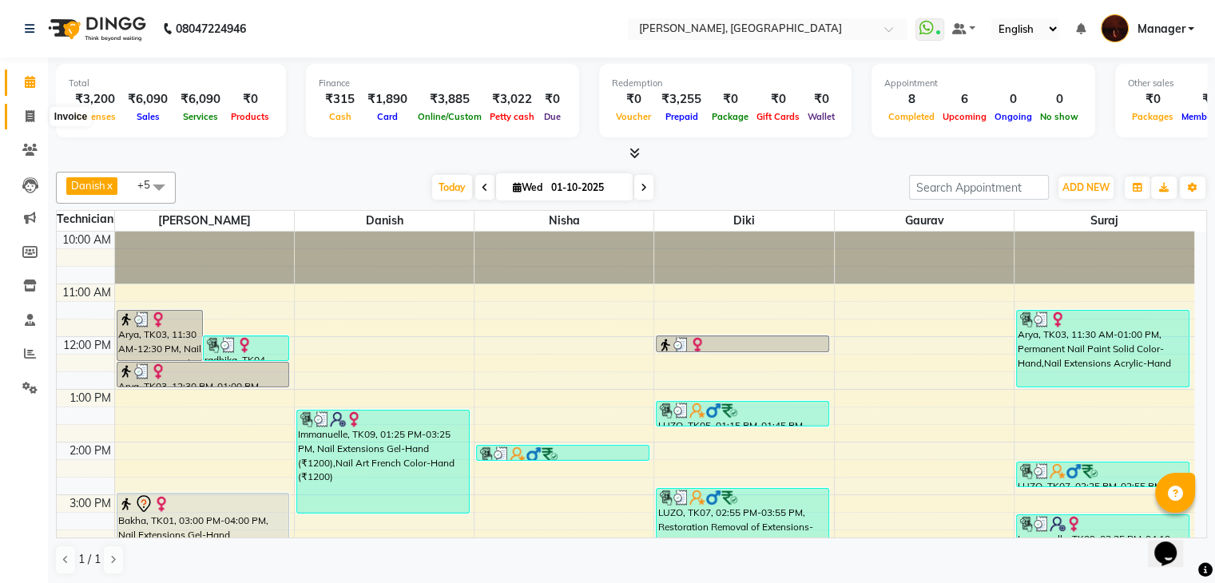
click at [32, 115] on icon at bounding box center [30, 116] width 9 height 12
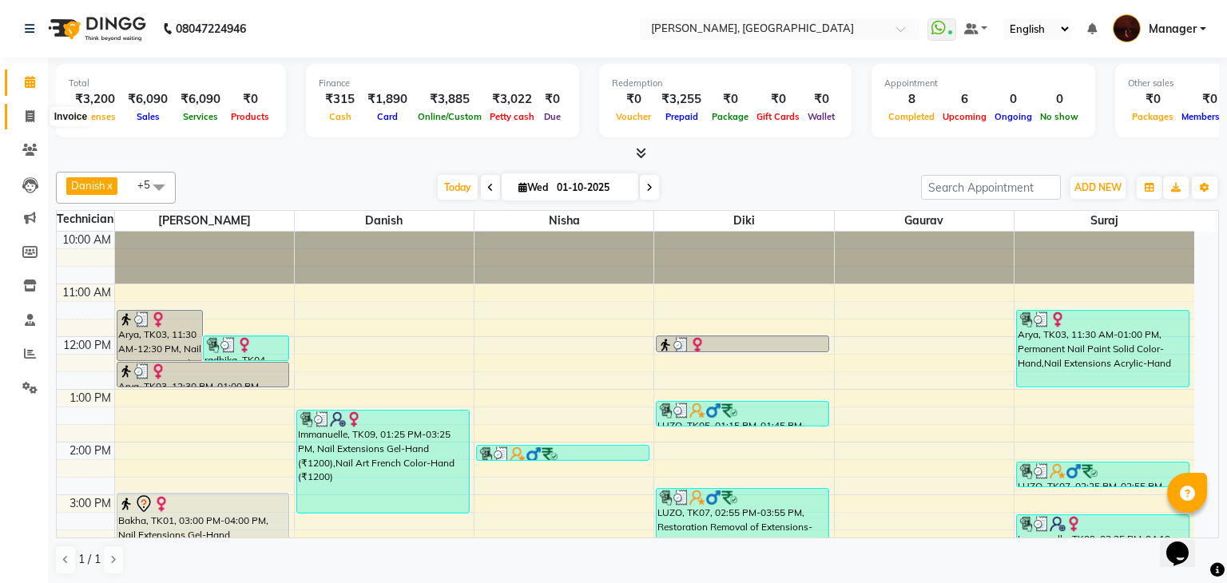
select select "service"
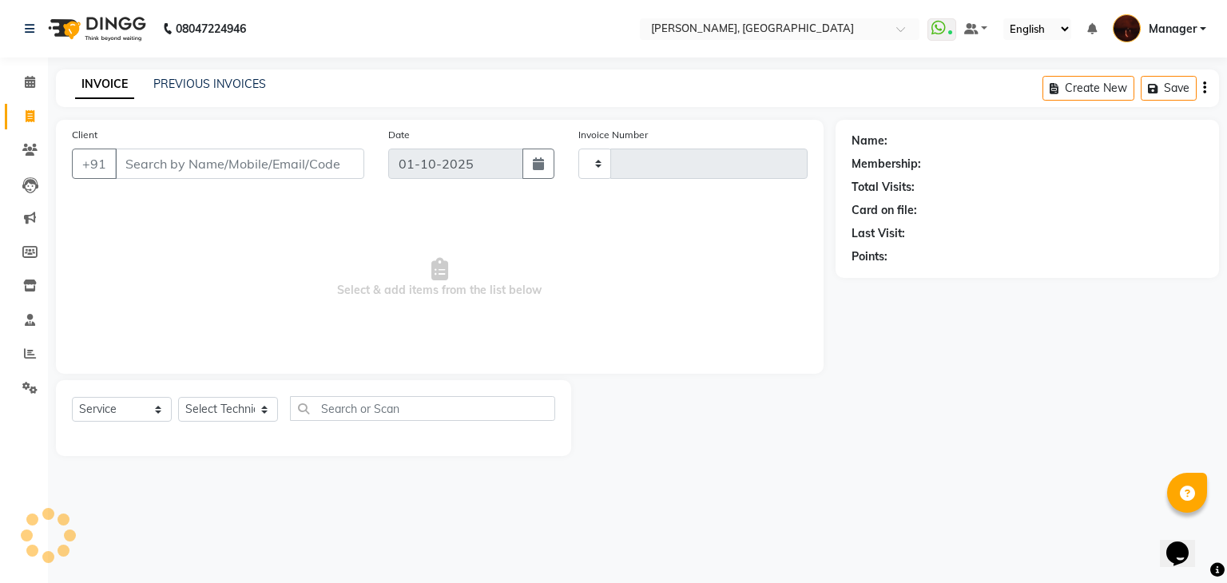
type input "2153"
select select "4063"
click at [243, 408] on select "Select Technician [PERSON_NAME] [PERSON_NAME] Lucky Manager [PERSON_NAME] Nisha…" at bounding box center [228, 409] width 100 height 25
select select "20822"
click at [178, 398] on select "Select Technician [PERSON_NAME] [PERSON_NAME] Lucky Manager [PERSON_NAME] Nisha…" at bounding box center [228, 409] width 100 height 25
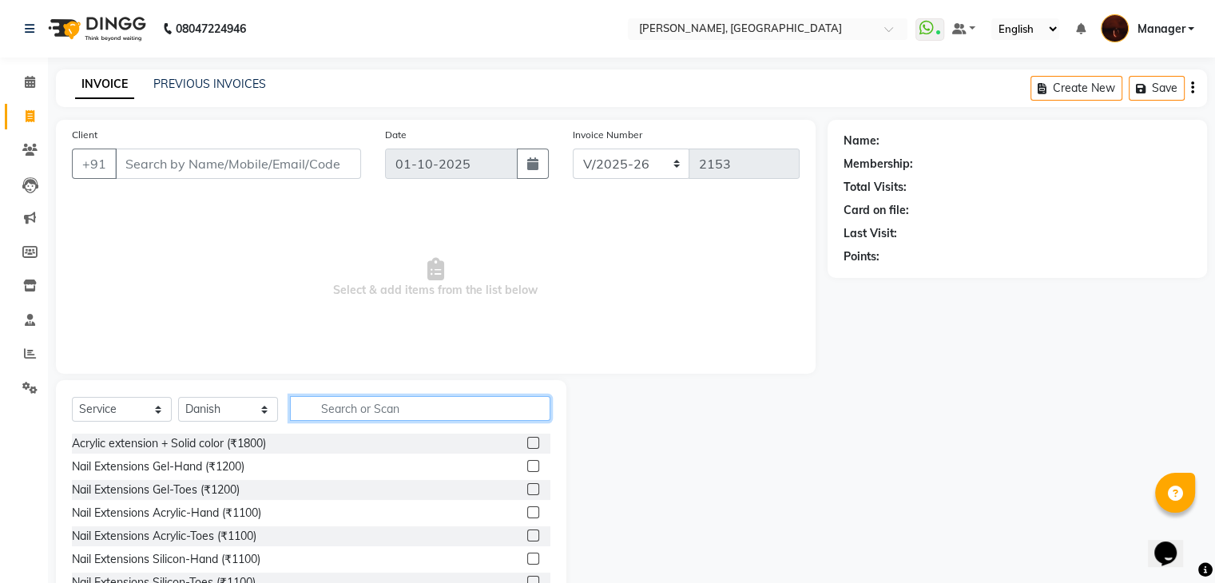
click at [329, 412] on input "text" at bounding box center [420, 408] width 260 height 25
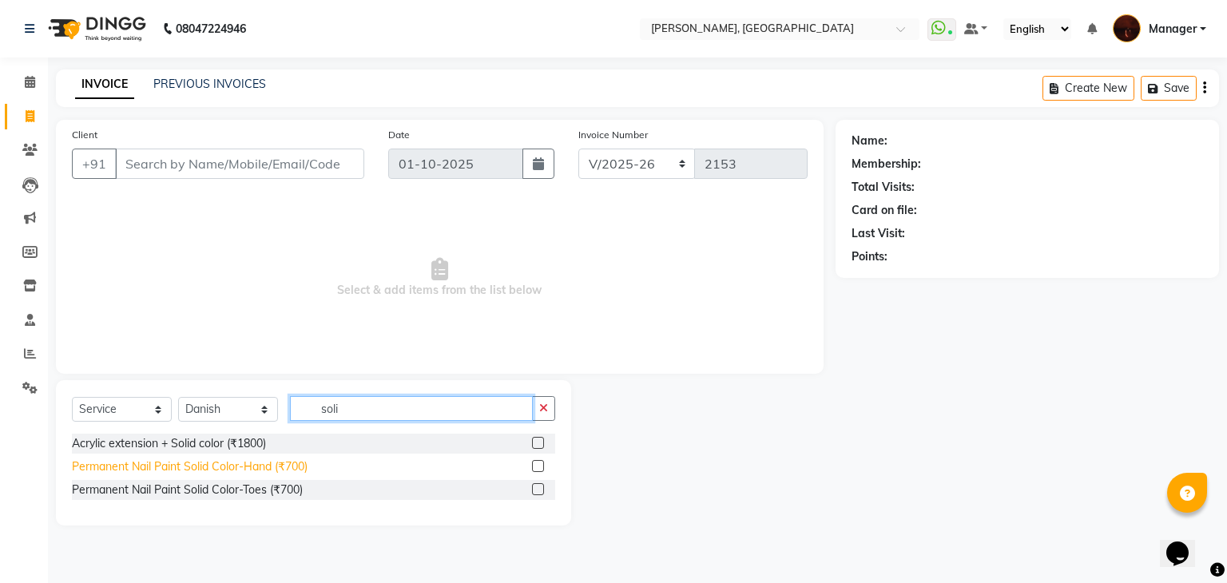
type input "soli"
click at [256, 471] on div "Permanent Nail Paint Solid Color-Hand (₹700)" at bounding box center [190, 466] width 236 height 17
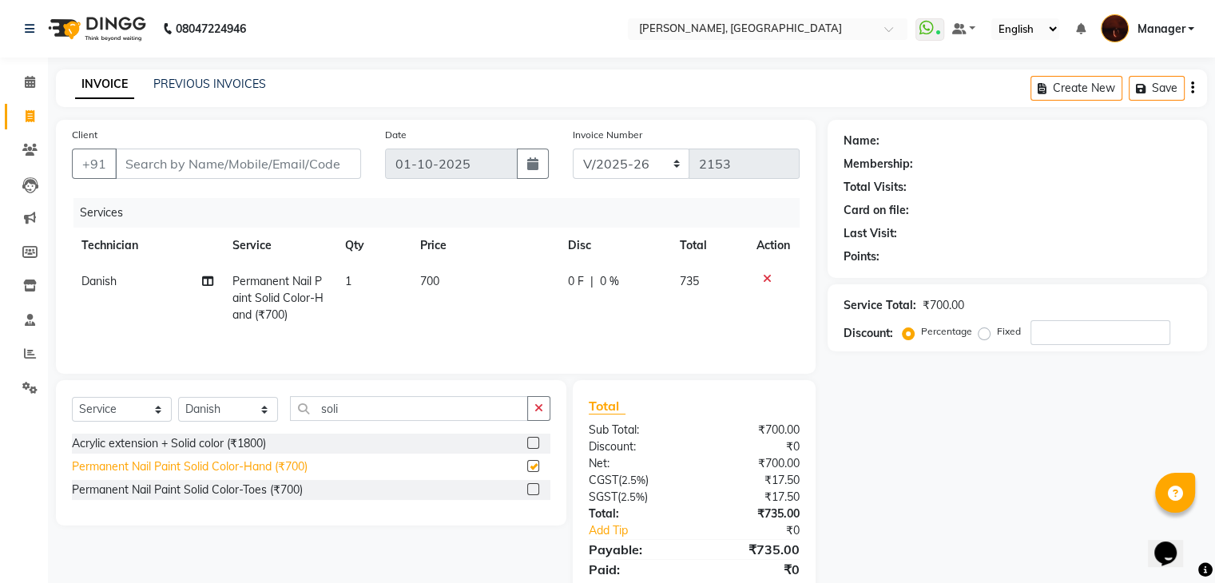
checkbox input "false"
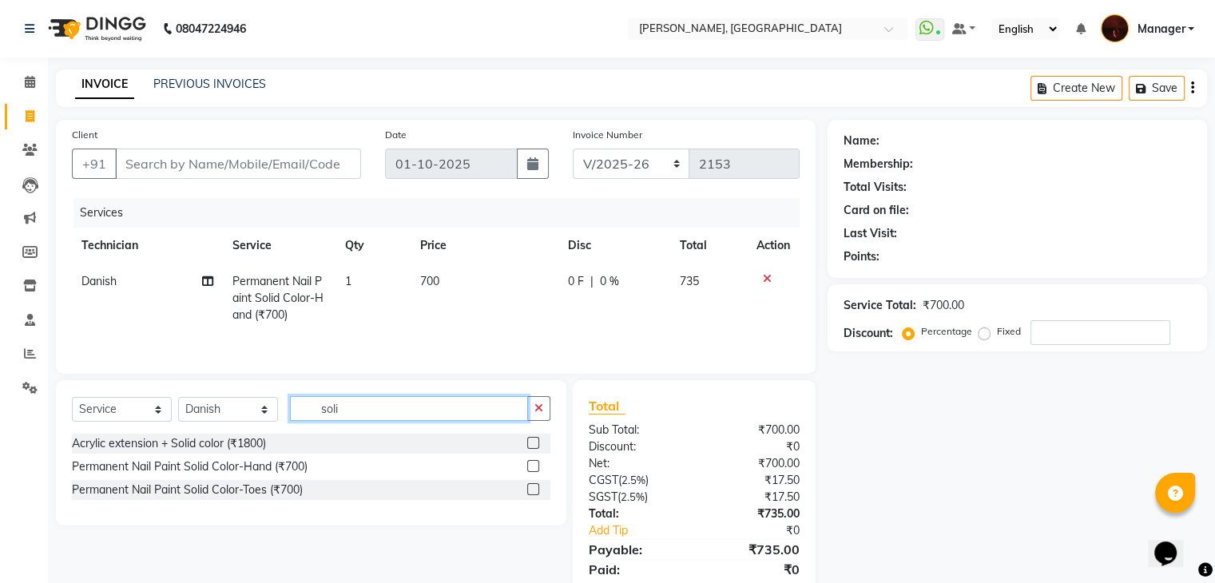
click at [355, 415] on input "soli" at bounding box center [409, 408] width 238 height 25
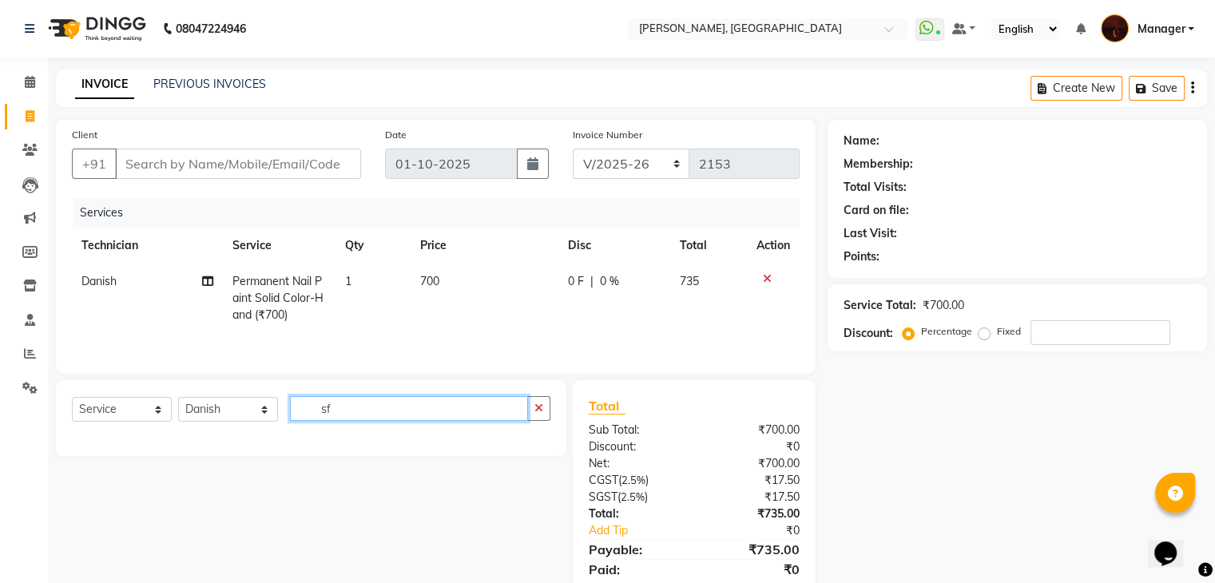
type input "s"
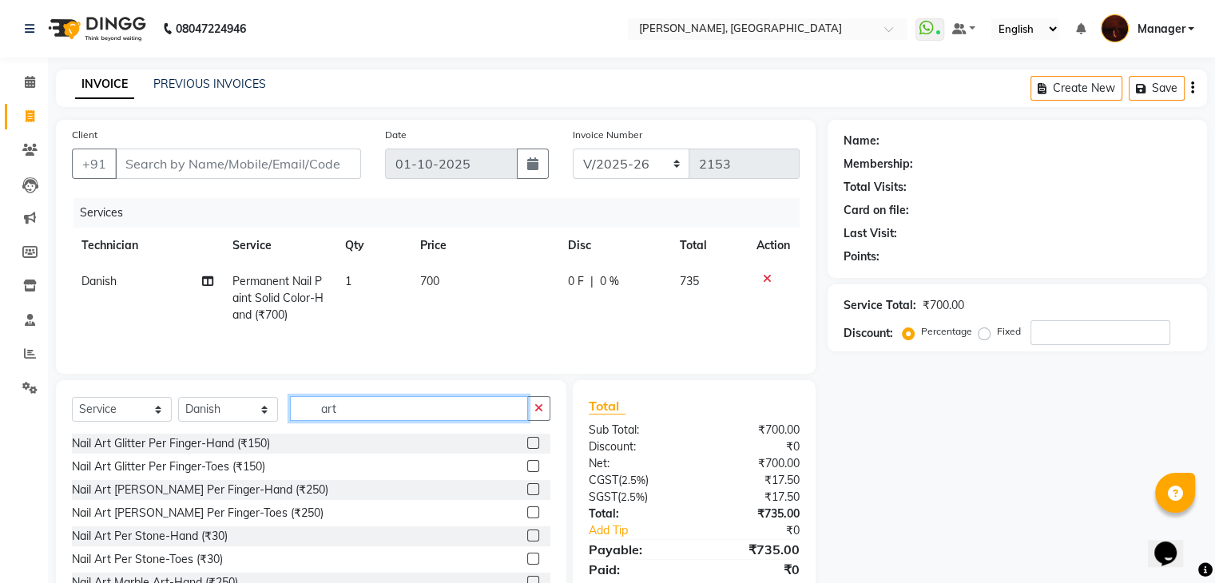
click at [357, 415] on input "art" at bounding box center [409, 408] width 238 height 25
type input "a"
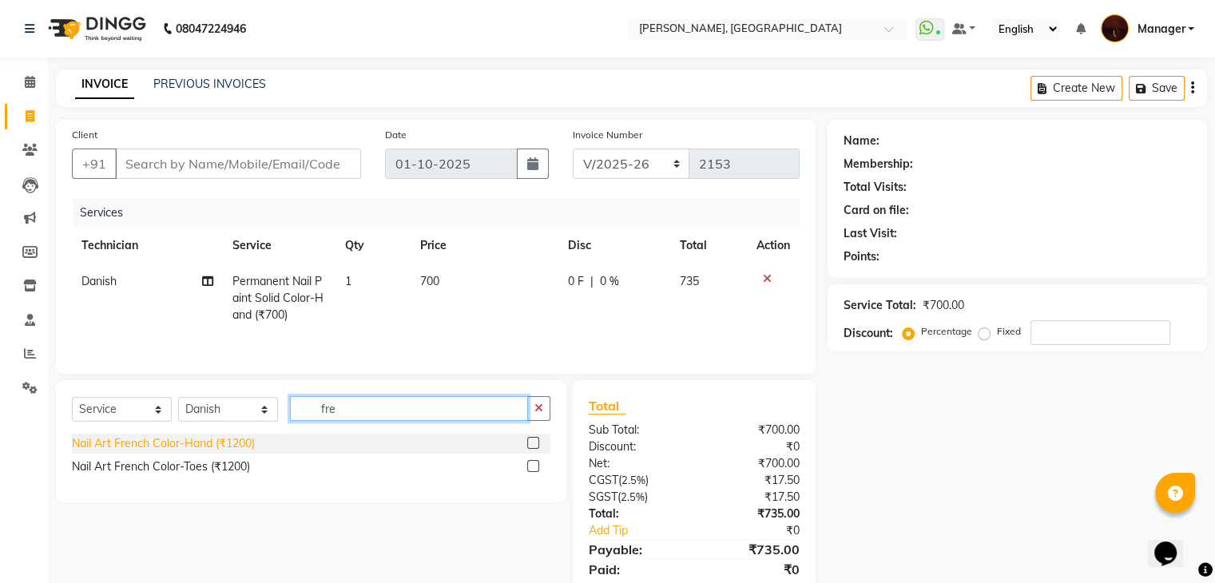
type input "fre"
click at [244, 445] on div "Nail Art French Color-Hand (₹1200)" at bounding box center [163, 443] width 183 height 17
checkbox input "false"
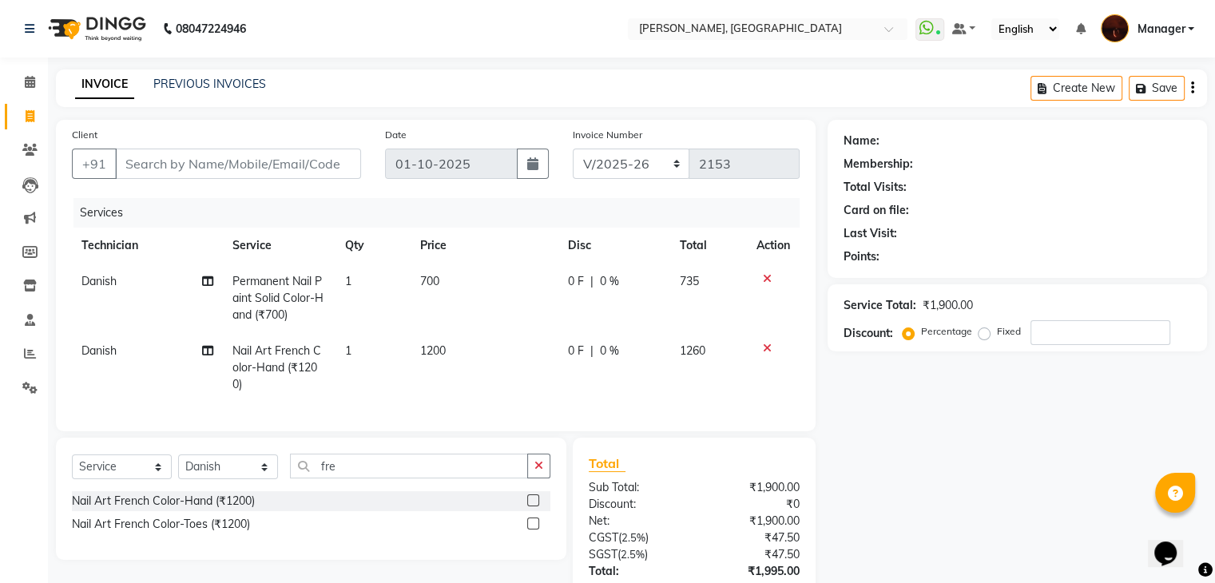
click at [445, 357] on span "1200" at bounding box center [433, 350] width 26 height 14
select select "20822"
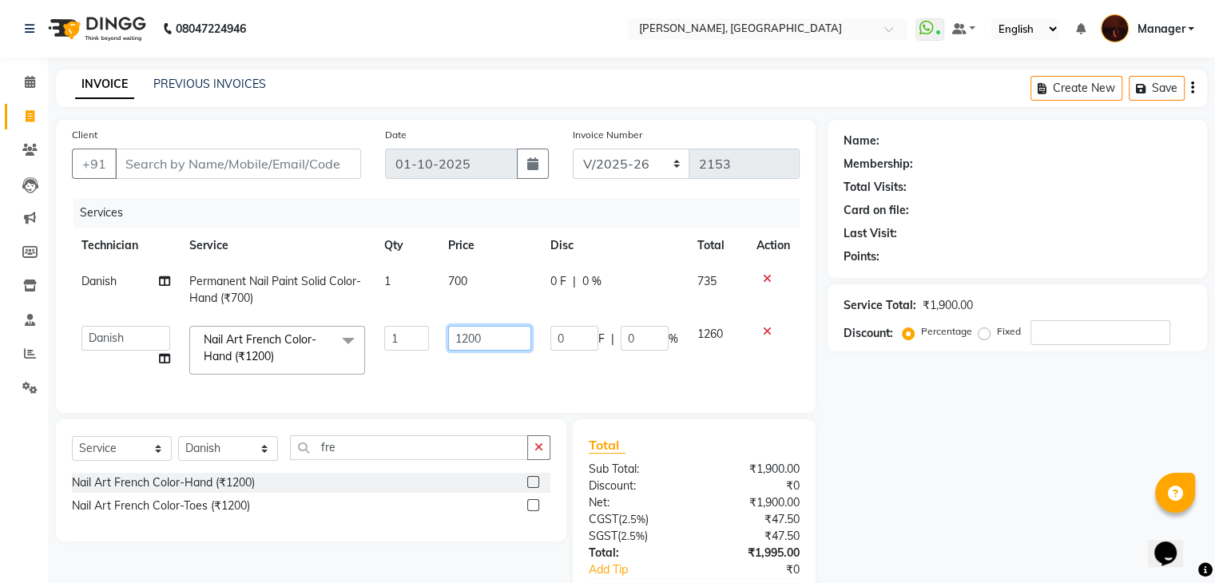
click at [494, 338] on input "1200" at bounding box center [489, 338] width 83 height 25
type input "150"
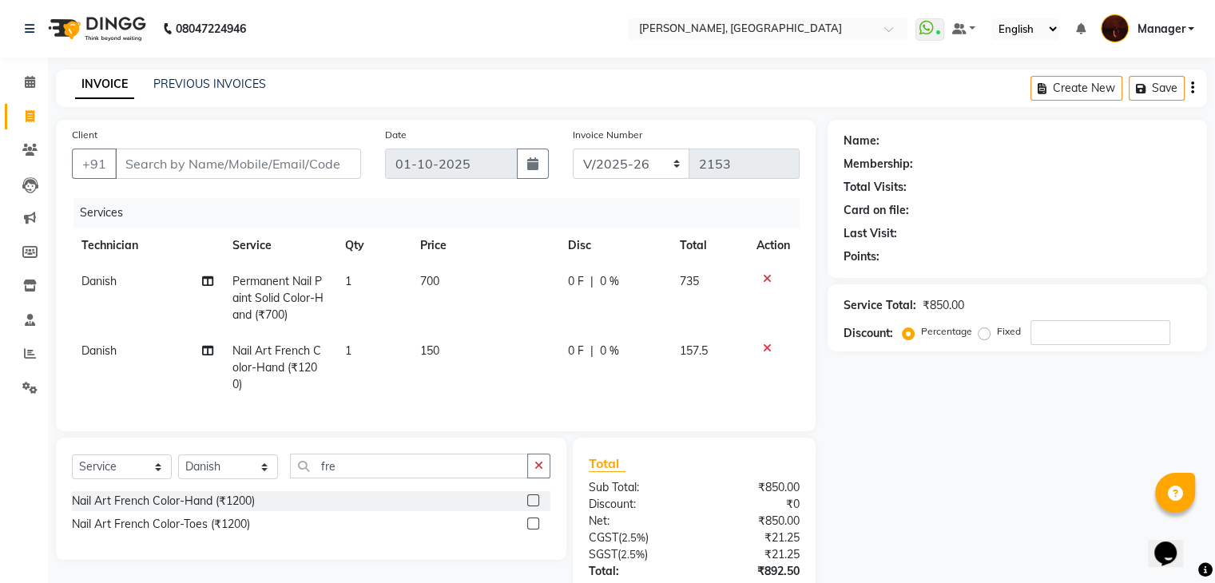
click at [367, 350] on td "1" at bounding box center [372, 367] width 75 height 69
select select "20822"
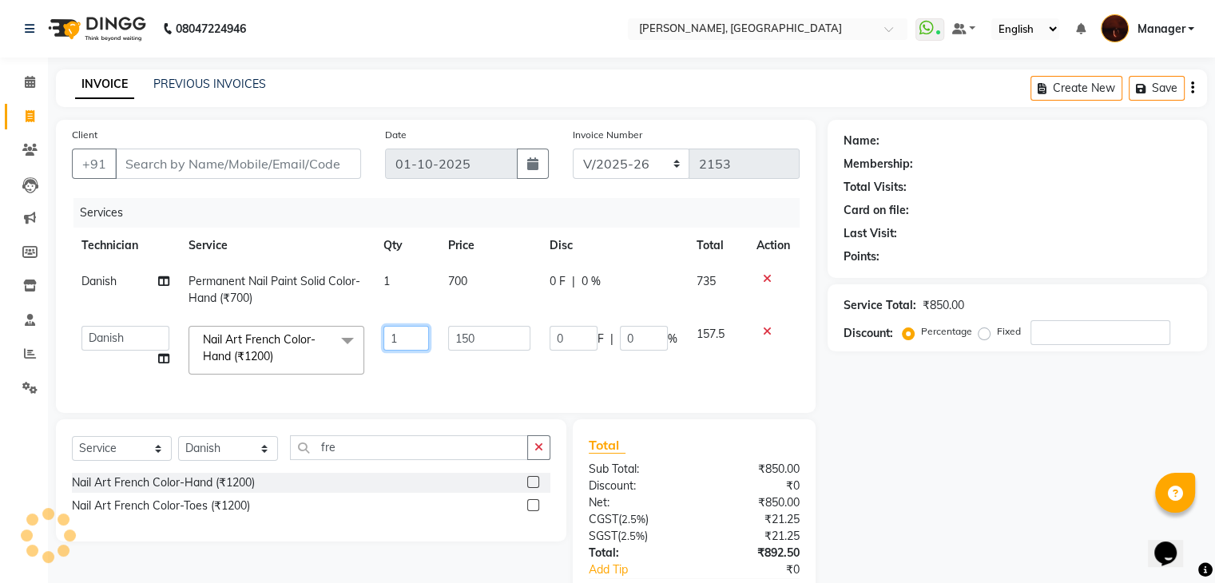
click at [399, 339] on input "1" at bounding box center [406, 338] width 46 height 25
type input "2"
click at [291, 188] on div "Client +91" at bounding box center [216, 158] width 313 height 65
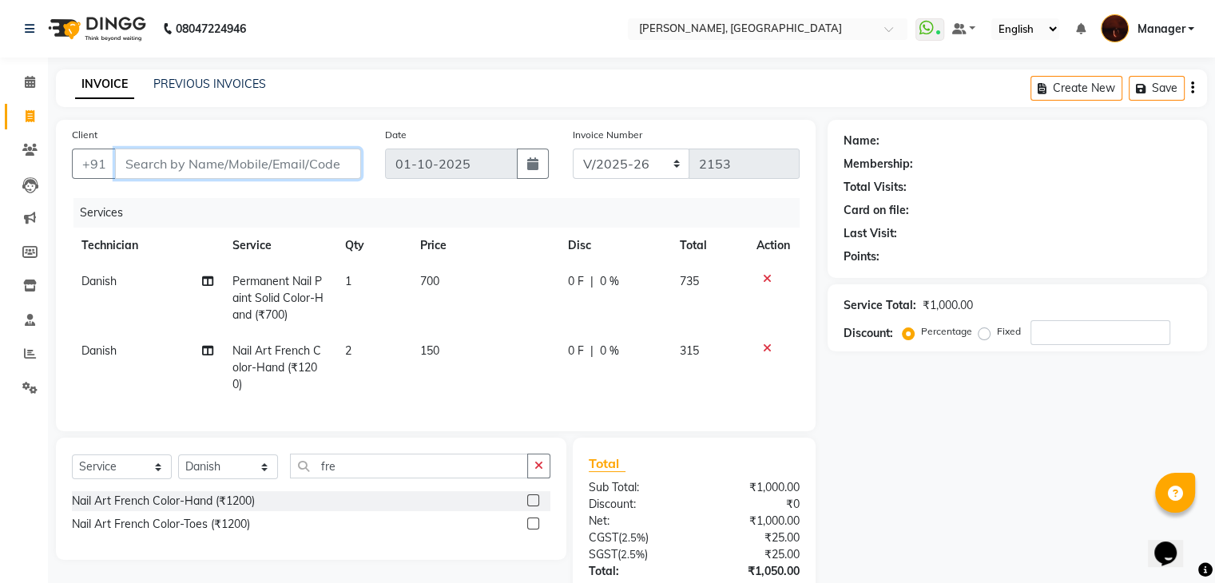
click at [288, 163] on input "Client" at bounding box center [238, 164] width 246 height 30
type input "9"
type input "0"
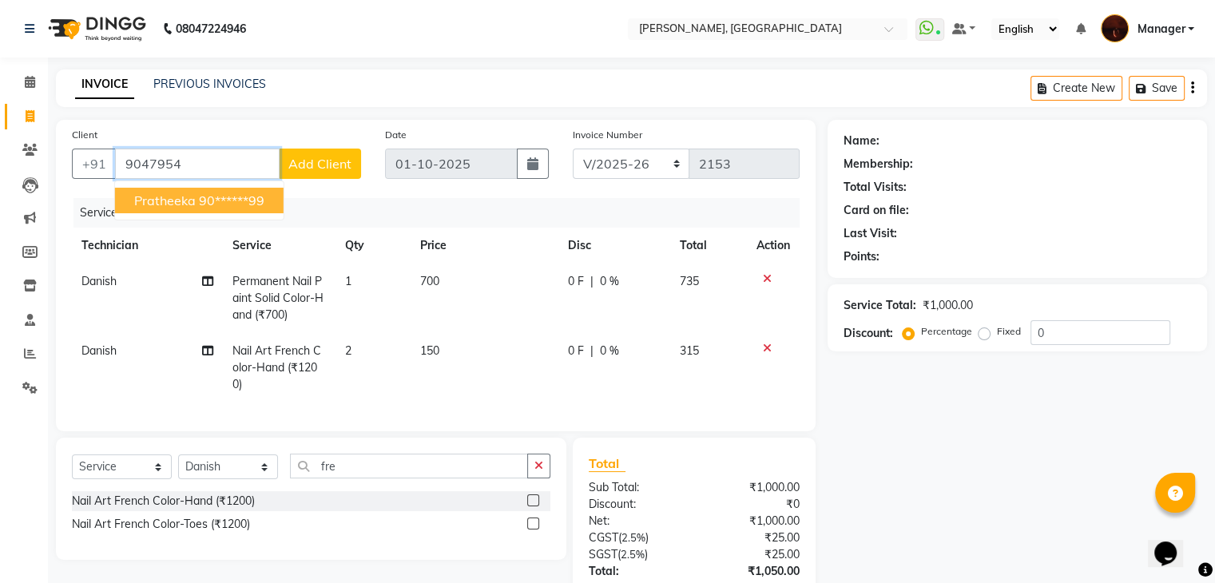
click at [252, 193] on ngb-highlight "90******99" at bounding box center [231, 200] width 65 height 16
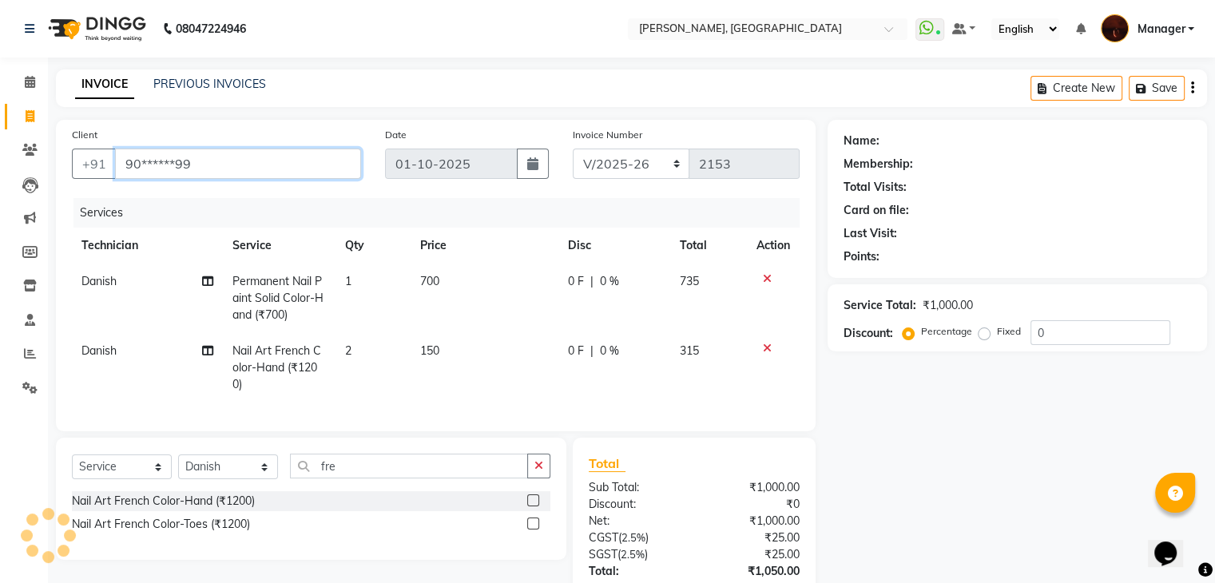
type input "90******99"
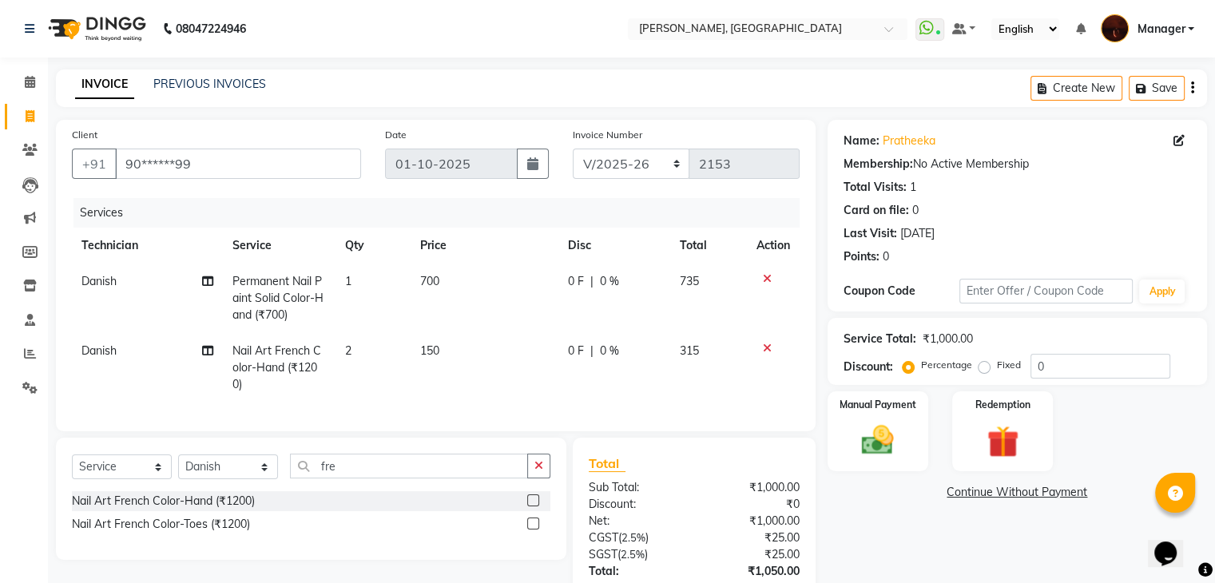
scroll to position [126, 0]
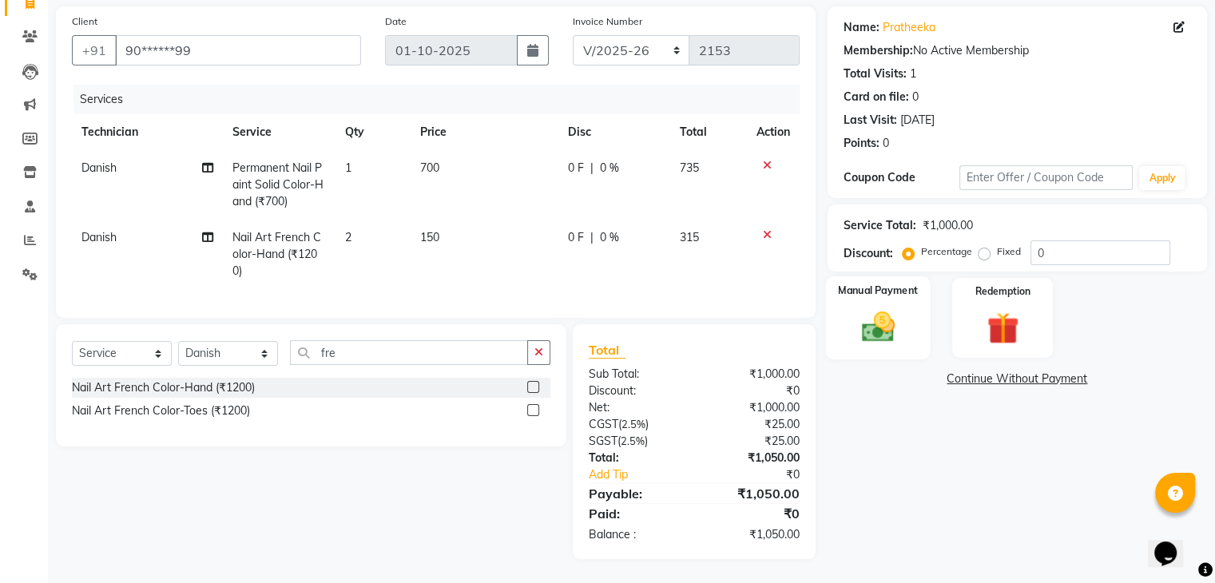
click at [880, 308] on img at bounding box center [878, 327] width 54 height 38
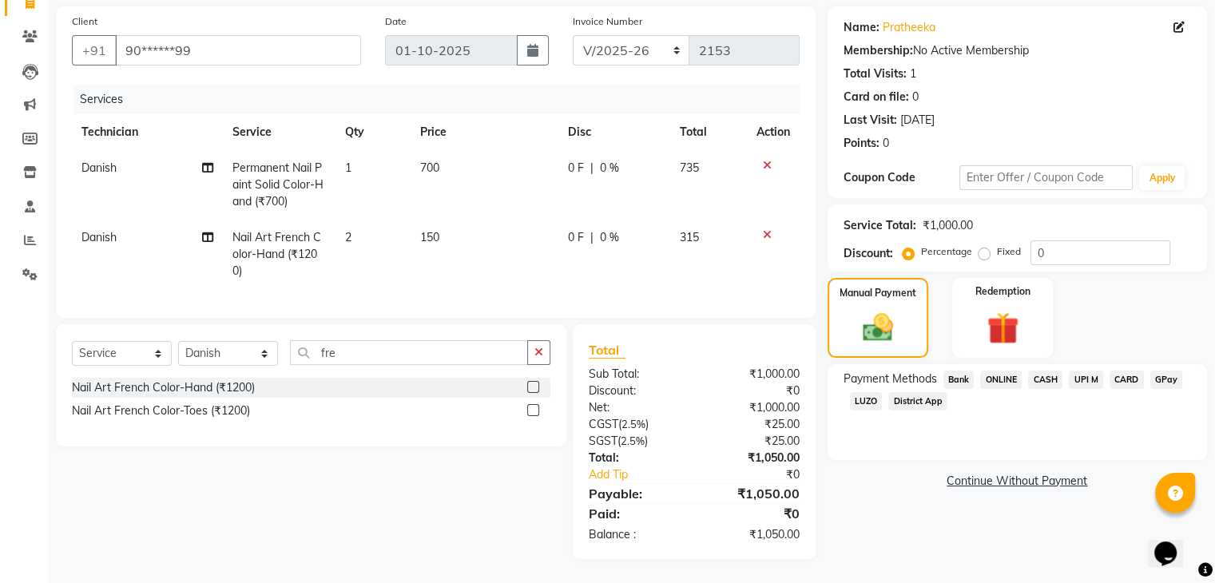
click at [1048, 371] on span "CASH" at bounding box center [1045, 380] width 34 height 18
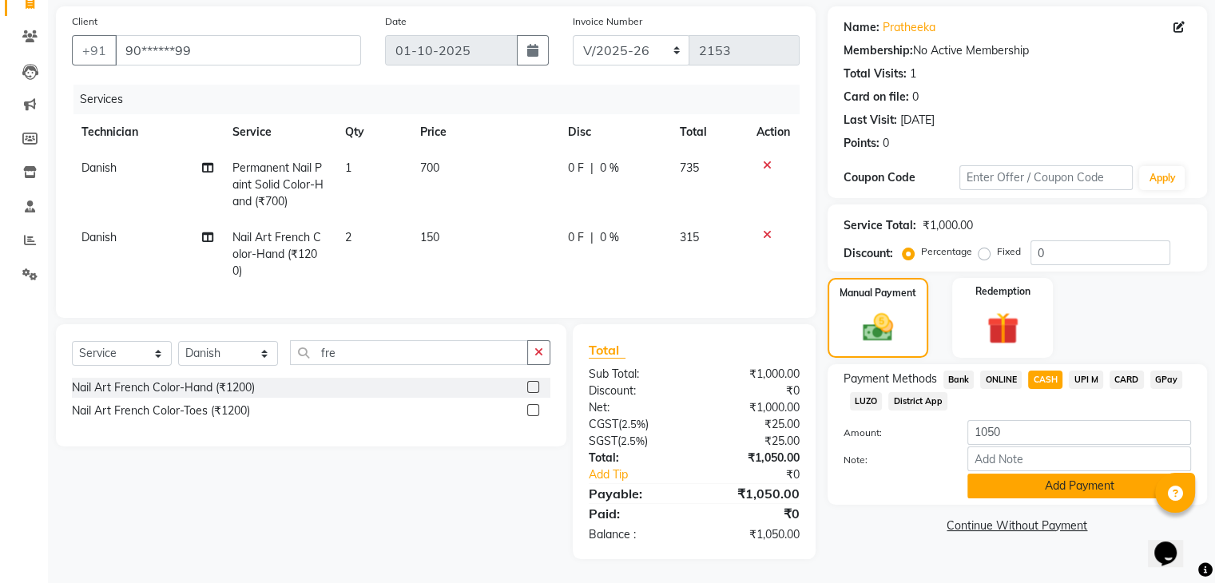
click at [1041, 474] on button "Add Payment" at bounding box center [1079, 486] width 224 height 25
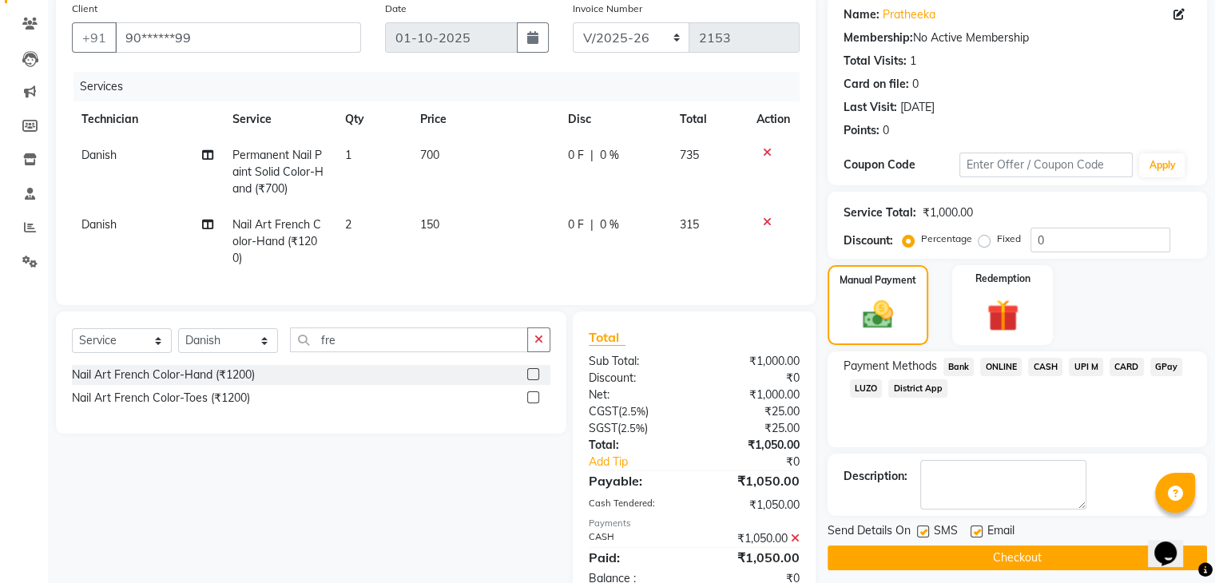
click at [1026, 550] on button "Checkout" at bounding box center [1016, 558] width 379 height 25
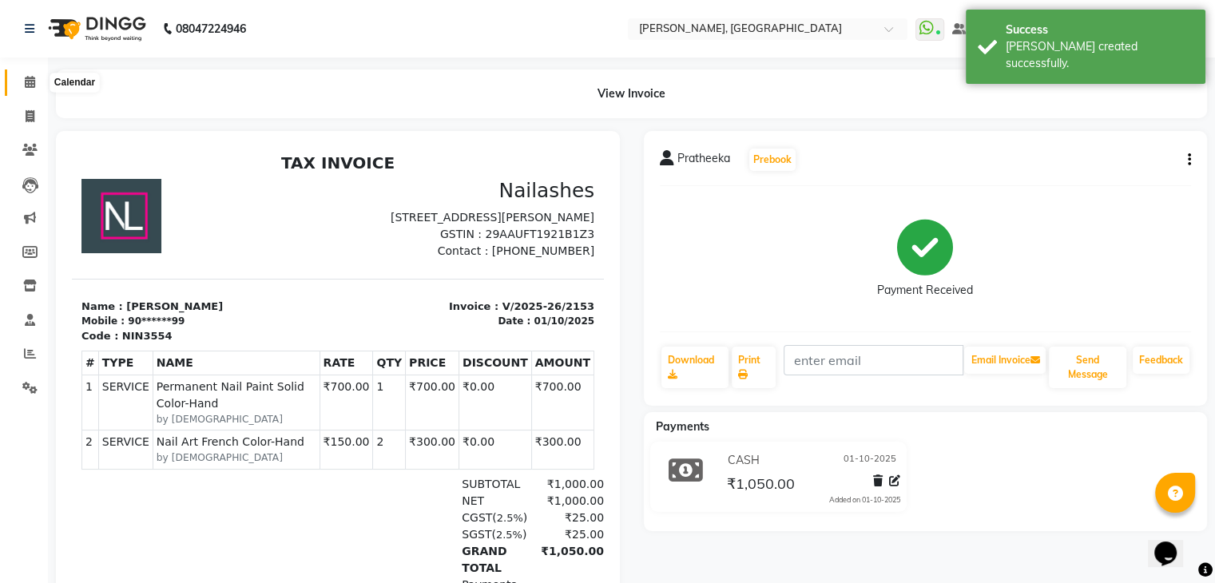
click at [26, 81] on icon at bounding box center [30, 82] width 10 height 12
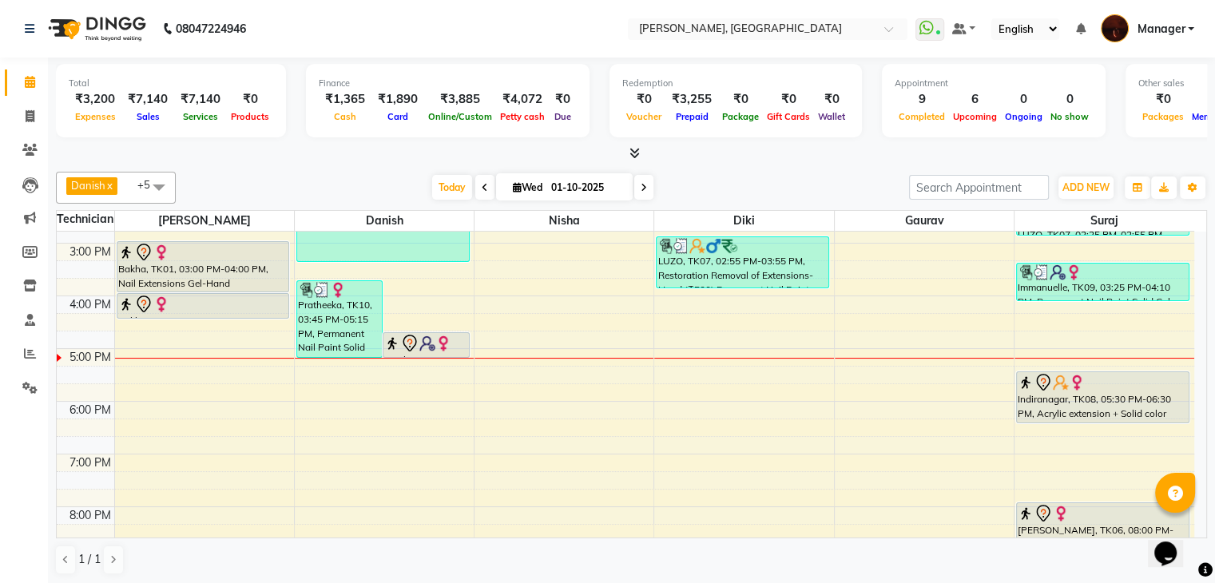
scroll to position [252, 0]
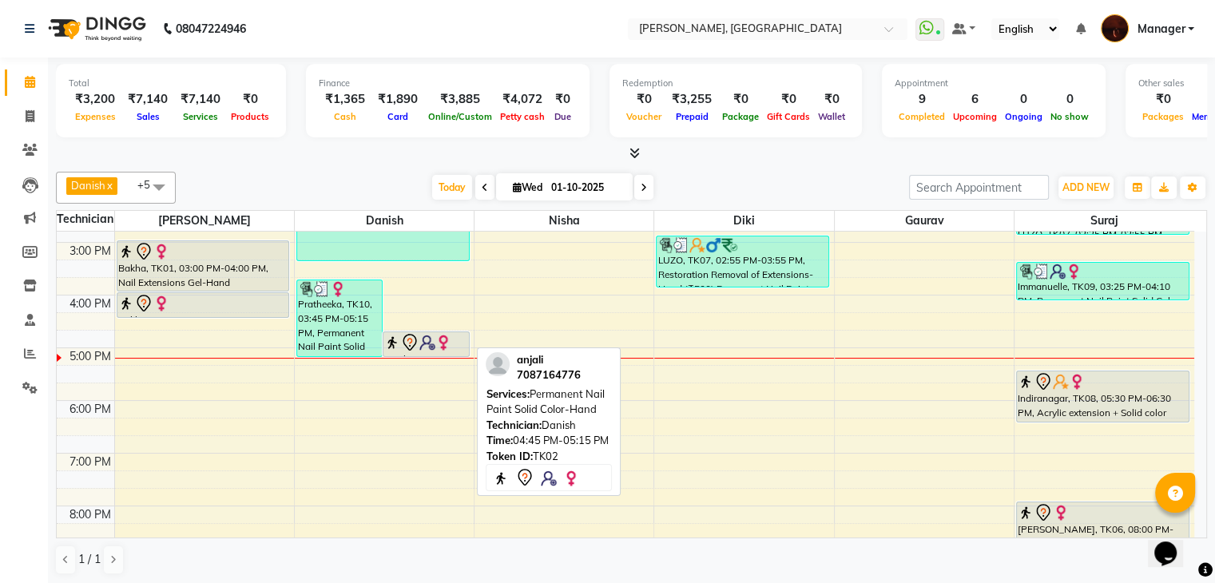
click at [416, 347] on icon at bounding box center [409, 342] width 19 height 19
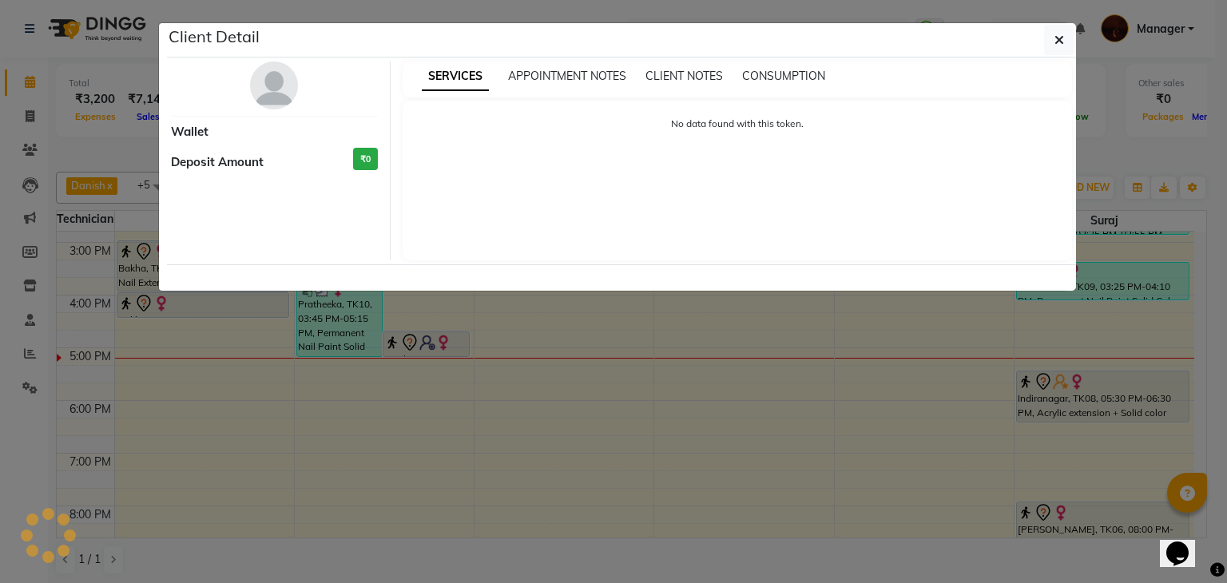
select select "7"
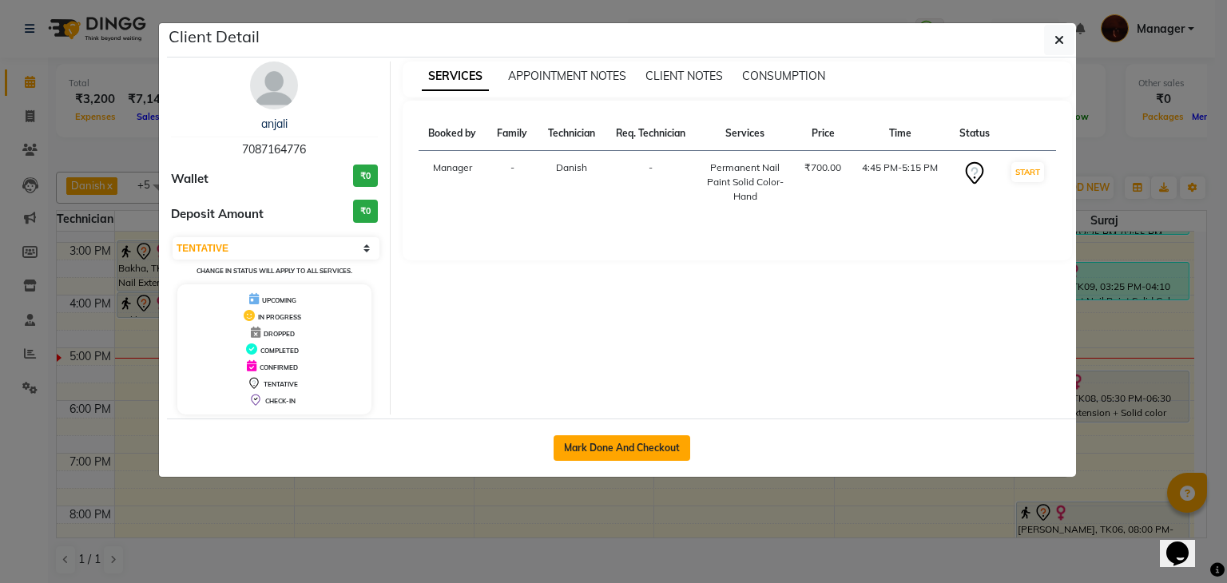
click at [611, 442] on button "Mark Done And Checkout" at bounding box center [622, 448] width 137 height 26
select select "service"
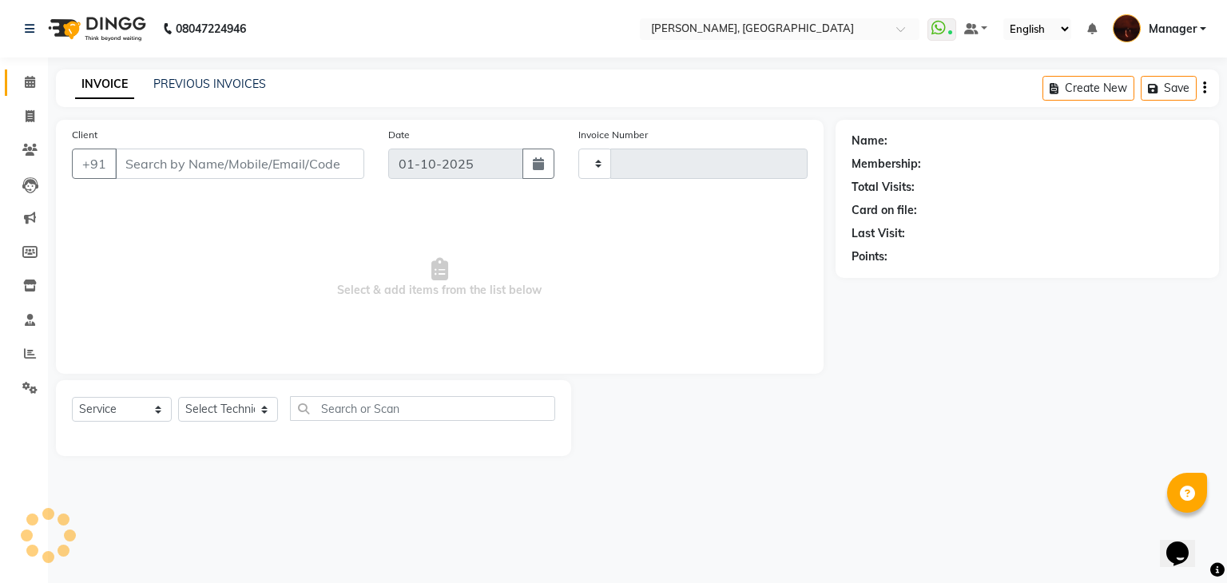
type input "2154"
select select "4063"
type input "70******76"
select select "20822"
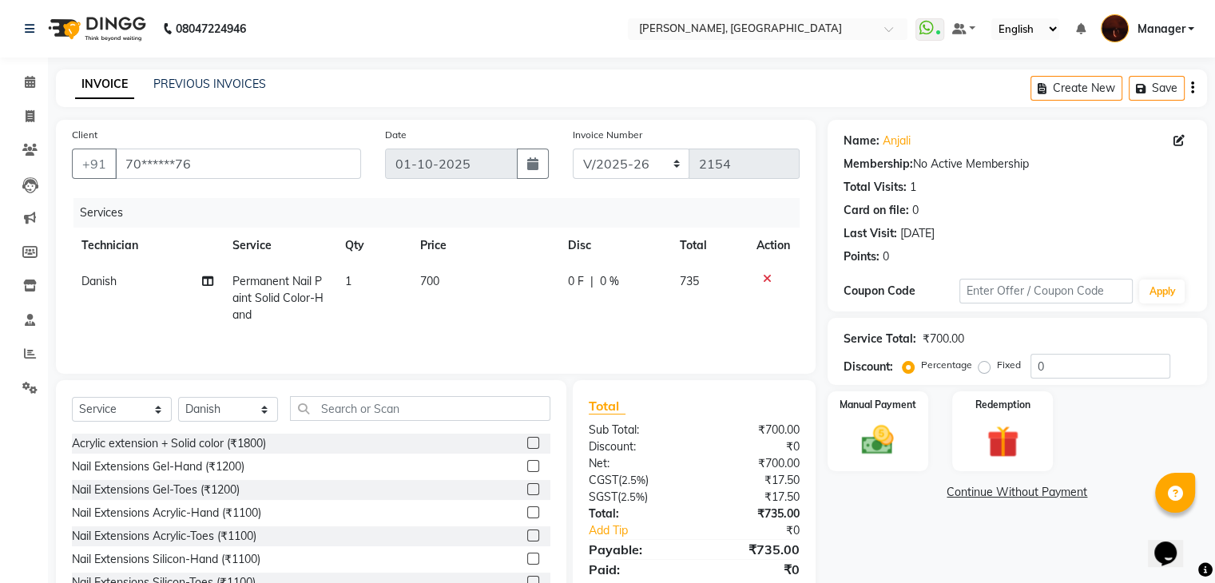
click at [129, 269] on td "Danish" at bounding box center [147, 298] width 150 height 69
select select "20822"
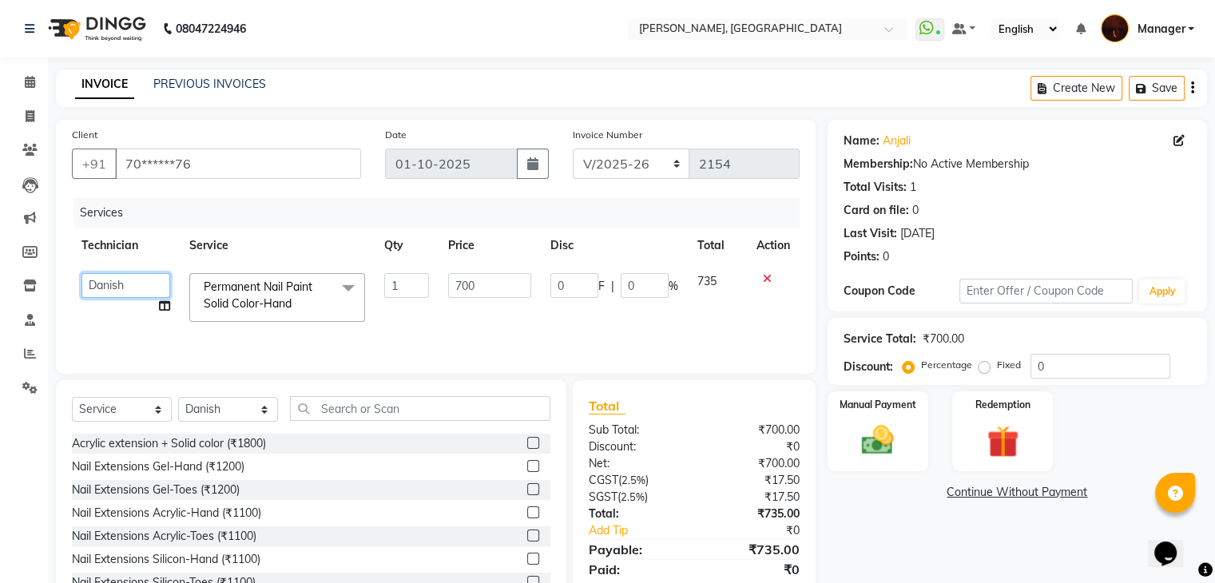
click at [143, 281] on select "[PERSON_NAME] [PERSON_NAME] Lucky Manager [PERSON_NAME] Nisha [PERSON_NAME] [PE…" at bounding box center [125, 285] width 89 height 25
select select "83655"
click at [217, 403] on select "Select Technician [PERSON_NAME] [PERSON_NAME] Lucky Manager [PERSON_NAME] Nisha…" at bounding box center [228, 409] width 100 height 25
select select "83655"
click at [178, 398] on select "Select Technician [PERSON_NAME] [PERSON_NAME] Lucky Manager [PERSON_NAME] Nisha…" at bounding box center [228, 409] width 100 height 25
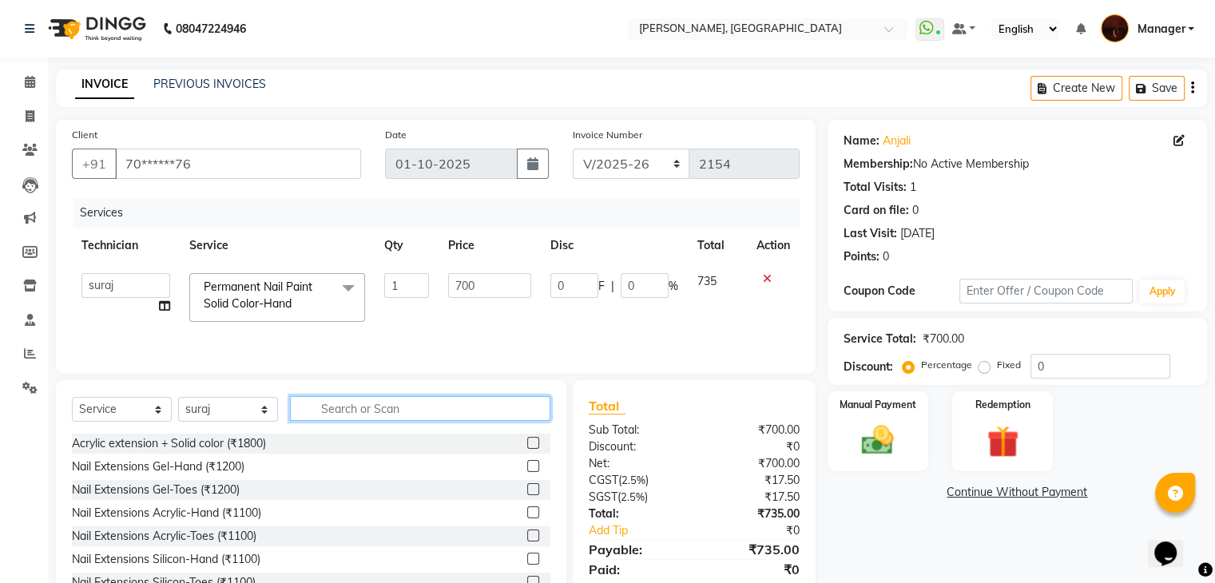
click at [327, 412] on input "text" at bounding box center [420, 408] width 260 height 25
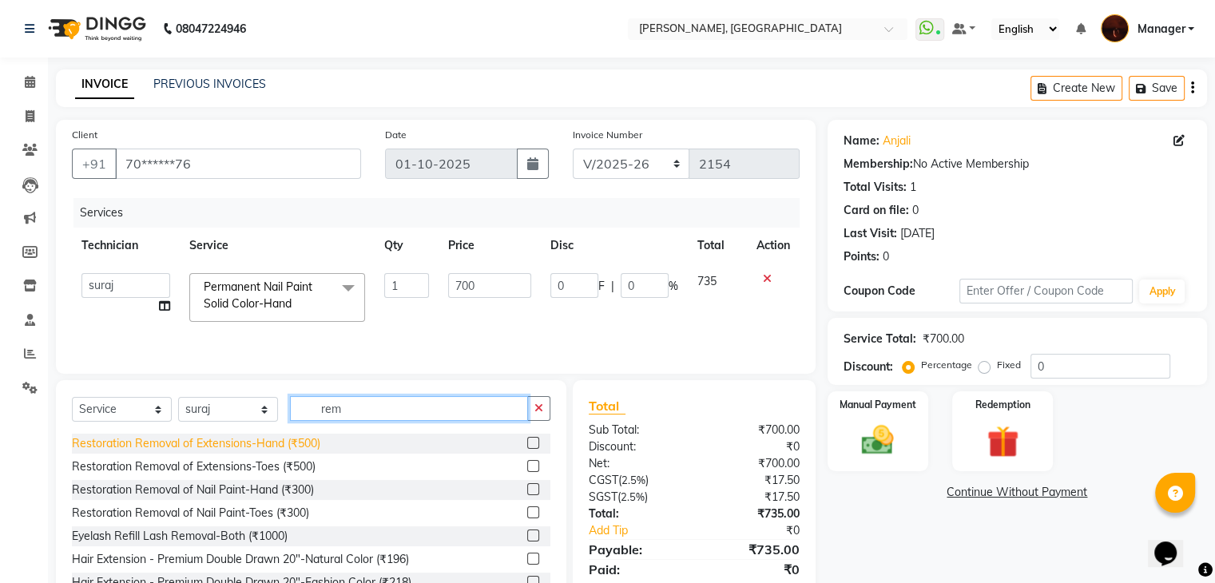
type input "rem"
click at [304, 447] on div "Restoration Removal of Extensions-Hand (₹500)" at bounding box center [196, 443] width 248 height 17
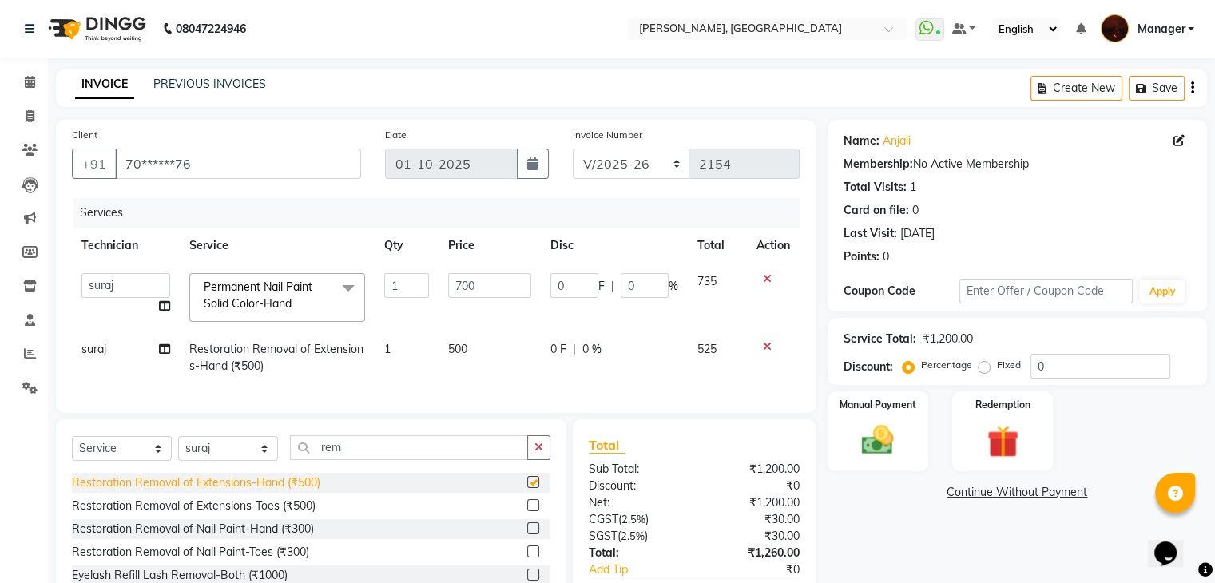
checkbox input "false"
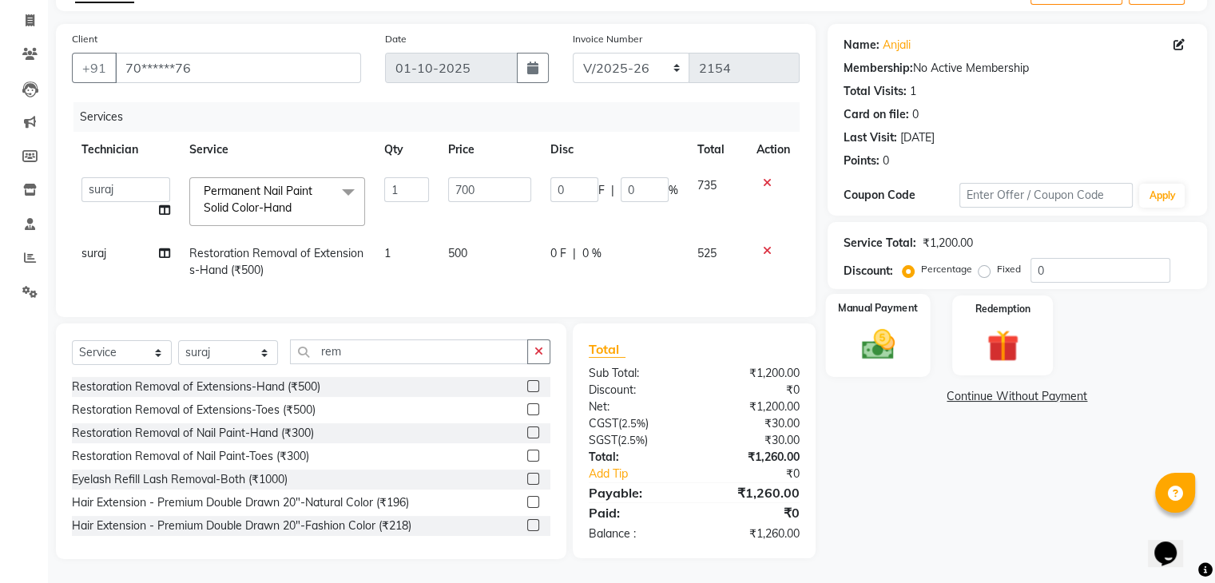
click at [884, 330] on img at bounding box center [878, 345] width 54 height 38
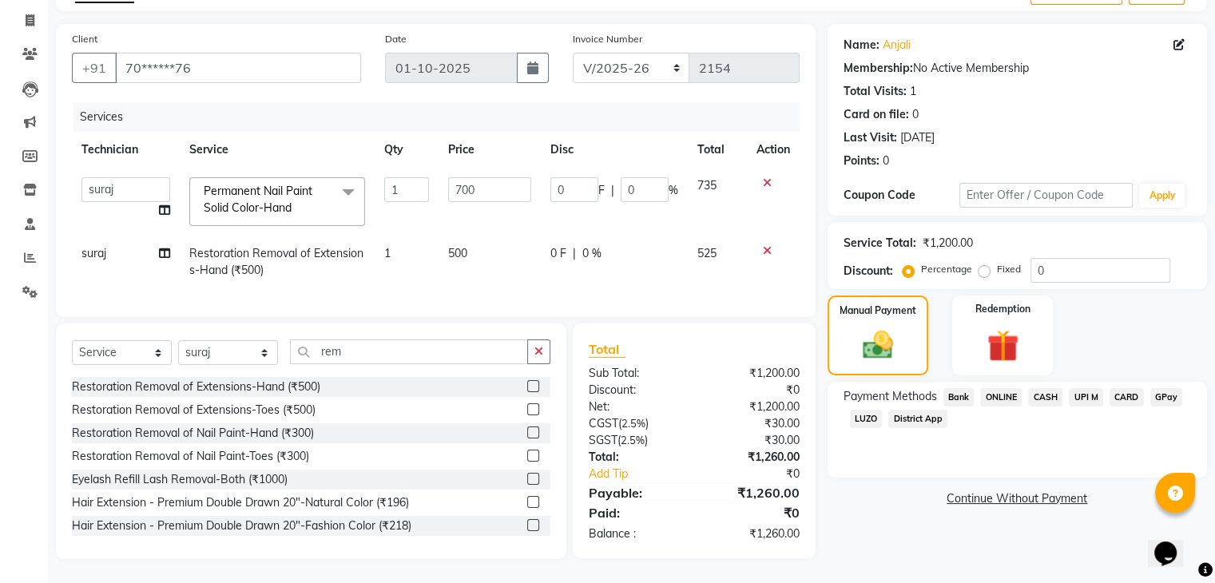
click at [1008, 388] on span "ONLINE" at bounding box center [1001, 397] width 42 height 18
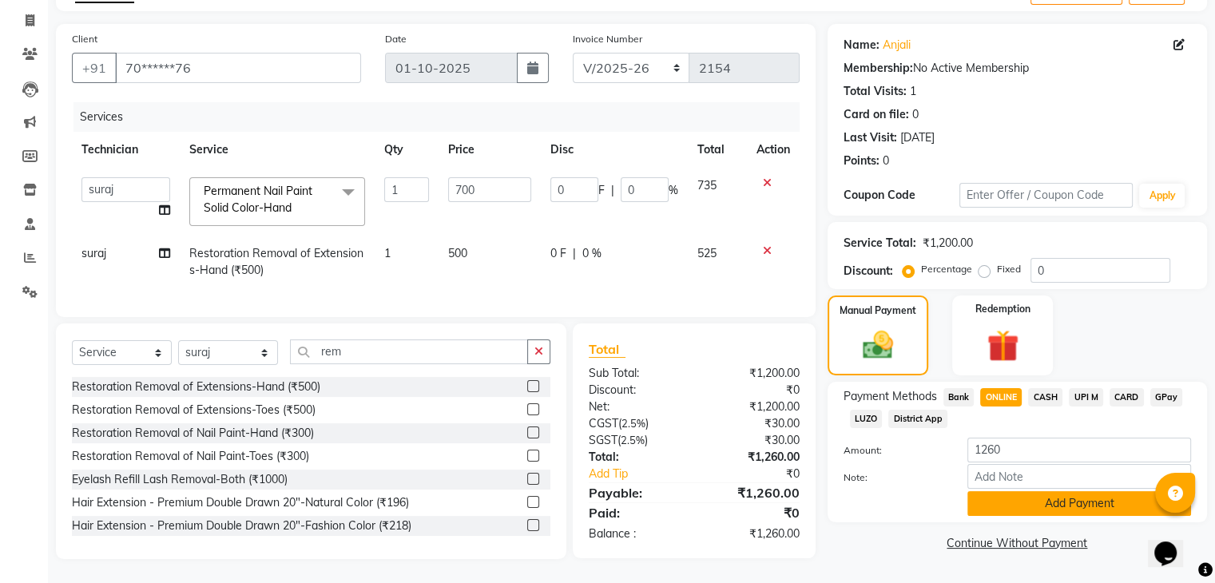
click at [1092, 491] on button "Add Payment" at bounding box center [1079, 503] width 224 height 25
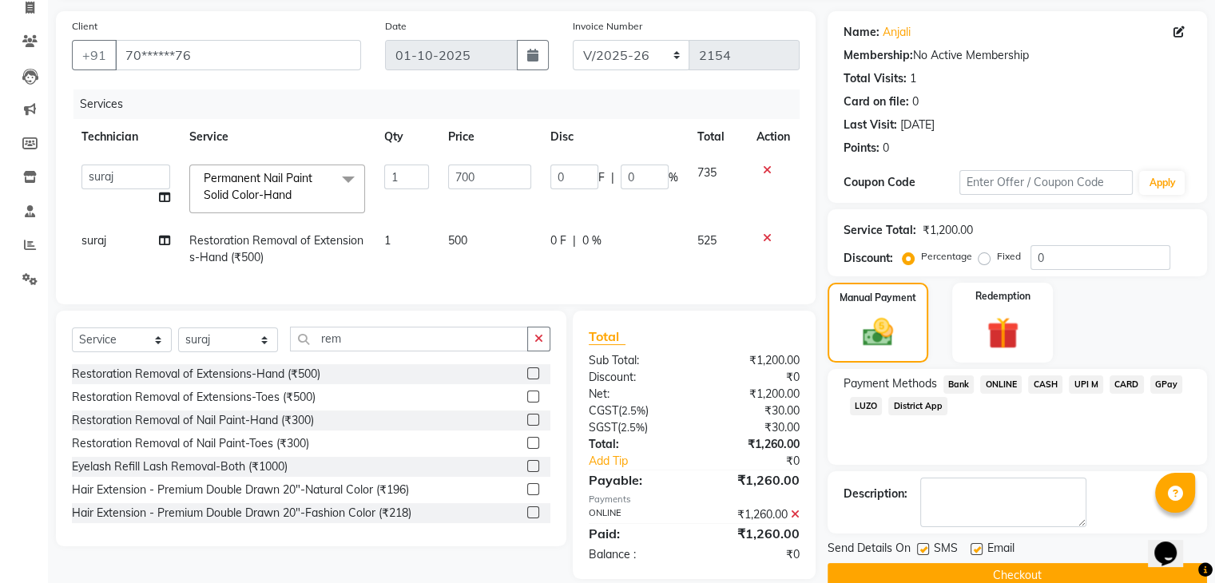
click at [969, 565] on button "Checkout" at bounding box center [1016, 575] width 379 height 25
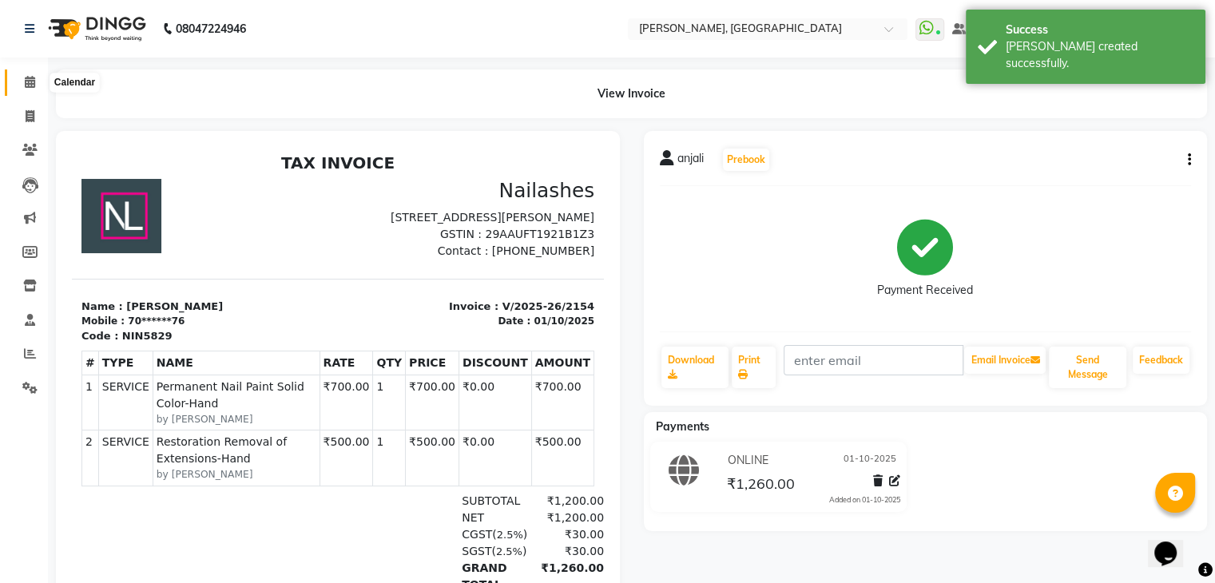
click at [29, 84] on icon at bounding box center [30, 82] width 10 height 12
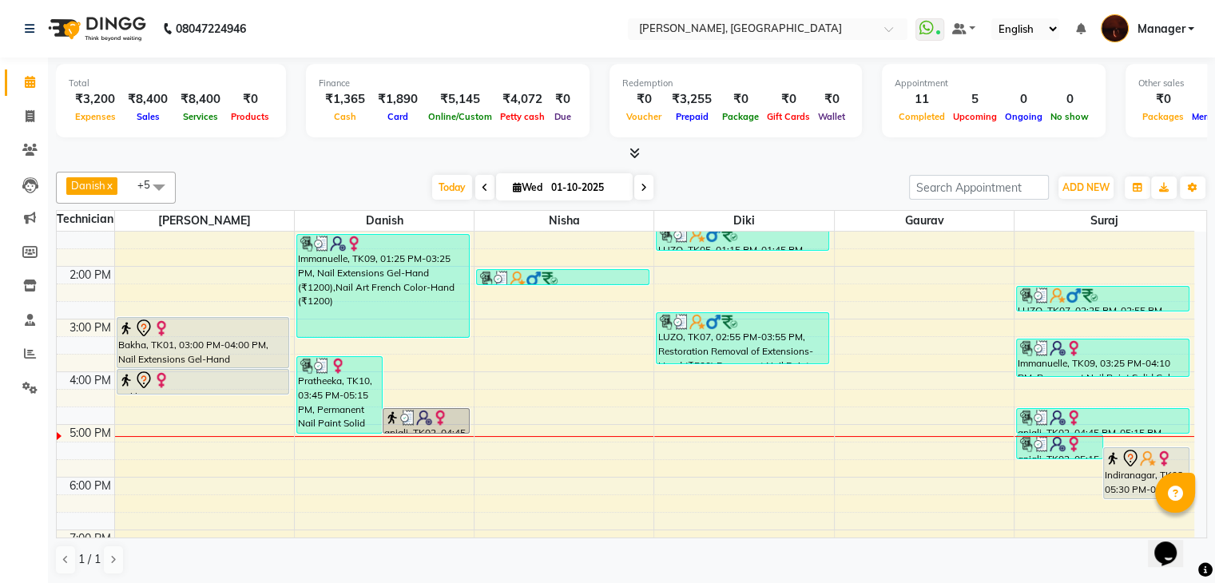
scroll to position [178, 0]
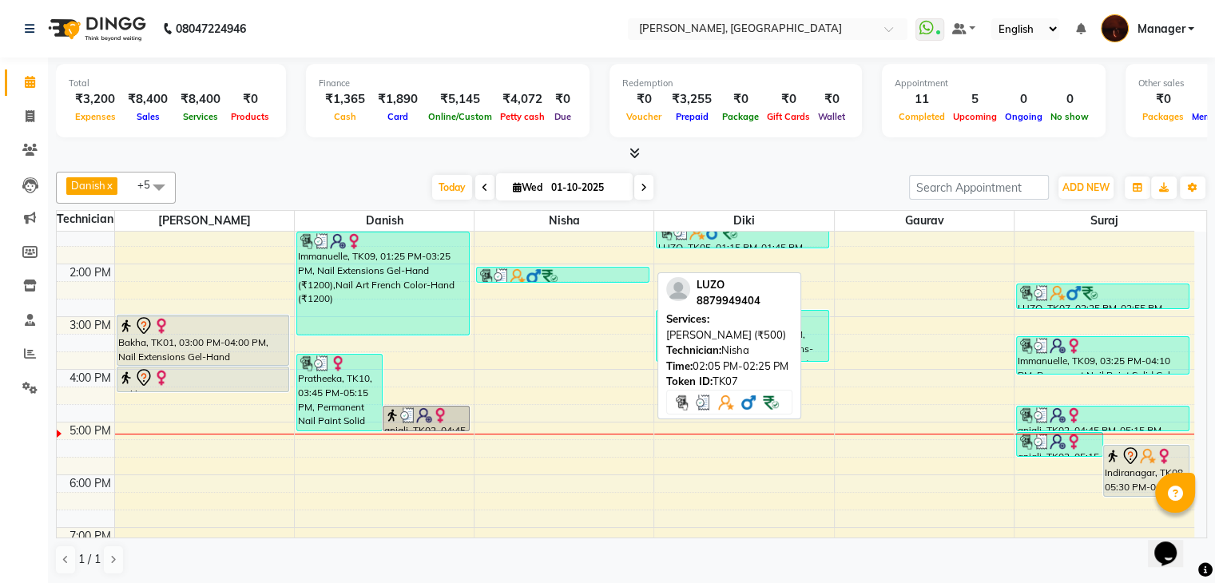
click at [550, 268] on img at bounding box center [550, 276] width 16 height 16
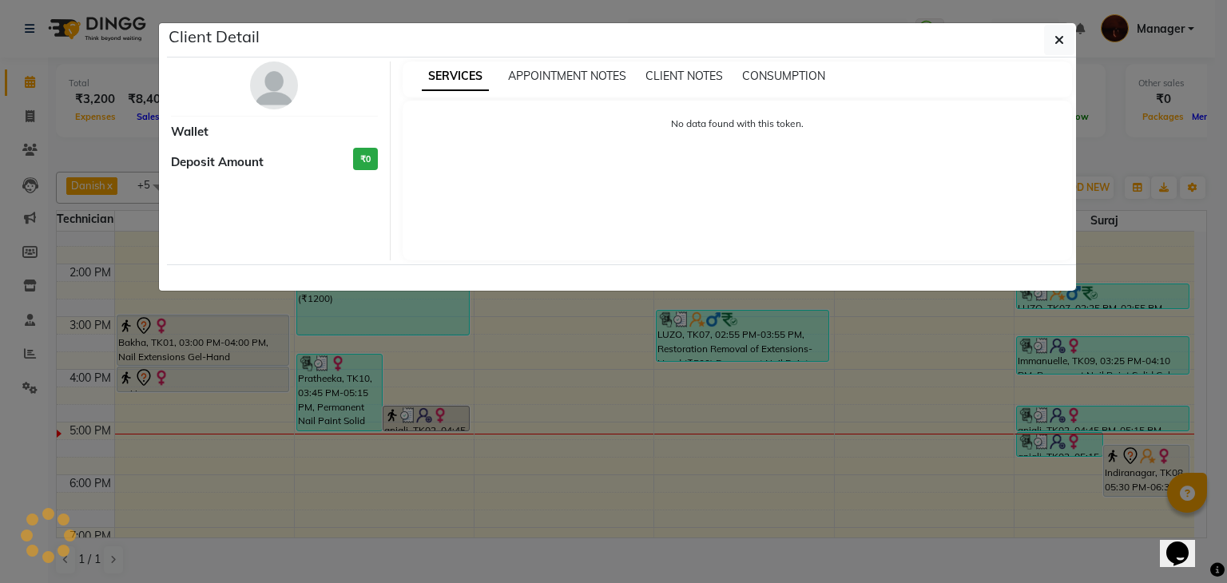
select select "3"
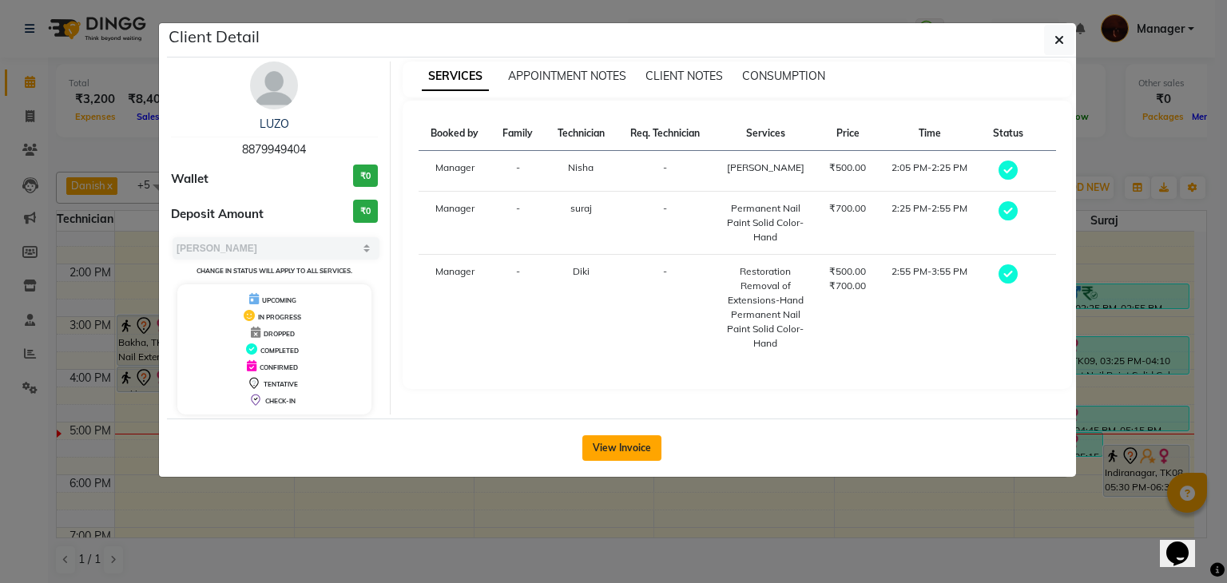
click at [609, 437] on button "View Invoice" at bounding box center [621, 448] width 79 height 26
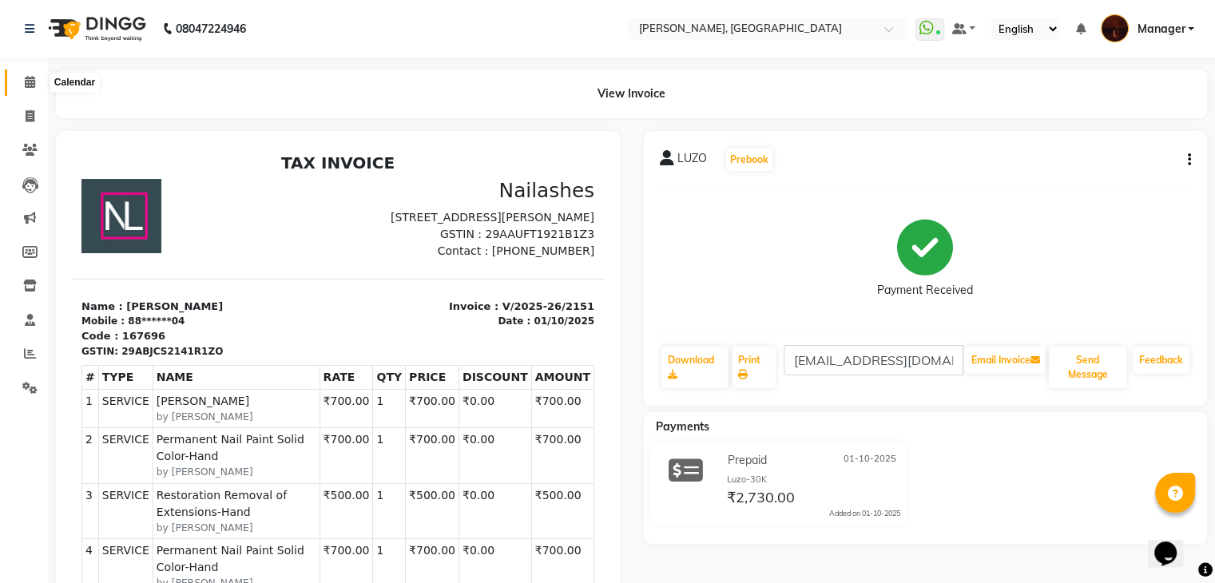
click at [27, 78] on icon at bounding box center [30, 82] width 10 height 12
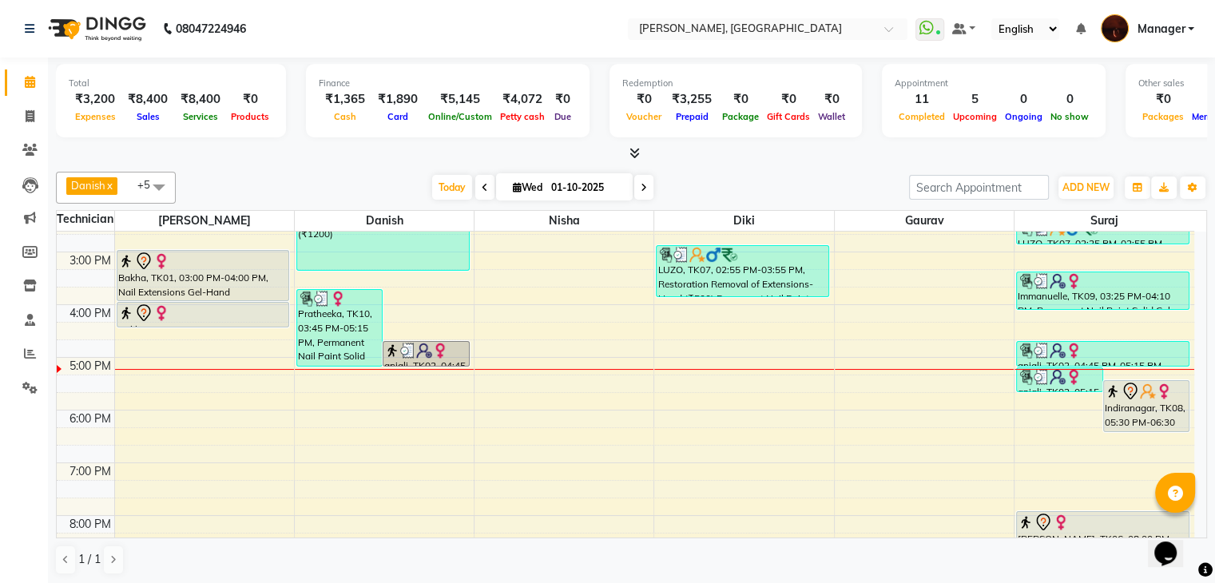
scroll to position [339, 0]
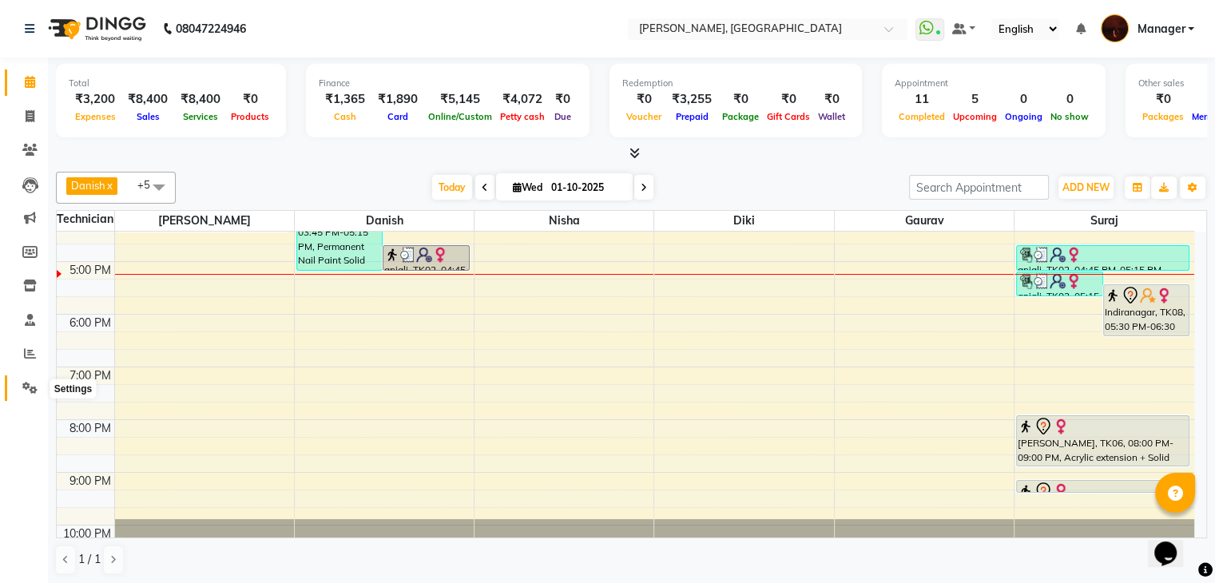
click at [25, 387] on icon at bounding box center [29, 388] width 15 height 12
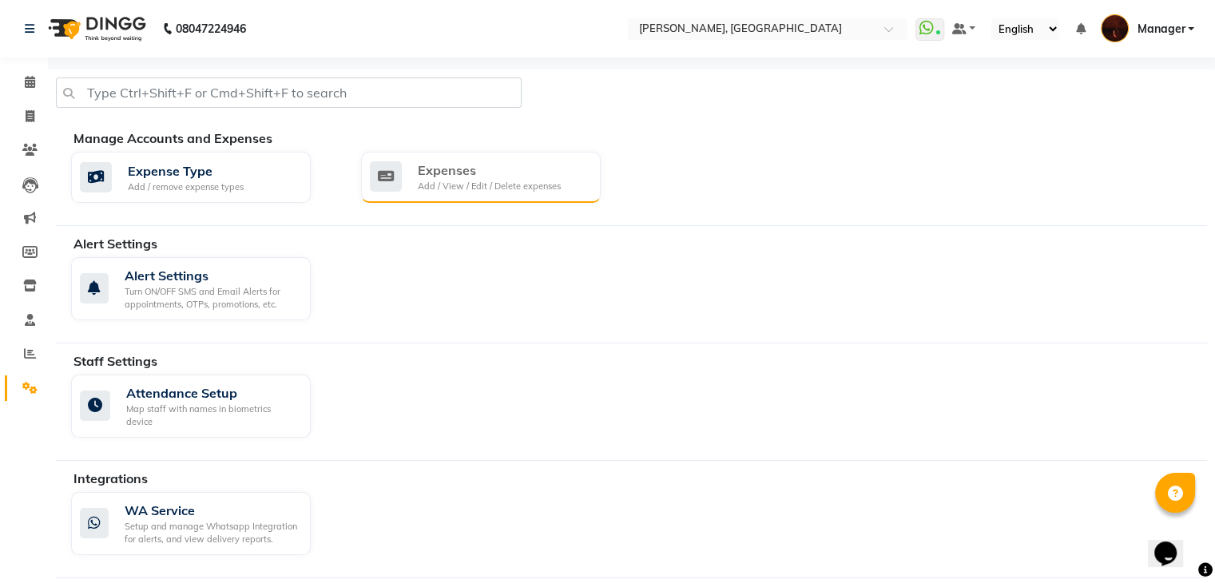
click at [441, 187] on div "Add / View / Edit / Delete expenses" at bounding box center [489, 187] width 143 height 14
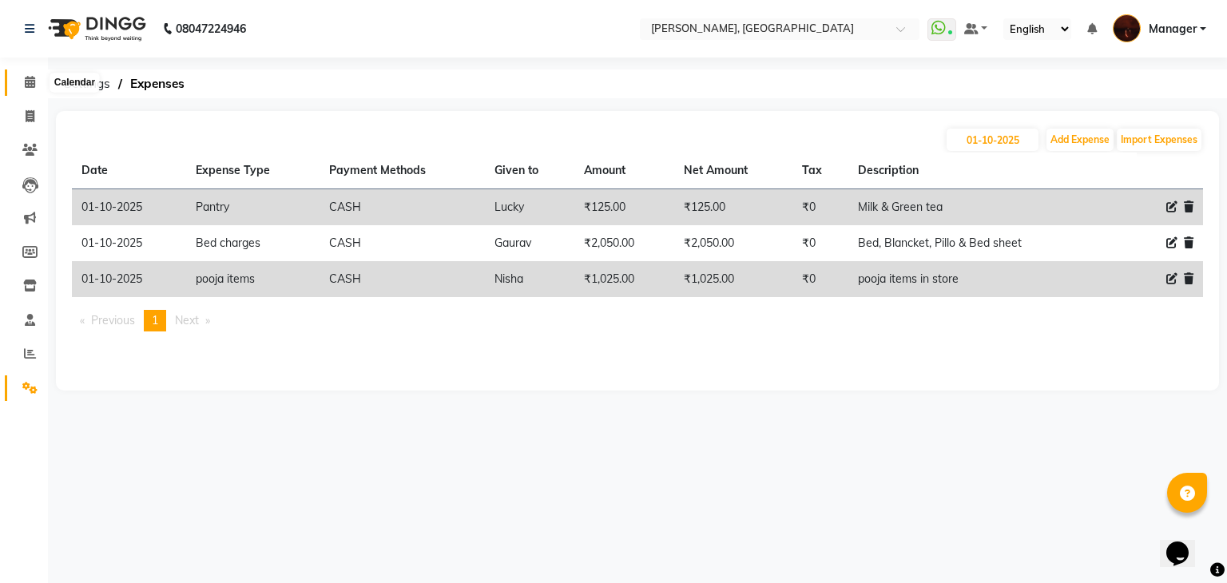
click at [33, 80] on icon at bounding box center [30, 82] width 10 height 12
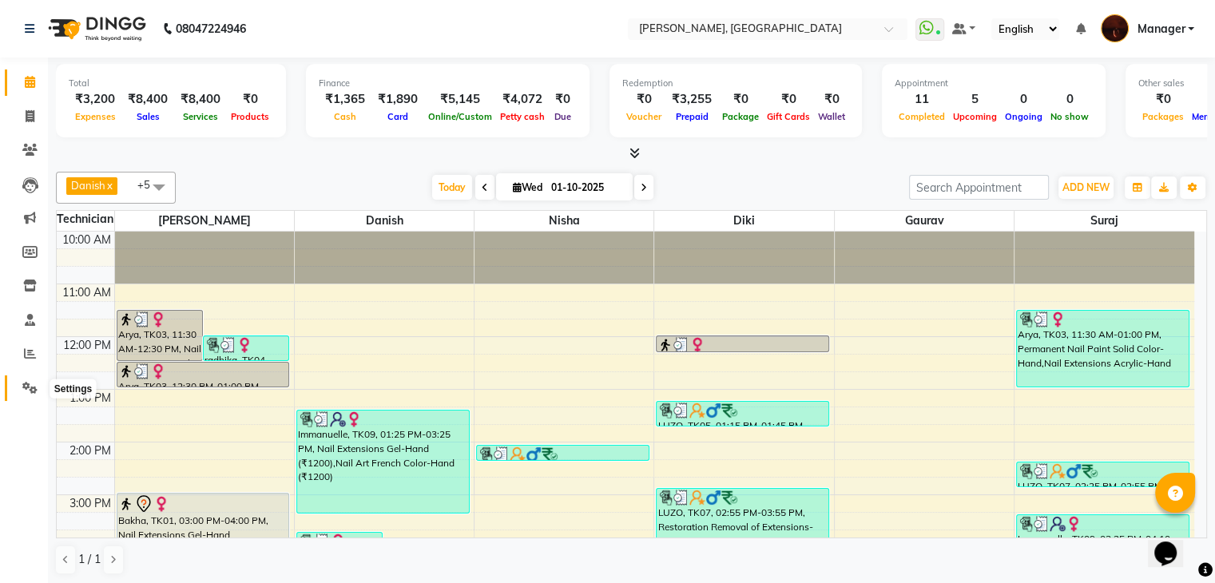
click at [28, 391] on icon at bounding box center [29, 388] width 15 height 12
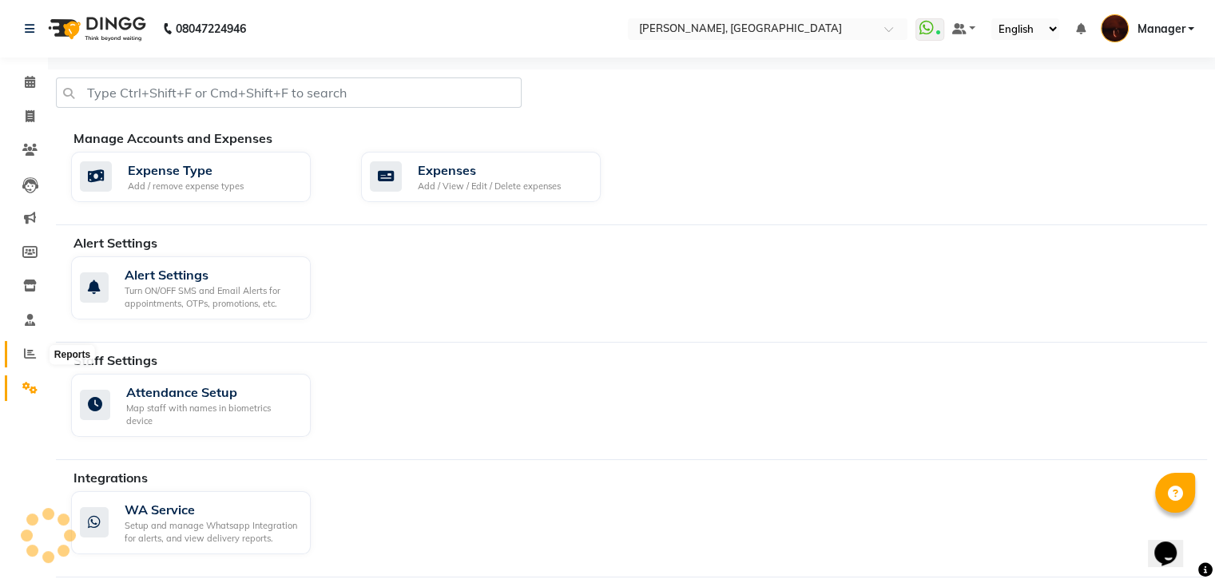
click at [20, 352] on span at bounding box center [30, 354] width 28 height 18
